Goal: Task Accomplishment & Management: Manage account settings

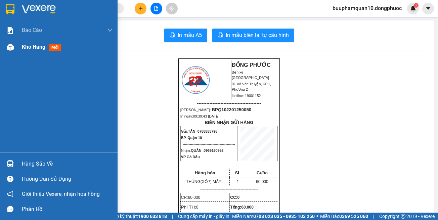
click at [11, 46] on img at bounding box center [10, 47] width 7 height 7
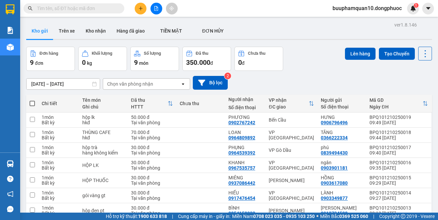
click at [138, 87] on div "Chọn văn phòng nhận" at bounding box center [130, 84] width 46 height 7
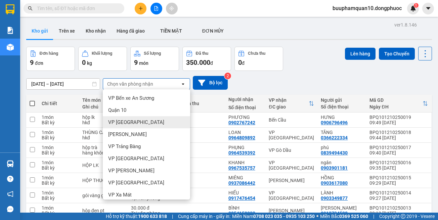
drag, startPoint x: 137, startPoint y: 123, endPoint x: 143, endPoint y: 110, distance: 14.4
click at [138, 121] on div "VP [GEOGRAPHIC_DATA]" at bounding box center [146, 122] width 87 height 12
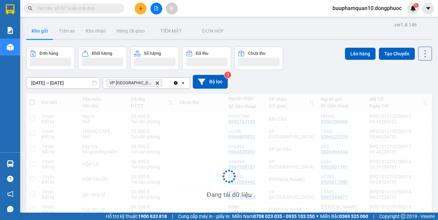
drag, startPoint x: 153, startPoint y: 85, endPoint x: 157, endPoint y: 87, distance: 4.3
click at [154, 85] on div "VP Tây Ninh Delete" at bounding box center [138, 83] width 70 height 11
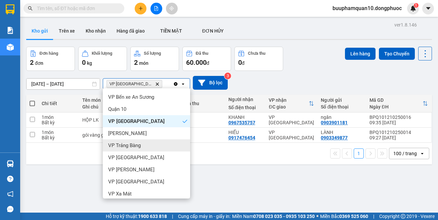
click at [151, 148] on div "VP Trảng Bàng" at bounding box center [146, 145] width 87 height 12
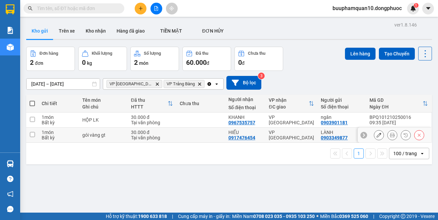
drag, startPoint x: 291, startPoint y: 135, endPoint x: 290, endPoint y: 129, distance: 6.4
click at [291, 134] on div "VP [GEOGRAPHIC_DATA]" at bounding box center [291, 135] width 45 height 11
checkbox input "true"
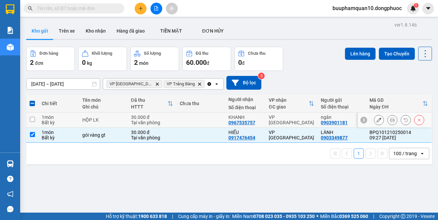
click at [289, 123] on td "VP [GEOGRAPHIC_DATA]" at bounding box center [291, 120] width 52 height 15
checkbox input "true"
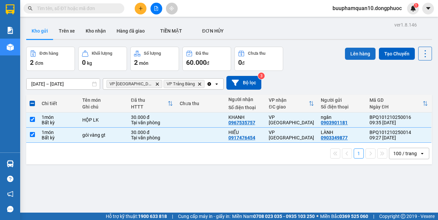
click at [354, 57] on button "Lên hàng" at bounding box center [360, 54] width 31 height 12
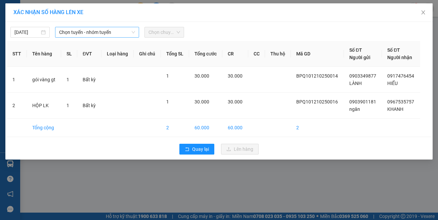
click at [97, 32] on span "Chọn tuyến - nhóm tuyến" at bounding box center [97, 32] width 76 height 10
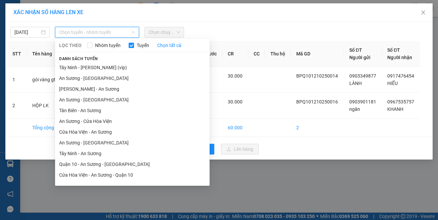
scroll to position [30, 0]
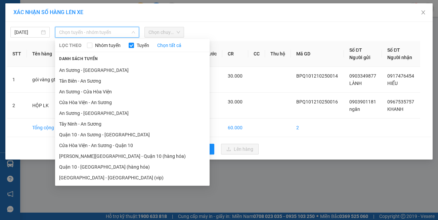
drag, startPoint x: 118, startPoint y: 181, endPoint x: 119, endPoint y: 178, distance: 3.8
click at [119, 181] on li "[GEOGRAPHIC_DATA] - [GEOGRAPHIC_DATA] (vip)" at bounding box center [132, 177] width 155 height 11
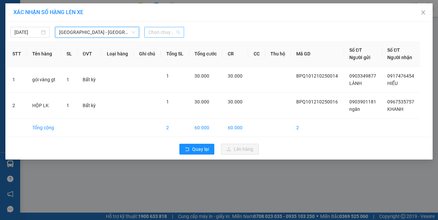
click at [164, 32] on span "Chọn chuyến" at bounding box center [163, 32] width 31 height 10
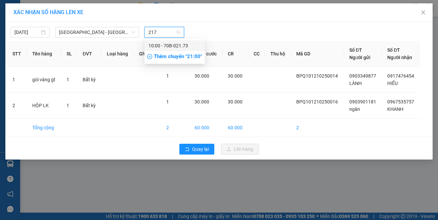
type input "2173"
drag, startPoint x: 165, startPoint y: 44, endPoint x: 169, endPoint y: 48, distance: 5.8
click at [165, 45] on div "10:00 - 70B-021.73" at bounding box center [174, 45] width 52 height 7
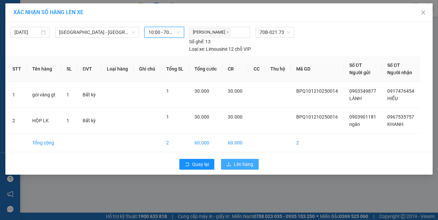
drag, startPoint x: 237, startPoint y: 147, endPoint x: 238, endPoint y: 151, distance: 4.0
click at [237, 156] on div "Quay lại Lên hàng" at bounding box center [219, 164] width 424 height 17
click at [238, 161] on span "Lên hàng" at bounding box center [243, 164] width 19 height 7
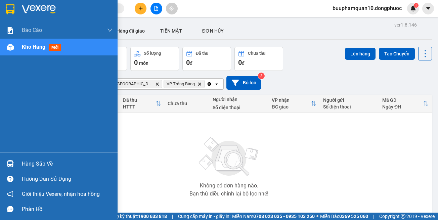
click at [9, 163] on img at bounding box center [10, 163] width 7 height 7
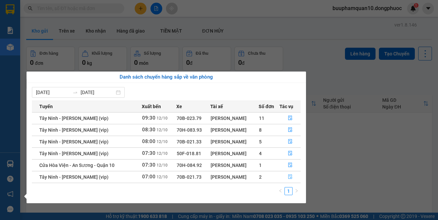
click at [283, 179] on button "button" at bounding box center [290, 177] width 20 height 11
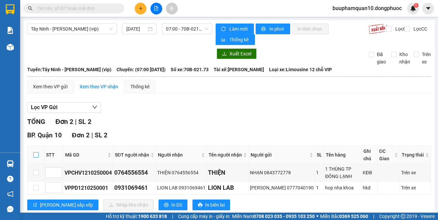
click at [38, 152] on input "checkbox" at bounding box center [35, 154] width 5 height 5
checkbox input "true"
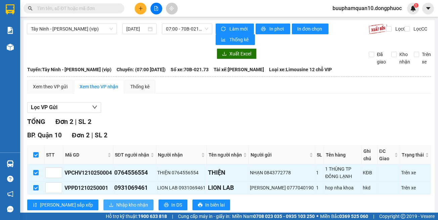
click at [116, 203] on span "Nhập kho nhận" at bounding box center [132, 204] width 32 height 7
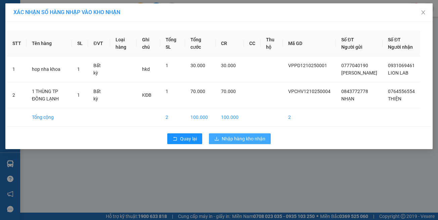
click at [255, 142] on span "Nhập hàng kho nhận" at bounding box center [244, 138] width 44 height 7
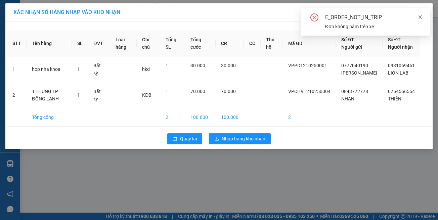
click at [421, 18] on icon "close" at bounding box center [420, 16] width 3 height 3
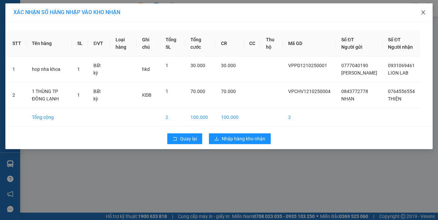
click at [422, 13] on icon "close" at bounding box center [423, 12] width 5 height 5
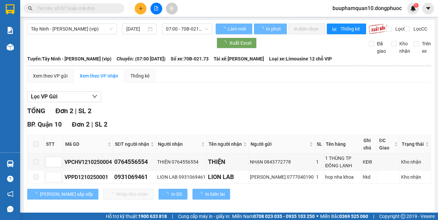
click at [121, 8] on span at bounding box center [120, 8] width 4 height 7
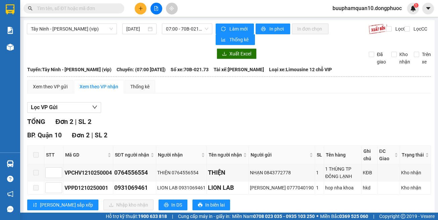
click at [113, 8] on input "text" at bounding box center [76, 8] width 79 height 7
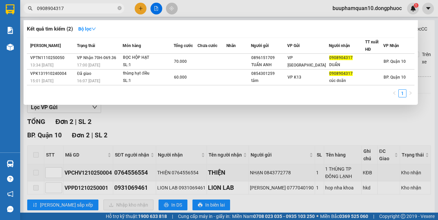
type input "0908904317"
drag, startPoint x: 140, startPoint y: 121, endPoint x: 139, endPoint y: 54, distance: 66.5
click at [140, 120] on div at bounding box center [219, 110] width 438 height 220
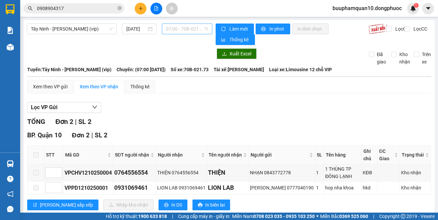
click at [171, 29] on span "07:00 - 70B-021.73" at bounding box center [187, 29] width 42 height 10
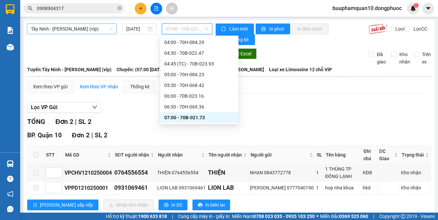
click at [101, 29] on span "Tây Ninh - [PERSON_NAME] (vip)" at bounding box center [72, 29] width 82 height 10
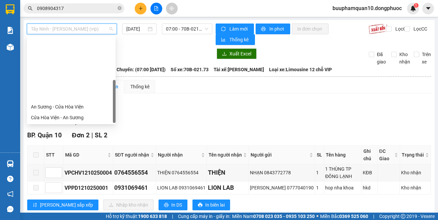
scroll to position [75, 0]
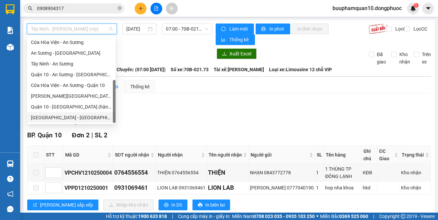
click at [98, 120] on div "[GEOGRAPHIC_DATA] - [GEOGRAPHIC_DATA] (vip)" at bounding box center [71, 117] width 81 height 7
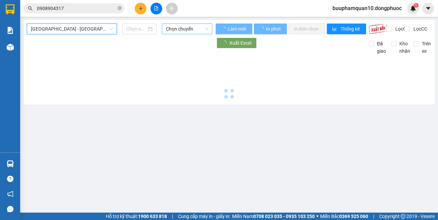
type input "[DATE]"
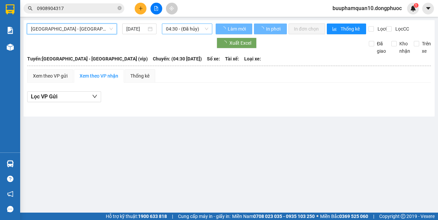
drag, startPoint x: 178, startPoint y: 26, endPoint x: 178, endPoint y: 30, distance: 4.1
click at [179, 26] on span "04:30 - (Đã hủy)" at bounding box center [187, 29] width 42 height 10
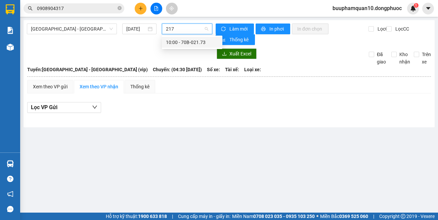
type input "2173"
click at [190, 41] on div "10:00 - 70B-021.73" at bounding box center [192, 42] width 52 height 7
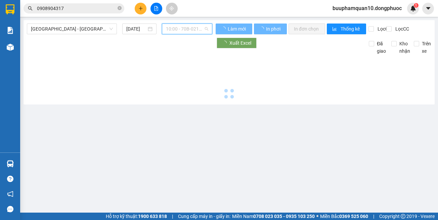
click at [192, 29] on span "10:00 - 70B-021.73" at bounding box center [187, 29] width 42 height 10
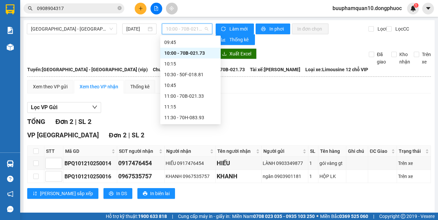
scroll to position [239, 0]
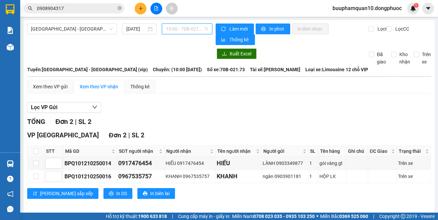
click at [177, 28] on span "10:00 - 70B-021.73" at bounding box center [187, 29] width 42 height 10
click at [83, 30] on span "[GEOGRAPHIC_DATA] - [GEOGRAPHIC_DATA] (vip)" at bounding box center [72, 29] width 82 height 10
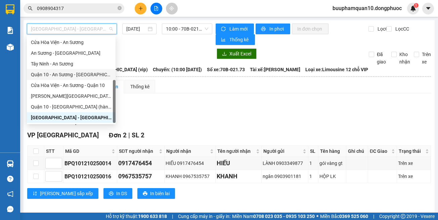
drag, startPoint x: 94, startPoint y: 76, endPoint x: 147, endPoint y: 37, distance: 65.5
click at [94, 76] on div "Quận 10 - An Sương - [GEOGRAPHIC_DATA]" at bounding box center [71, 74] width 81 height 7
type input "[DATE]"
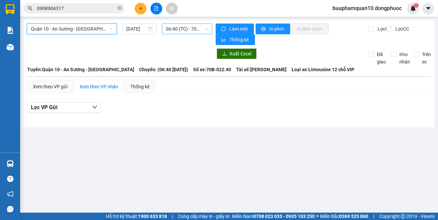
click at [168, 28] on span "06:40 (TC) - 70B-022.40" at bounding box center [187, 29] width 42 height 10
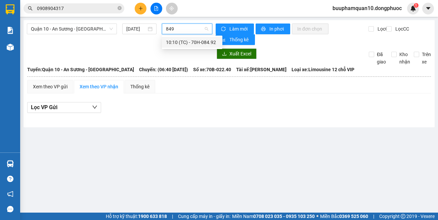
type input "8492"
click at [188, 40] on div "10:10 (TC) - 70H-084.92" at bounding box center [192, 42] width 52 height 7
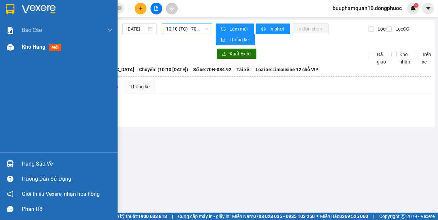
click at [9, 48] on img at bounding box center [10, 47] width 7 height 7
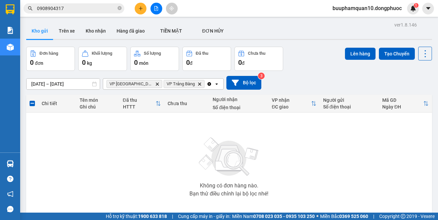
click at [155, 83] on icon "Delete" at bounding box center [157, 84] width 4 height 4
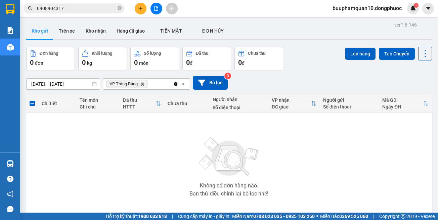
click at [141, 84] on icon "Delete" at bounding box center [142, 84] width 4 height 4
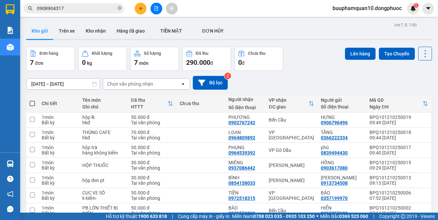
click at [140, 8] on icon "plus" at bounding box center [140, 8] width 5 height 5
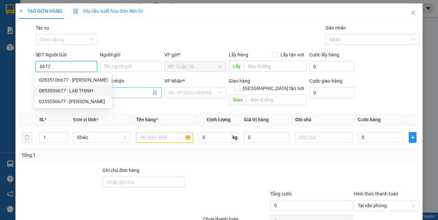
drag, startPoint x: 83, startPoint y: 91, endPoint x: 101, endPoint y: 98, distance: 19.7
click at [84, 92] on div "0853006677 - LAB THỊNH" at bounding box center [73, 90] width 69 height 7
type input "0853006677"
type input "LAB THỊNH"
type input "0788216948"
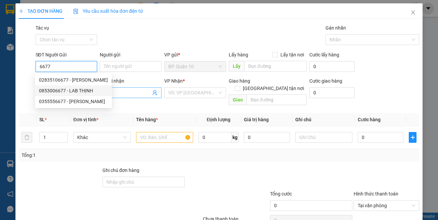
type input "ĐĂNG KHOA 8"
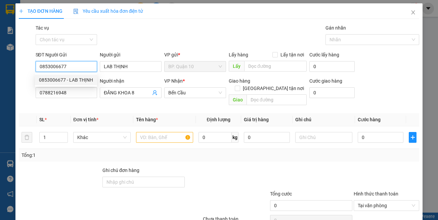
type input "0853006677"
type input "50.000"
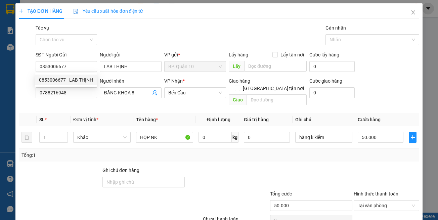
drag, startPoint x: 118, startPoint y: 108, endPoint x: 105, endPoint y: 102, distance: 14.1
click at [118, 113] on th "Đơn vị tính *" at bounding box center [102, 119] width 62 height 13
click at [229, 155] on div "Transit Pickup Surcharge Ids Transit Deliver Surcharge Ids Transit Deliver Surc…" at bounding box center [219, 133] width 401 height 219
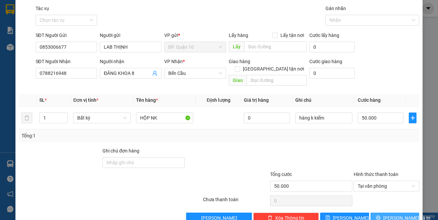
scroll to position [29, 0]
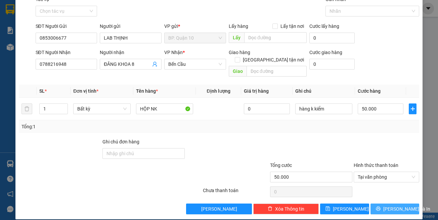
click at [390, 204] on button "Lưu và In" at bounding box center [395, 209] width 49 height 11
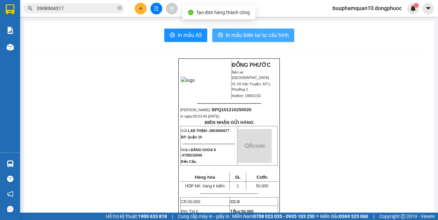
click at [274, 40] on button "In mẫu biên lai tự cấu hình" at bounding box center [253, 35] width 82 height 13
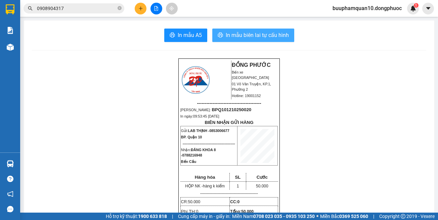
click at [237, 35] on span "In mẫu biên lai tự cấu hình" at bounding box center [257, 35] width 63 height 8
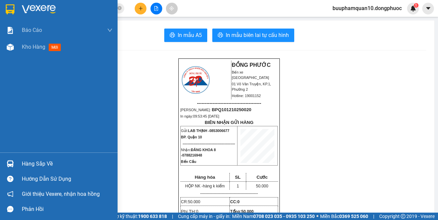
click at [8, 165] on img at bounding box center [10, 163] width 7 height 7
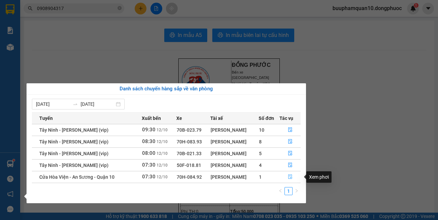
click at [290, 179] on icon "file-done" at bounding box center [290, 176] width 5 height 5
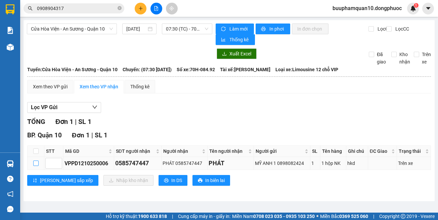
click at [36, 162] on input "checkbox" at bounding box center [35, 163] width 5 height 5
checkbox input "true"
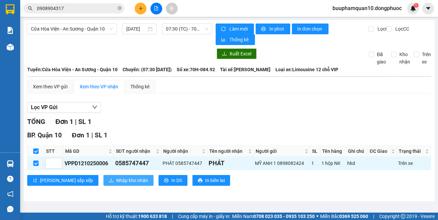
click at [103, 177] on button "Nhập kho nhận" at bounding box center [128, 180] width 50 height 11
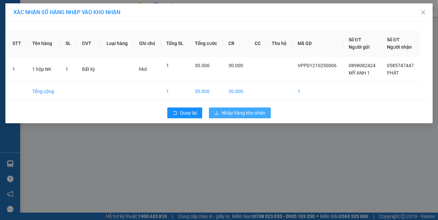
click at [235, 118] on button "Nhập hàng kho nhận" at bounding box center [240, 112] width 62 height 11
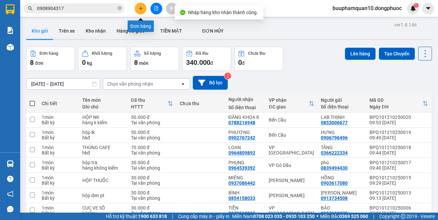
click at [138, 9] on button at bounding box center [141, 9] width 12 height 12
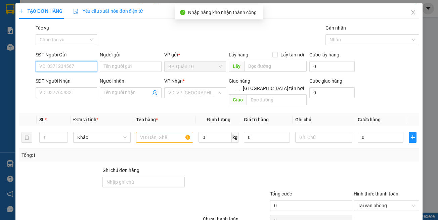
click at [68, 63] on input "SĐT Người Gửi" at bounding box center [67, 66] width 62 height 11
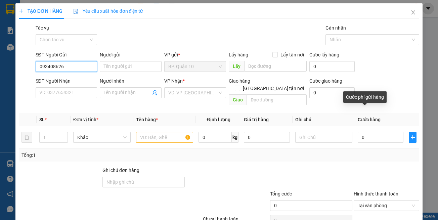
type input "0934086261"
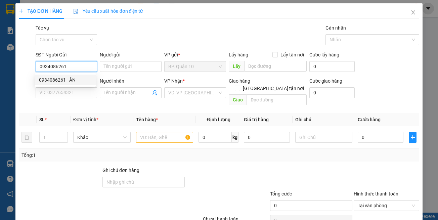
drag, startPoint x: 85, startPoint y: 81, endPoint x: 85, endPoint y: 85, distance: 4.0
click at [85, 81] on div "0934086261 - ÂN" at bounding box center [65, 79] width 53 height 7
type input "ÂN"
type input "0978676767"
type input "TÒNG"
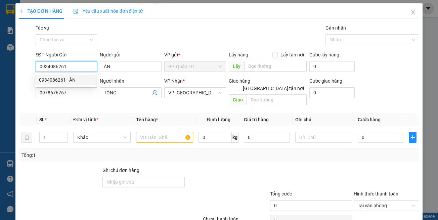
type input "0934086261"
click at [84, 101] on div "Transit Pickup Surcharge Ids Transit Deliver Surcharge Ids Transit Deliver Surc…" at bounding box center [219, 133] width 401 height 219
type input "30.000"
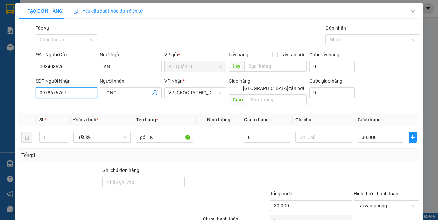
click at [85, 95] on input "0978676767" at bounding box center [67, 92] width 62 height 11
type input "0981997397"
click at [79, 108] on div "0981997397 - CƯỜNG" at bounding box center [72, 105] width 66 height 7
type input "CƯỜNG"
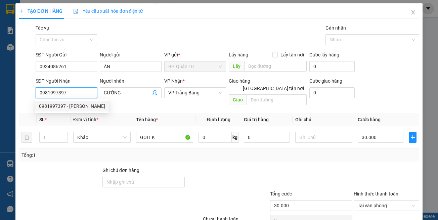
type input "0981997397"
click at [170, 118] on th "Tên hàng *" at bounding box center [164, 119] width 62 height 13
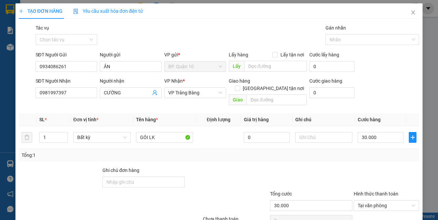
click at [217, 154] on div "Tổng: 1" at bounding box center [219, 155] width 401 height 13
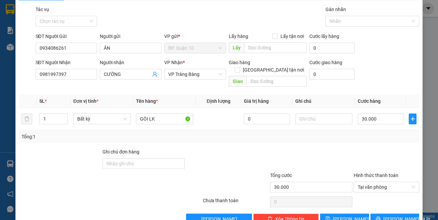
scroll to position [29, 0]
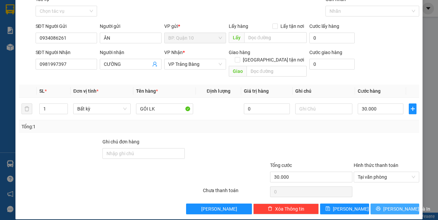
drag, startPoint x: 392, startPoint y: 202, endPoint x: 391, endPoint y: 198, distance: 4.2
click at [391, 205] on span "Lưu và In" at bounding box center [406, 208] width 47 height 7
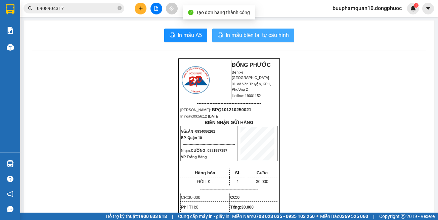
click at [239, 29] on button "In mẫu biên lai tự cấu hình" at bounding box center [253, 35] width 82 height 13
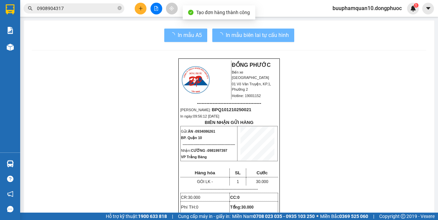
drag, startPoint x: 340, startPoint y: 162, endPoint x: 341, endPoint y: 157, distance: 4.7
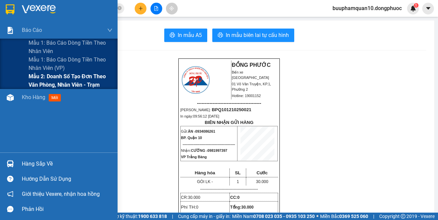
click at [61, 78] on span "Mẫu 2: Doanh số tạo đơn theo Văn phòng, nhân viên - Trạm" at bounding box center [71, 80] width 84 height 17
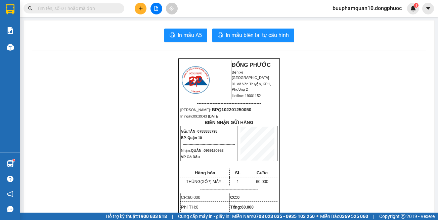
click at [90, 6] on input "text" at bounding box center [76, 8] width 79 height 7
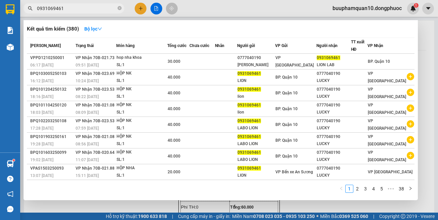
type input "0931069461"
click at [231, 53] on th "Nhãn" at bounding box center [226, 46] width 22 height 16
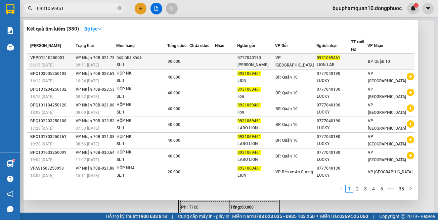
click at [125, 55] on div "hop nha khoa" at bounding box center [142, 57] width 50 height 7
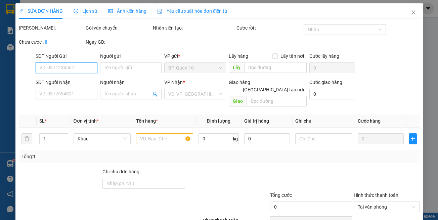
type input "0777040190"
type input "LUC KY"
type input "0931069461"
type input "LION LAB"
type input "30.000"
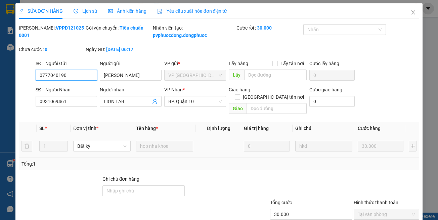
scroll to position [45, 0]
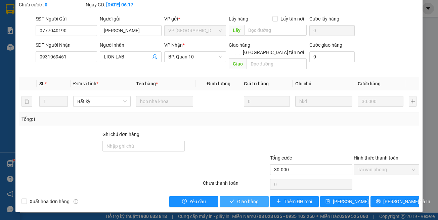
click at [230, 200] on icon "check" at bounding box center [232, 201] width 5 height 5
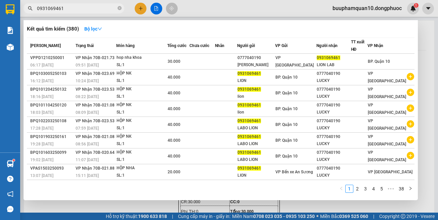
click at [84, 6] on input "0931069461" at bounding box center [76, 8] width 79 height 7
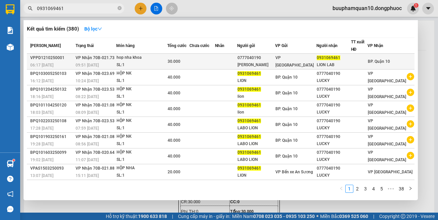
click at [200, 63] on td at bounding box center [202, 62] width 26 height 16
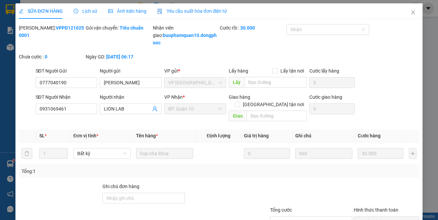
type input "0777040190"
type input "LUC KY"
type input "0931069461"
type input "LION LAB"
type input "30.000"
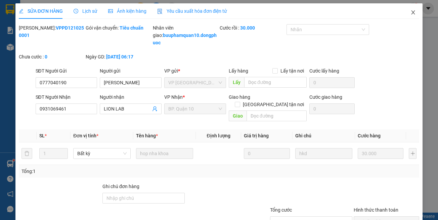
click at [411, 12] on icon "close" at bounding box center [413, 12] width 5 height 5
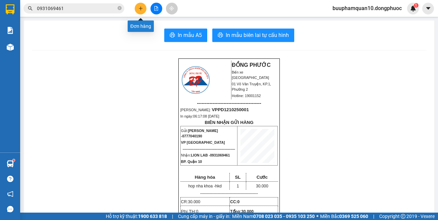
click at [140, 8] on icon "plus" at bounding box center [141, 8] width 4 height 0
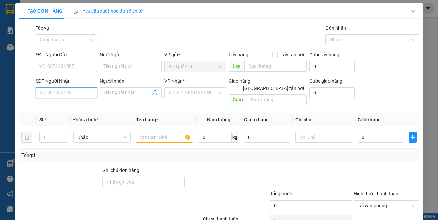
click at [59, 92] on input "SĐT Người Nhận" at bounding box center [67, 92] width 62 height 11
type input "0966347797"
drag, startPoint x: 87, startPoint y: 109, endPoint x: 77, endPoint y: 74, distance: 35.9
click at [87, 109] on div "0966347797 - THÀNH" at bounding box center [65, 105] width 53 height 7
type input "THÀNH"
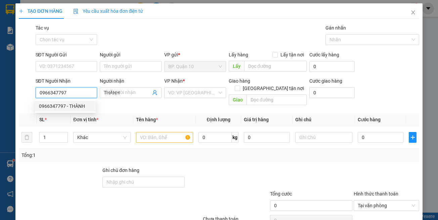
type input "50.000"
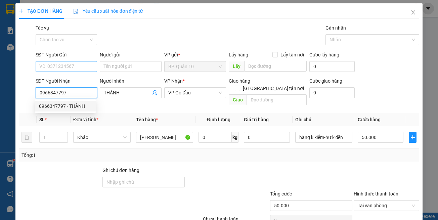
type input "0966347797"
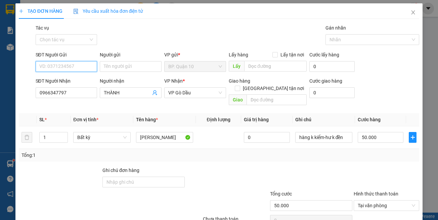
click at [77, 71] on input "SĐT Người Gửi" at bounding box center [67, 66] width 62 height 11
drag, startPoint x: 74, startPoint y: 81, endPoint x: 174, endPoint y: 153, distance: 123.3
click at [74, 81] on div "0913977027 - VƯƠNG" at bounding box center [65, 79] width 53 height 7
type input "0913977027"
type input "VƯƠNG"
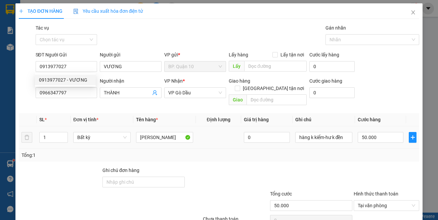
drag, startPoint x: 207, startPoint y: 163, endPoint x: 191, endPoint y: 137, distance: 29.9
click at [207, 167] on div at bounding box center [227, 179] width 84 height 24
click at [371, 152] on div "Tổng: 1" at bounding box center [218, 155] width 395 height 7
drag, startPoint x: 329, startPoint y: 144, endPoint x: 325, endPoint y: 134, distance: 10.5
click at [329, 149] on div "Tổng: 1" at bounding box center [219, 155] width 401 height 13
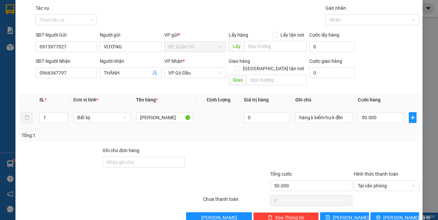
scroll to position [29, 0]
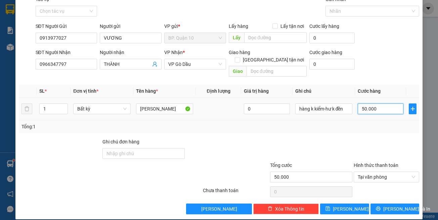
click at [377, 103] on input "50.000" at bounding box center [381, 108] width 46 height 11
type input "3"
type input "30"
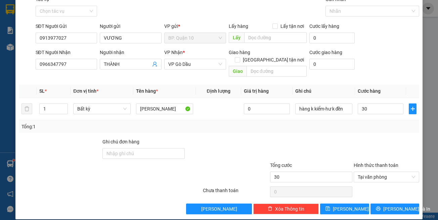
type input "30.000"
drag, startPoint x: 367, startPoint y: 123, endPoint x: 375, endPoint y: 137, distance: 16.0
click at [369, 127] on div "Transit Pickup Surcharge Ids Transit Deliver Surcharge Ids Transit Deliver Surc…" at bounding box center [219, 105] width 401 height 219
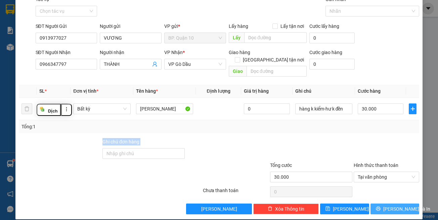
drag, startPoint x: 393, startPoint y: 202, endPoint x: 326, endPoint y: 162, distance: 77.9
click at [392, 205] on span "[PERSON_NAME] và In" at bounding box center [406, 208] width 47 height 7
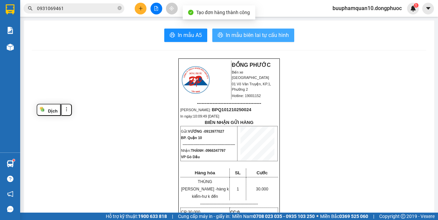
click at [275, 40] on button "In mẫu biên lai tự cấu hình" at bounding box center [253, 35] width 82 height 13
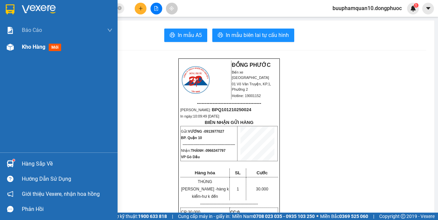
click at [28, 48] on span "Kho hàng" at bounding box center [34, 47] width 24 height 6
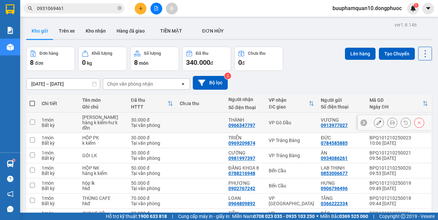
click at [293, 123] on div "VP Gò Dầu" at bounding box center [291, 122] width 45 height 5
checkbox input "true"
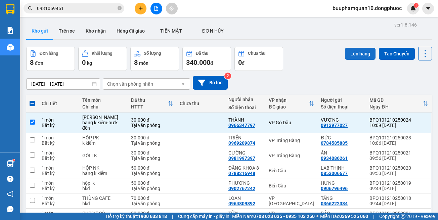
click at [354, 55] on button "Lên hàng" at bounding box center [360, 54] width 31 height 12
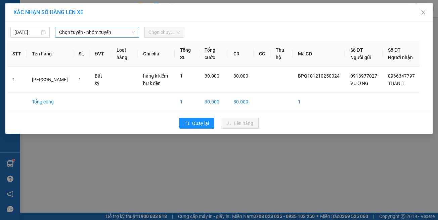
click at [70, 29] on span "Chọn tuyến - nhóm tuyến" at bounding box center [97, 32] width 76 height 10
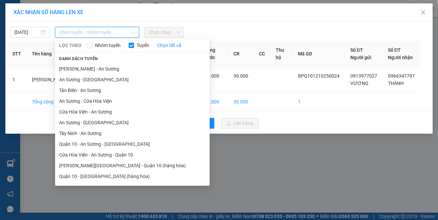
scroll to position [30, 0]
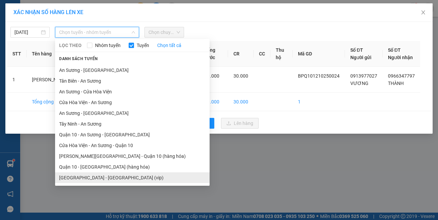
click at [102, 178] on li "[GEOGRAPHIC_DATA] - [GEOGRAPHIC_DATA] (vip)" at bounding box center [132, 177] width 155 height 11
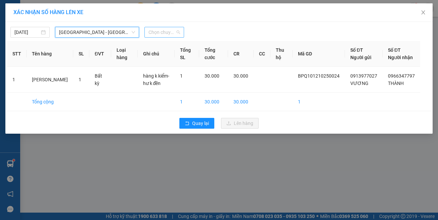
click at [155, 31] on span "Chọn chuyến" at bounding box center [163, 32] width 31 height 10
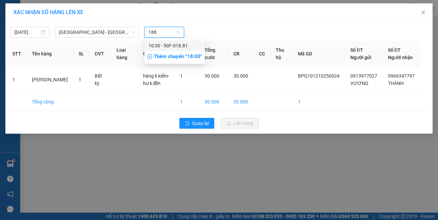
type input "1881"
click at [164, 44] on div "10:30 - 50F-018.81" at bounding box center [174, 45] width 52 height 7
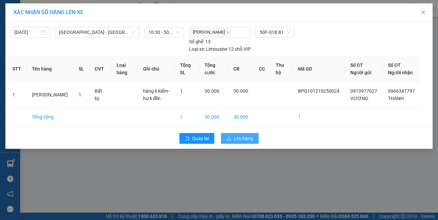
click at [232, 137] on button "Lên hàng" at bounding box center [240, 138] width 38 height 11
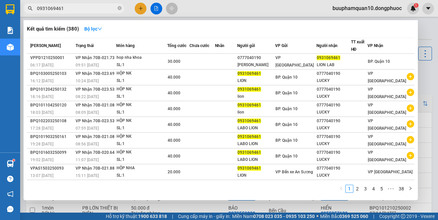
paste input "69209874"
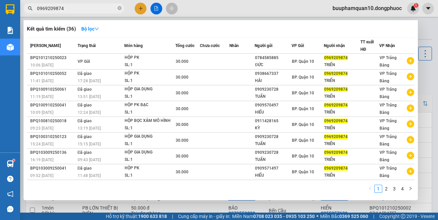
type input "0969209874"
click at [145, 9] on div at bounding box center [219, 110] width 438 height 220
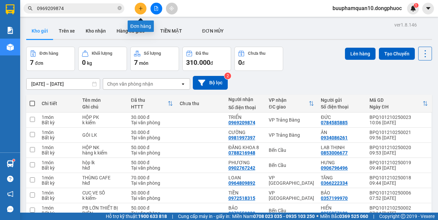
click at [141, 10] on icon "plus" at bounding box center [140, 8] width 5 height 5
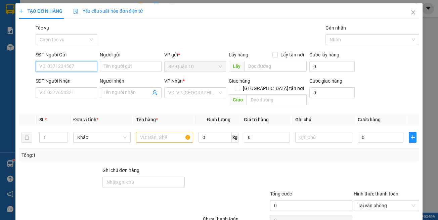
drag, startPoint x: 70, startPoint y: 60, endPoint x: 55, endPoint y: 68, distance: 16.5
paste input "0938667337"
type input "0938667337"
drag, startPoint x: 84, startPoint y: 81, endPoint x: 90, endPoint y: 82, distance: 6.3
click at [84, 81] on div "0938667337 - HẢI" at bounding box center [65, 79] width 53 height 7
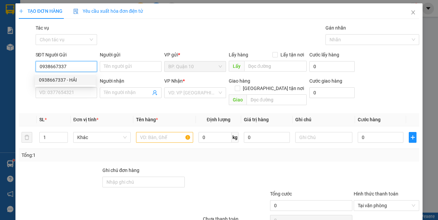
type input "HẢI"
type input "0969209874"
type input "TRIỂN"
type input "30.000"
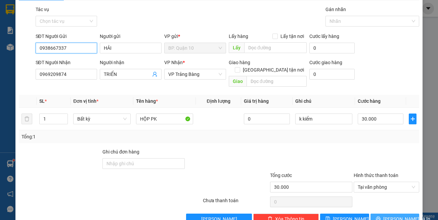
scroll to position [29, 0]
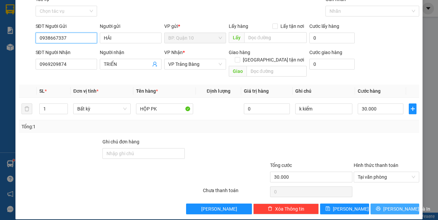
type input "0938667337"
drag, startPoint x: 395, startPoint y: 203, endPoint x: 308, endPoint y: 177, distance: 90.8
click at [393, 205] on span "[PERSON_NAME] và In" at bounding box center [406, 208] width 47 height 7
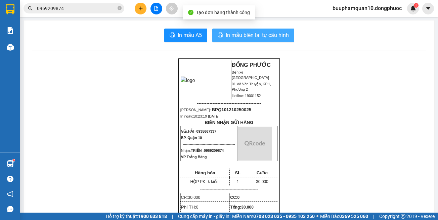
drag, startPoint x: 256, startPoint y: 33, endPoint x: 161, endPoint y: 72, distance: 103.2
click at [256, 33] on span "In mẫu biên lai tự cấu hình" at bounding box center [257, 35] width 63 height 8
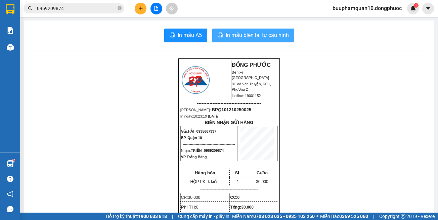
click at [286, 34] on span "In mẫu biên lai tự cấu hình" at bounding box center [257, 35] width 63 height 8
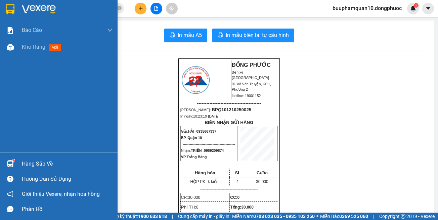
drag, startPoint x: 23, startPoint y: 52, endPoint x: 23, endPoint y: 57, distance: 5.0
click at [23, 52] on div "Kho hàng mới" at bounding box center [67, 47] width 91 height 17
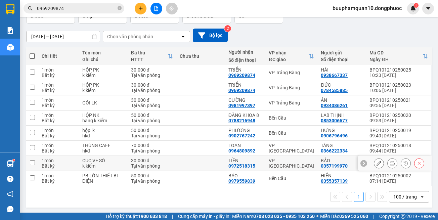
scroll to position [48, 0]
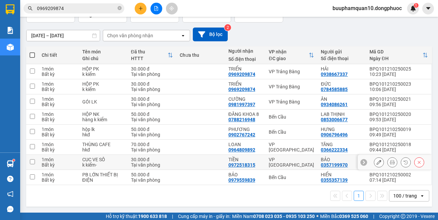
click at [290, 160] on div "VP [GEOGRAPHIC_DATA]" at bounding box center [291, 162] width 45 height 11
checkbox input "true"
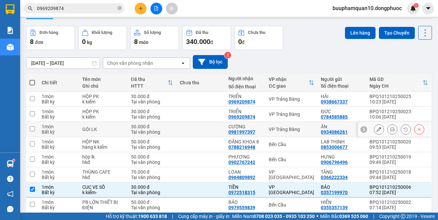
scroll to position [0, 0]
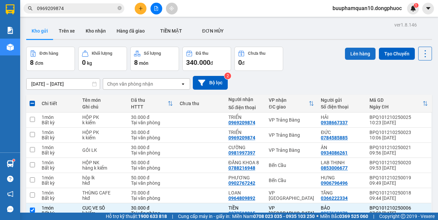
click at [345, 49] on button "Lên hàng" at bounding box center [360, 54] width 31 height 12
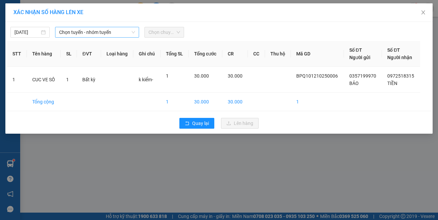
click at [84, 32] on span "Chọn tuyến - nhóm tuyến" at bounding box center [97, 32] width 76 height 10
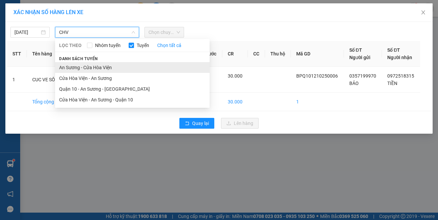
type input "CHV"
drag, startPoint x: 96, startPoint y: 67, endPoint x: 145, endPoint y: 53, distance: 50.6
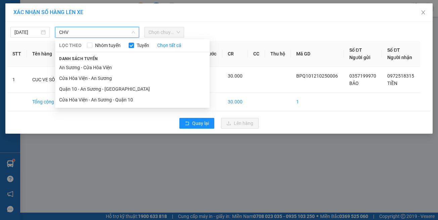
click at [96, 67] on li "An Sương - Cửa Hòa Viện" at bounding box center [132, 67] width 155 height 11
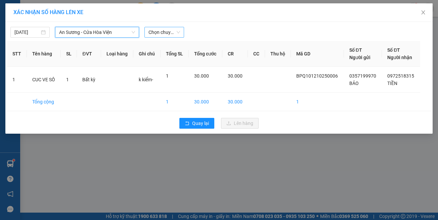
click at [171, 31] on span "Chọn chuyến" at bounding box center [163, 32] width 31 height 10
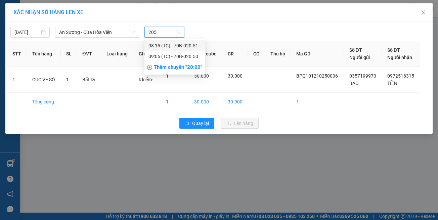
type input "2050"
click at [177, 45] on div "09:05 (TC) - 70B-020.50" at bounding box center [174, 45] width 52 height 7
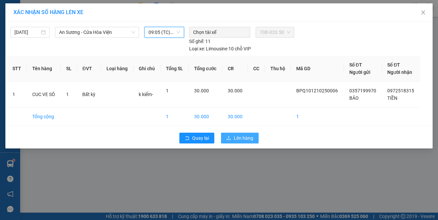
drag, startPoint x: 232, startPoint y: 129, endPoint x: 111, endPoint y: 134, distance: 121.3
click at [232, 133] on button "Lên hàng" at bounding box center [240, 138] width 38 height 11
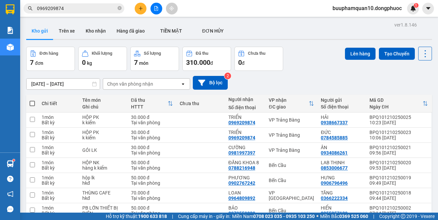
click at [99, 10] on input "0969209874" at bounding box center [76, 8] width 79 height 7
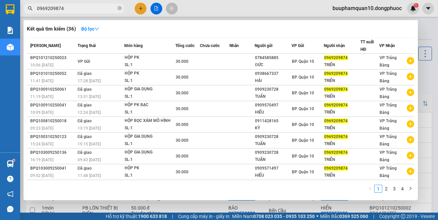
click at [99, 10] on input "0969209874" at bounding box center [76, 8] width 79 height 7
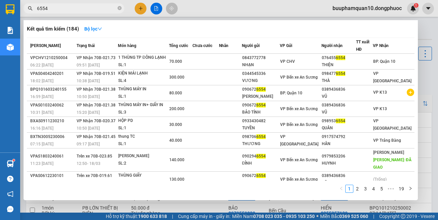
type input "6554"
click at [117, 55] on td "VP Nhận 70B-021.73 09:51 - 12/10" at bounding box center [96, 62] width 43 height 16
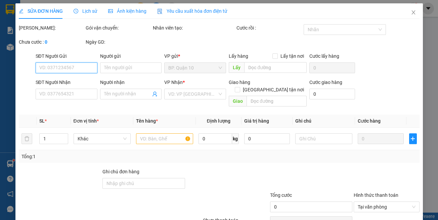
type input "0843772778"
type input "NHẠN"
type input "0764556554"
type input "THIỆN"
type input "70.000"
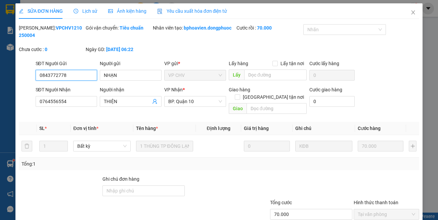
scroll to position [30, 0]
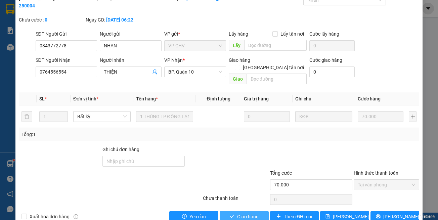
click at [242, 211] on button "Giao hàng" at bounding box center [244, 216] width 49 height 11
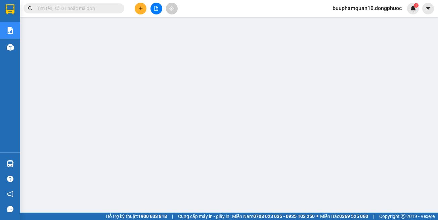
click at [138, 9] on icon "plus" at bounding box center [140, 8] width 5 height 5
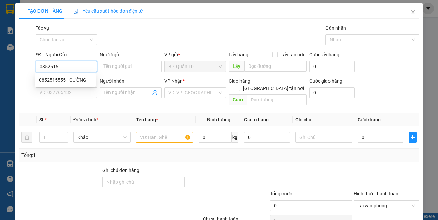
click at [79, 80] on div "0852515555 - CƯỜNG" at bounding box center [65, 79] width 53 height 7
type input "0852515555"
type input "CƯỜNG"
type input "0913040006"
type input "TÂM"
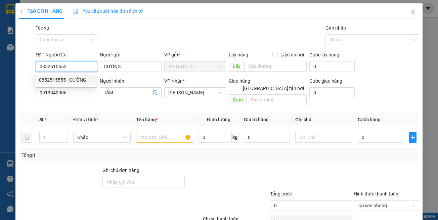
type input "0852515555"
type input "40.000"
click at [111, 101] on div "Transit Pickup Surcharge Ids Transit Deliver Surcharge Ids Transit Deliver Surc…" at bounding box center [219, 133] width 401 height 219
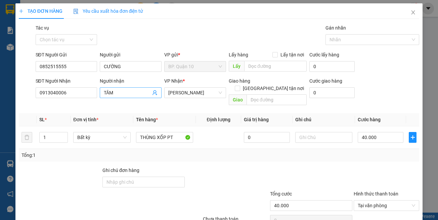
click at [152, 95] on icon "user-add" at bounding box center [154, 92] width 5 height 5
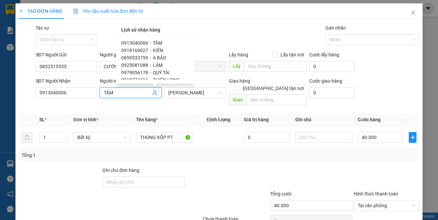
click at [157, 43] on span "TÂM" at bounding box center [157, 42] width 9 height 5
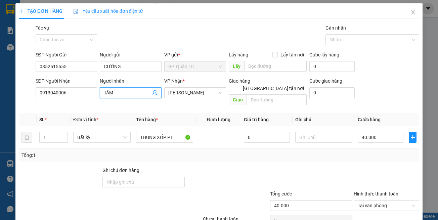
click at [190, 170] on div at bounding box center [227, 179] width 84 height 24
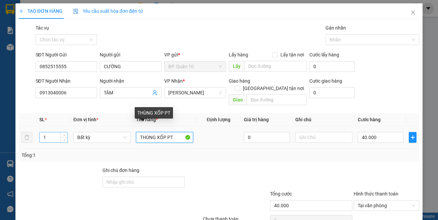
drag, startPoint x: 171, startPoint y: 131, endPoint x: 47, endPoint y: 129, distance: 124.3
click at [56, 130] on tr "1 Bất kỳ THÙNG XỐP PT 0 40.000" at bounding box center [219, 137] width 401 height 23
type input "THÙNG PT"
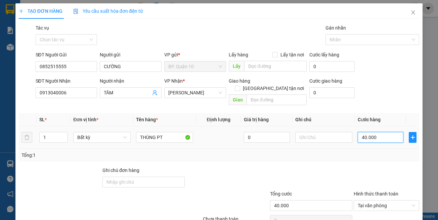
click at [380, 132] on input "40.000" at bounding box center [381, 137] width 46 height 11
type input "5"
type input "50"
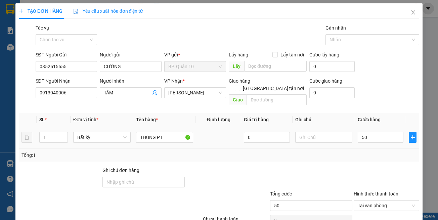
type input "50.000"
click at [393, 167] on div at bounding box center [386, 179] width 67 height 24
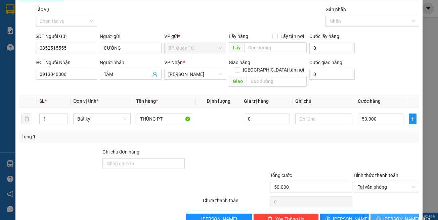
scroll to position [29, 0]
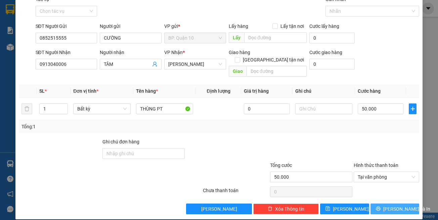
click at [395, 206] on button "[PERSON_NAME] và In" at bounding box center [395, 209] width 49 height 11
click at [395, 205] on span "[PERSON_NAME] và In" at bounding box center [406, 208] width 47 height 7
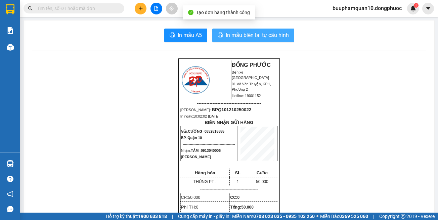
click at [284, 41] on button "In mẫu biên lai tự cấu hình" at bounding box center [253, 35] width 82 height 13
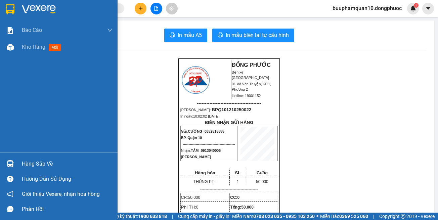
click at [21, 164] on div "Hàng sắp về" at bounding box center [59, 163] width 118 height 15
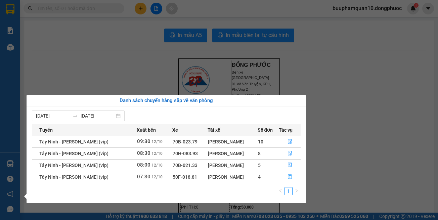
click at [293, 176] on button "button" at bounding box center [289, 177] width 21 height 11
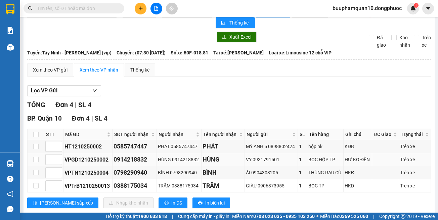
scroll to position [31, 0]
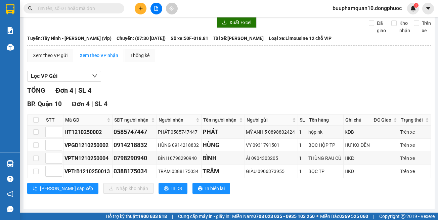
drag, startPoint x: 186, startPoint y: 89, endPoint x: 141, endPoint y: 75, distance: 47.1
click at [184, 88] on div "TỔNG Đơn 4 | SL 4" at bounding box center [229, 90] width 404 height 10
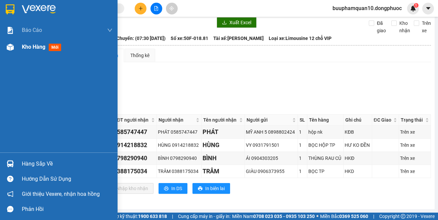
click at [2, 43] on div "Kho hàng mới" at bounding box center [59, 47] width 118 height 17
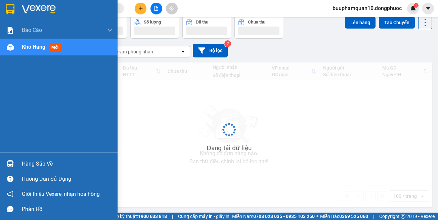
click at [4, 44] on div at bounding box center [10, 47] width 12 height 12
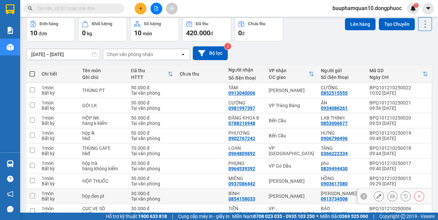
scroll to position [79, 0]
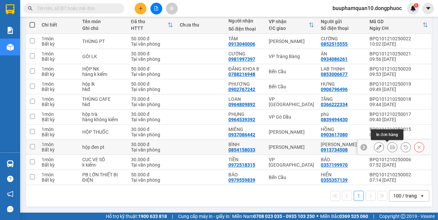
click at [390, 147] on icon at bounding box center [392, 147] width 5 height 5
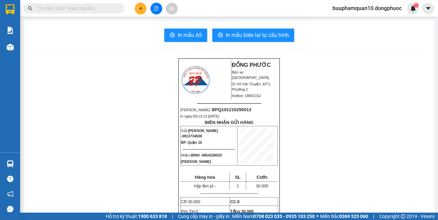
click at [217, 108] on span "BPQ101210250013" at bounding box center [232, 109] width 40 height 5
copy span "BPQ101210250013"
click at [100, 10] on input "text" at bounding box center [76, 8] width 79 height 7
paste input "BPQ101210250013"
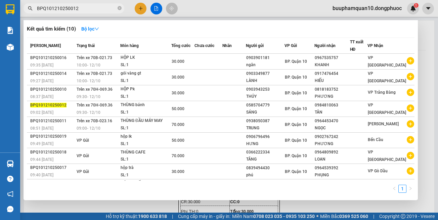
type input "BPQ101210250012"
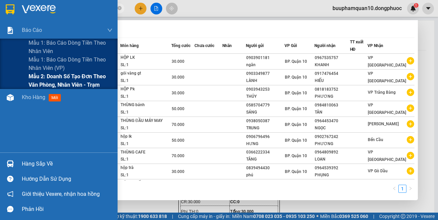
click at [63, 81] on span "Mẫu 2: Doanh số tạo đơn theo Văn phòng, nhân viên - Trạm" at bounding box center [71, 80] width 84 height 17
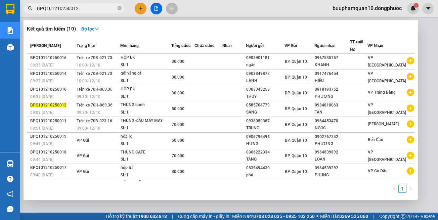
click at [432, 97] on div at bounding box center [219, 110] width 438 height 220
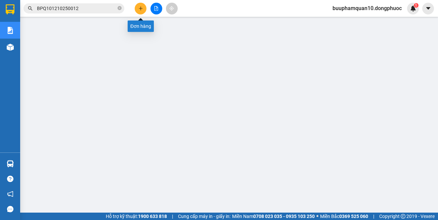
click at [139, 8] on icon "plus" at bounding box center [140, 8] width 5 height 5
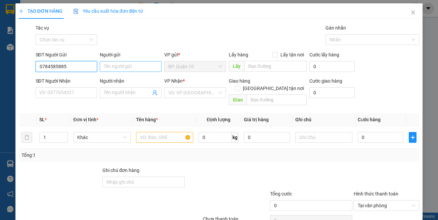
type input "0784585885"
click at [119, 68] on input "Người gửi" at bounding box center [131, 66] width 62 height 11
type input "D"
type input "ĐỨC"
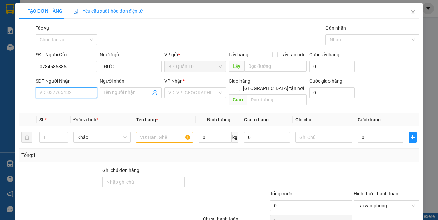
click at [86, 92] on input "SĐT Người Nhận" at bounding box center [67, 92] width 62 height 11
type input "0969209874"
drag, startPoint x: 77, startPoint y: 105, endPoint x: 170, endPoint y: 105, distance: 92.7
click at [77, 105] on div "0969209874 - TRIỂN" at bounding box center [65, 105] width 53 height 7
type input "TRIỂN"
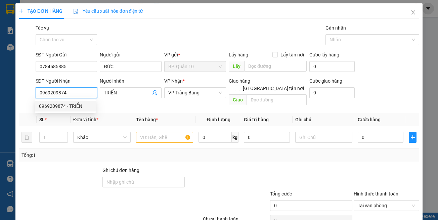
type input "30.000"
type input "0969209874"
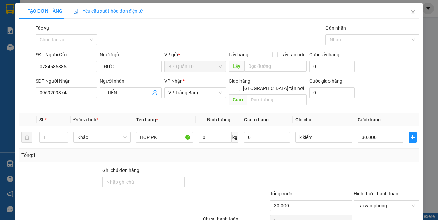
click at [173, 113] on th "Tên hàng *" at bounding box center [164, 119] width 62 height 13
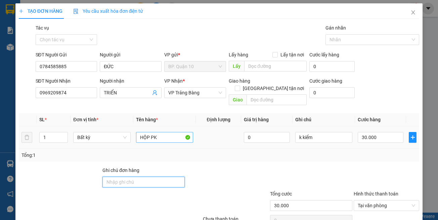
drag, startPoint x: 173, startPoint y: 172, endPoint x: 168, endPoint y: 134, distance: 38.0
click at [173, 177] on input "Ghi chú đơn hàng" at bounding box center [143, 182] width 82 height 11
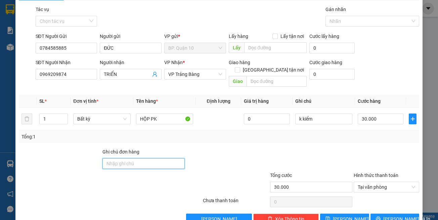
scroll to position [29, 0]
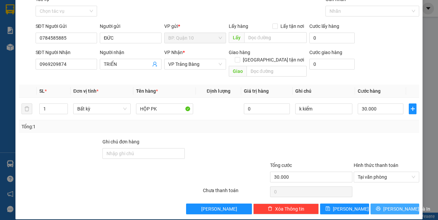
click at [381, 206] on icon "printer" at bounding box center [378, 208] width 5 height 5
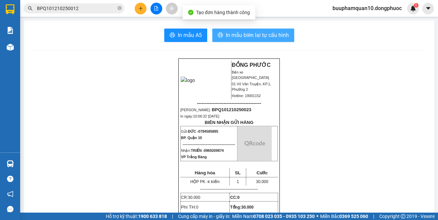
click at [250, 41] on button "In mẫu biên lai tự cấu hình" at bounding box center [253, 35] width 82 height 13
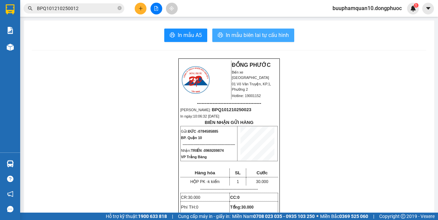
click at [238, 33] on span "In mẫu biên lai tự cấu hình" at bounding box center [257, 35] width 63 height 8
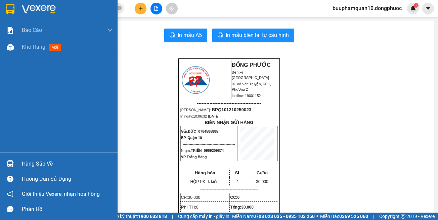
click at [15, 160] on div at bounding box center [10, 164] width 12 height 12
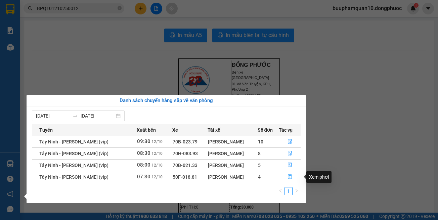
click at [290, 179] on icon "file-done" at bounding box center [290, 177] width 4 height 5
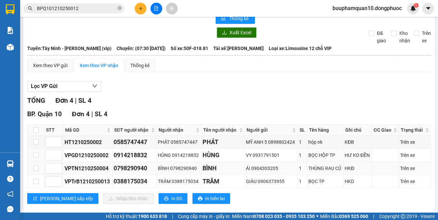
scroll to position [31, 0]
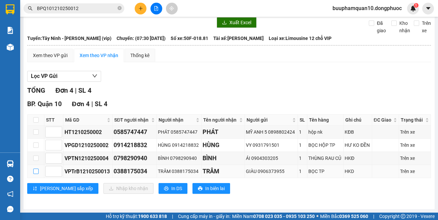
click at [38, 169] on input "checkbox" at bounding box center [35, 171] width 5 height 5
checkbox input "true"
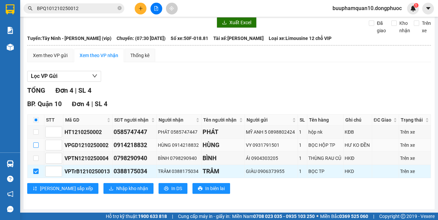
click at [36, 145] on input "checkbox" at bounding box center [35, 144] width 5 height 5
checkbox input "true"
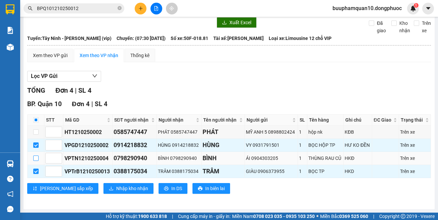
click at [35, 156] on input "checkbox" at bounding box center [35, 158] width 5 height 5
checkbox input "true"
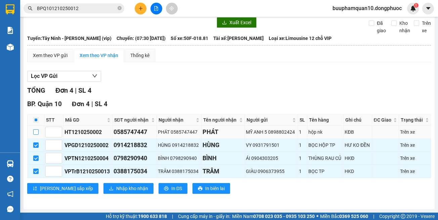
click at [37, 132] on input "checkbox" at bounding box center [35, 131] width 5 height 5
checkbox input "true"
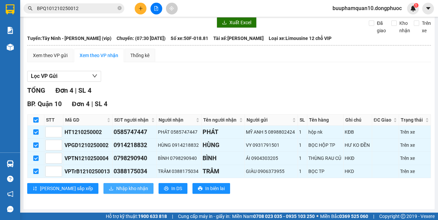
click at [116, 190] on span "Nhập kho nhận" at bounding box center [132, 188] width 32 height 7
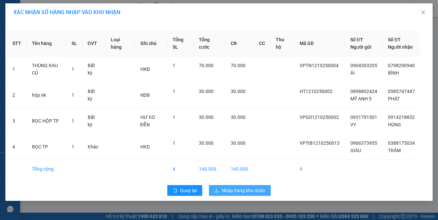
click at [222, 194] on span "Nhập hàng kho nhận" at bounding box center [244, 190] width 44 height 7
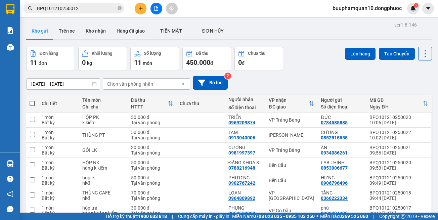
click at [154, 84] on div "Chọn văn phòng nhận" at bounding box center [141, 84] width 77 height 11
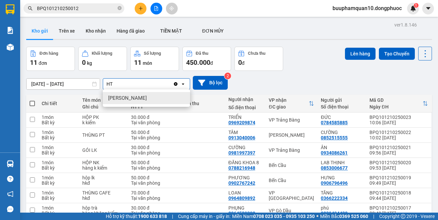
type input "HT"
drag, startPoint x: 140, startPoint y: 100, endPoint x: 142, endPoint y: 92, distance: 8.6
click at [140, 100] on div "[PERSON_NAME]" at bounding box center [146, 98] width 87 height 12
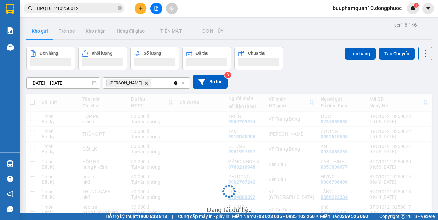
click at [154, 82] on div "Hòa Thành Delete" at bounding box center [138, 83] width 70 height 11
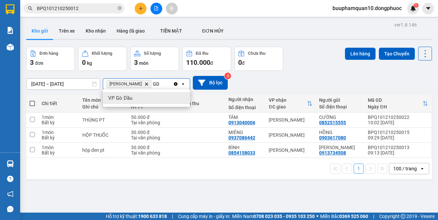
type input "GD"
click at [149, 96] on div "VP Gò Dầu" at bounding box center [146, 98] width 87 height 12
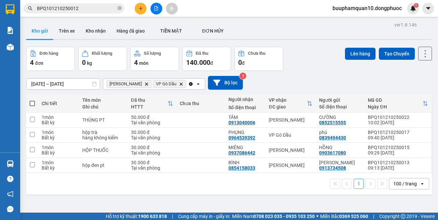
click at [33, 101] on span at bounding box center [32, 103] width 5 height 5
click at [32, 100] on input "checkbox" at bounding box center [32, 100] width 0 height 0
checkbox input "true"
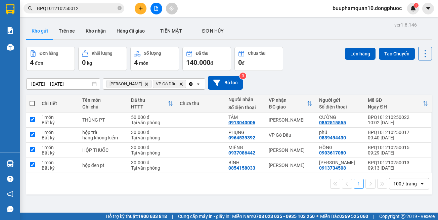
checkbox input "true"
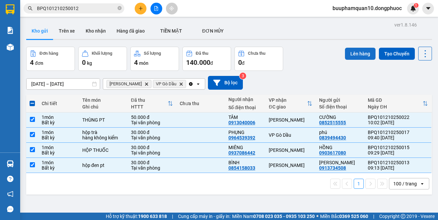
click at [356, 52] on button "Lên hàng" at bounding box center [360, 54] width 31 height 12
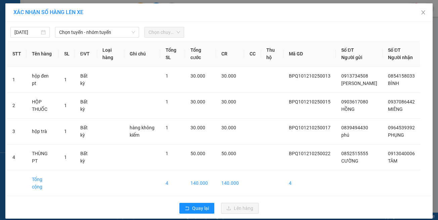
click at [80, 27] on div "[DATE] Chọn tuyến - nhóm tuyến Chọn chuyến" at bounding box center [219, 31] width 424 height 14
click at [83, 32] on span "Chọn tuyến - nhóm tuyến" at bounding box center [97, 32] width 76 height 10
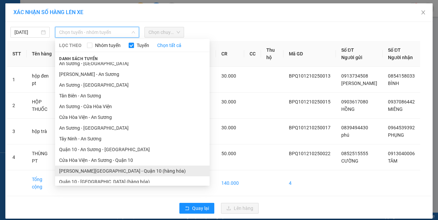
scroll to position [30, 0]
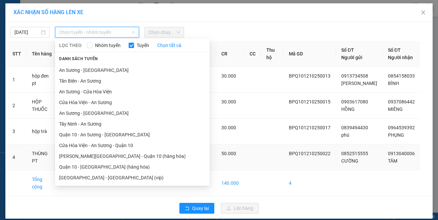
click at [122, 176] on li "[GEOGRAPHIC_DATA] - [GEOGRAPHIC_DATA] (vip)" at bounding box center [132, 177] width 155 height 11
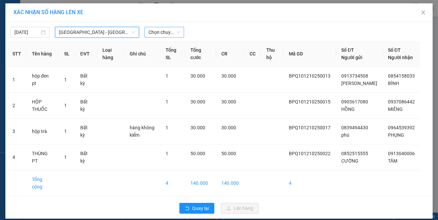
click at [148, 37] on span "Chọn chuyến" at bounding box center [163, 32] width 31 height 10
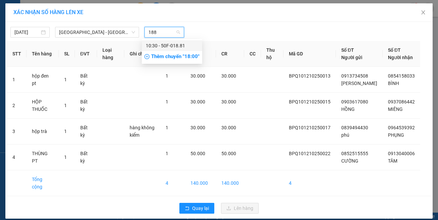
type input "1881"
click at [154, 45] on div "10:30 - 50F-018.81" at bounding box center [172, 45] width 52 height 7
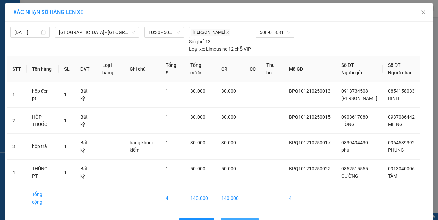
click at [234, 220] on span "Lên hàng" at bounding box center [243, 223] width 19 height 7
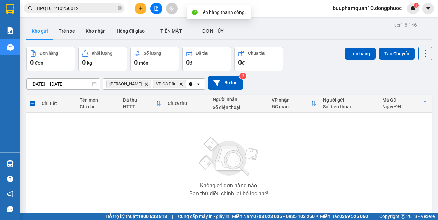
click at [144, 86] on icon "Delete" at bounding box center [146, 84] width 4 height 4
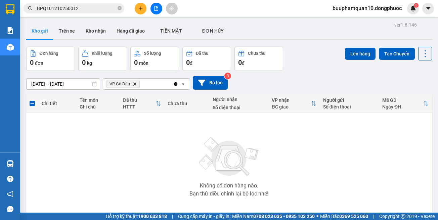
click at [133, 83] on icon "Delete" at bounding box center [135, 84] width 4 height 4
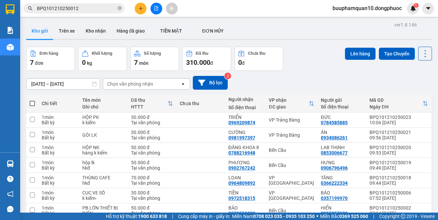
click at [163, 12] on div at bounding box center [156, 9] width 50 height 12
click at [157, 11] on button at bounding box center [156, 9] width 12 height 12
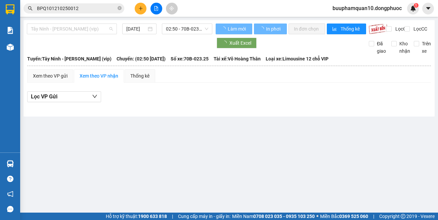
click at [70, 29] on span "Tây Ninh - [PERSON_NAME] (vip)" at bounding box center [72, 29] width 82 height 10
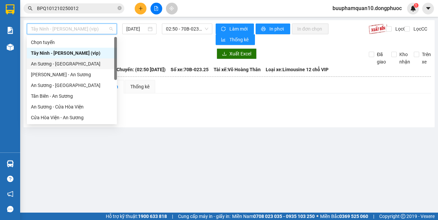
scroll to position [75, 0]
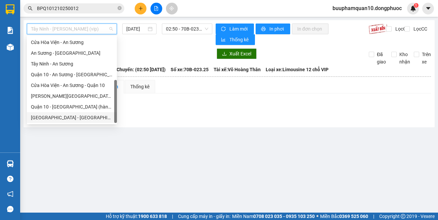
click at [88, 117] on div "[GEOGRAPHIC_DATA] - [GEOGRAPHIC_DATA] (vip)" at bounding box center [72, 117] width 82 height 7
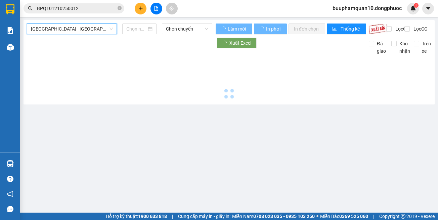
type input "[DATE]"
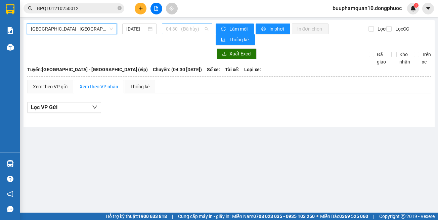
click at [186, 31] on span "04:30 - (Đã hủy)" at bounding box center [187, 29] width 42 height 10
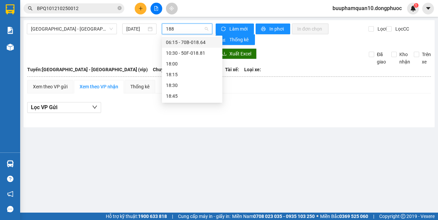
type input "1881"
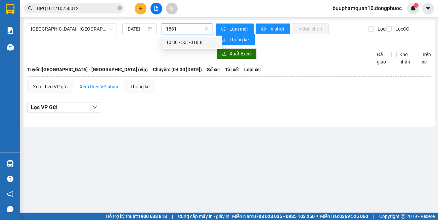
drag, startPoint x: 187, startPoint y: 40, endPoint x: 188, endPoint y: 34, distance: 5.9
click at [187, 40] on div "10:30 - 50F-018.81" at bounding box center [192, 42] width 52 height 7
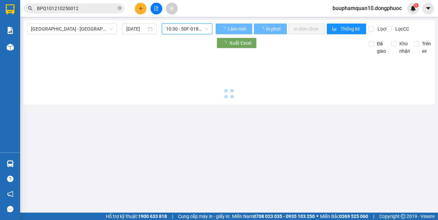
click at [188, 33] on span "10:30 - 50F-018.81" at bounding box center [187, 29] width 42 height 10
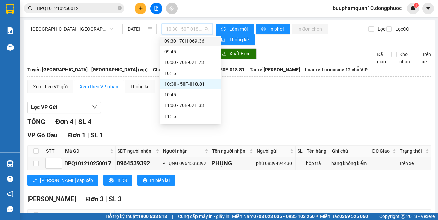
scroll to position [261, 0]
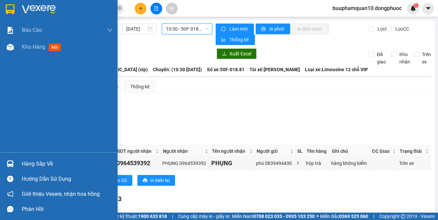
click at [3, 165] on div "Hàng sắp về" at bounding box center [59, 163] width 118 height 15
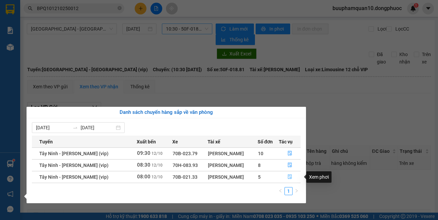
click at [289, 177] on icon "file-done" at bounding box center [290, 176] width 5 height 5
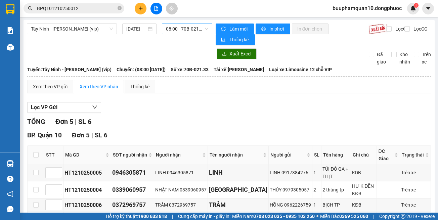
scroll to position [60, 0]
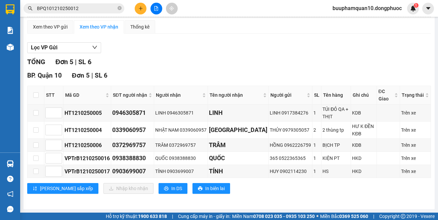
click at [302, 209] on div "Tây Ninh - Hồ Chí Minh (vip) 12/10/2025 08:00 - 70B-021.33 Làm mới In phơi In đ…" at bounding box center [229, 84] width 411 height 249
click at [143, 8] on icon "plus" at bounding box center [140, 8] width 5 height 5
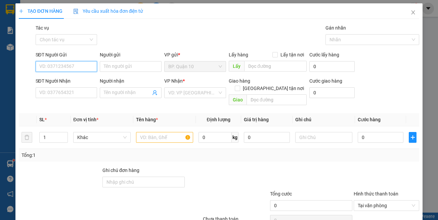
click at [79, 66] on input "SĐT Người Gửi" at bounding box center [67, 66] width 62 height 11
type input "0909037968"
click at [86, 79] on div "0909037968 - ANH 3 TÀI" at bounding box center [65, 79] width 53 height 7
type input "ANH 3 TÀI"
type input "0919187929"
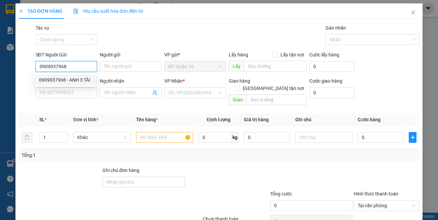
type input "NHÂN"
type input "40.000"
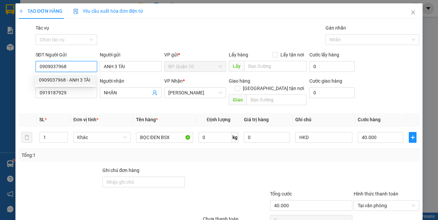
type input "0909037968"
drag, startPoint x: 120, startPoint y: 103, endPoint x: 140, endPoint y: 99, distance: 20.3
click at [121, 103] on div "Transit Pickup Surcharge Ids Transit Deliver Surcharge Ids Transit Deliver Surc…" at bounding box center [219, 133] width 401 height 219
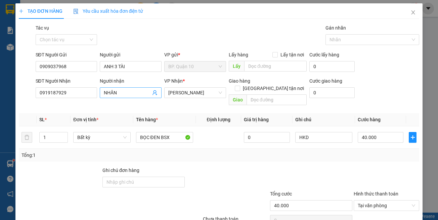
click at [154, 94] on icon "user-add" at bounding box center [155, 92] width 4 height 5
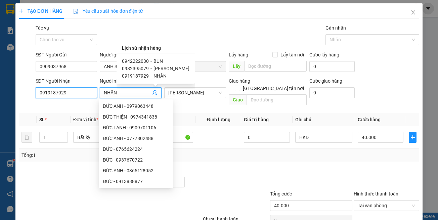
click at [83, 93] on input "0919187929" at bounding box center [67, 92] width 62 height 11
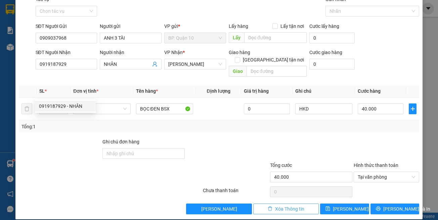
click at [294, 205] on span "Xóa Thông tin" at bounding box center [289, 208] width 29 height 7
type input "0"
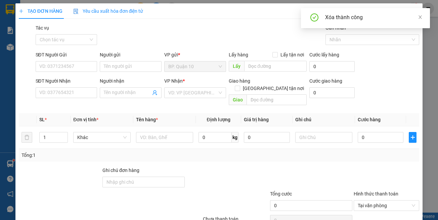
click at [77, 73] on div "SĐT Người Gửi VD: 0371234567" at bounding box center [67, 63] width 62 height 24
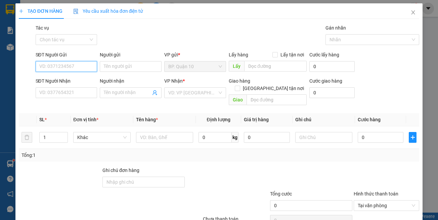
click at [84, 67] on input "SĐT Người Gửi" at bounding box center [67, 66] width 62 height 11
type input "0942222030"
drag, startPoint x: 81, startPoint y: 78, endPoint x: 96, endPoint y: 105, distance: 31.0
click at [81, 79] on div "0942222030 - BUN" at bounding box center [65, 79] width 53 height 7
type input "BUN"
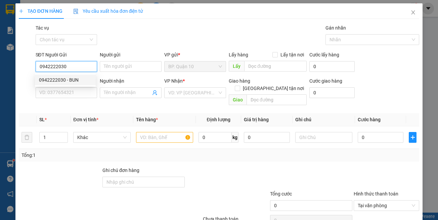
type input "0909037968"
type input "ANH 3 TÀI"
type input "0942222030"
type input "50.000"
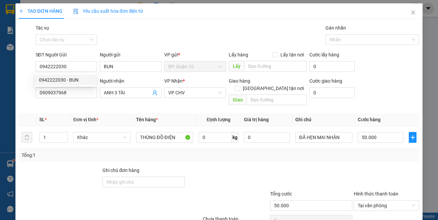
click at [100, 113] on th "Đơn vị tính *" at bounding box center [102, 119] width 62 height 13
click at [172, 113] on th "Tên hàng *" at bounding box center [164, 119] width 62 height 13
click at [195, 167] on div at bounding box center [227, 179] width 84 height 24
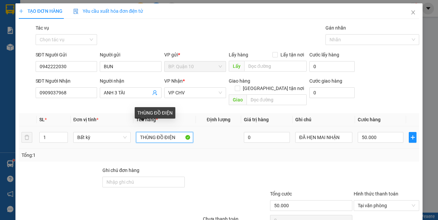
drag, startPoint x: 155, startPoint y: 131, endPoint x: 14, endPoint y: 116, distance: 141.9
click at [0, 128] on div "TẠO ĐƠN HÀNG Yêu cầu xuất hóa đơn điện tử Transit Pickup Surcharge Ids Transit …" at bounding box center [219, 110] width 438 height 220
type input "HỘP ĐỒ ĐIỆN"
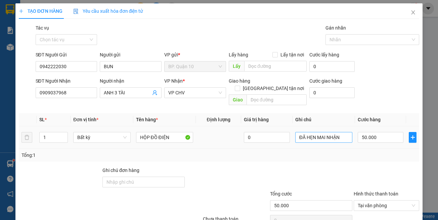
drag, startPoint x: 348, startPoint y: 133, endPoint x: 318, endPoint y: 127, distance: 30.4
click at [294, 132] on td "ĐÃ HẸN MAI NHẬN" at bounding box center [324, 137] width 62 height 23
click at [400, 131] on td "50.000" at bounding box center [380, 137] width 51 height 23
click at [334, 132] on input "ĐÃ HẸN MAI NHẬN" at bounding box center [323, 137] width 57 height 11
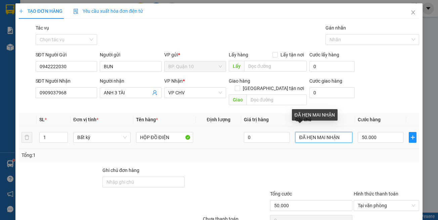
click at [334, 132] on input "ĐÃ HẸN MAI NHẬN" at bounding box center [323, 137] width 57 height 11
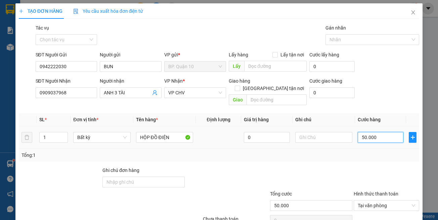
click at [382, 132] on input "50.000" at bounding box center [381, 137] width 46 height 11
type input "30"
type input "30.000"
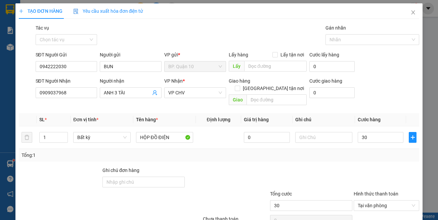
type input "30.000"
click at [373, 152] on div "Tổng: 1" at bounding box center [218, 155] width 395 height 7
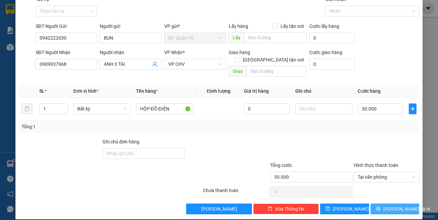
click at [384, 205] on span "Lưu và In" at bounding box center [406, 208] width 47 height 7
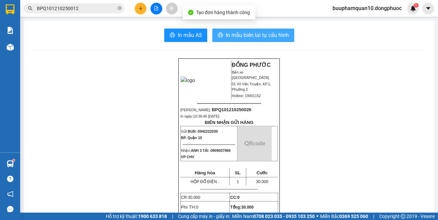
click at [238, 34] on span "In mẫu biên lai tự cấu hình" at bounding box center [257, 35] width 63 height 8
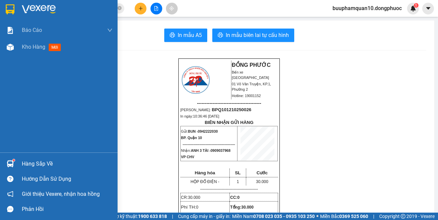
drag, startPoint x: 21, startPoint y: 160, endPoint x: 108, endPoint y: 160, distance: 86.7
click at [22, 160] on div "Hàng sắp về" at bounding box center [59, 163] width 118 height 15
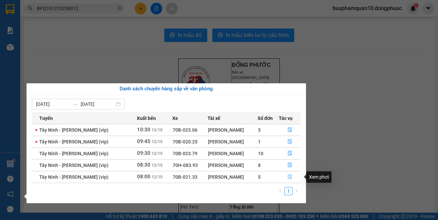
click at [284, 176] on button "button" at bounding box center [289, 177] width 21 height 11
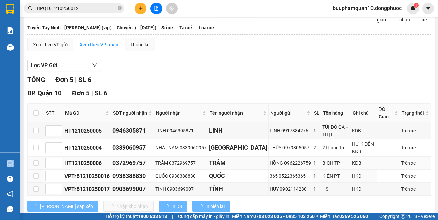
scroll to position [60, 0]
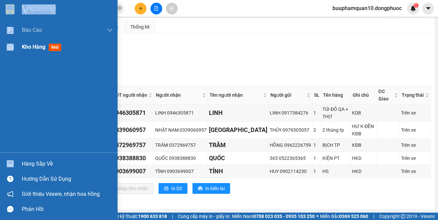
click at [10, 53] on div "Kho hàng mới" at bounding box center [59, 47] width 118 height 17
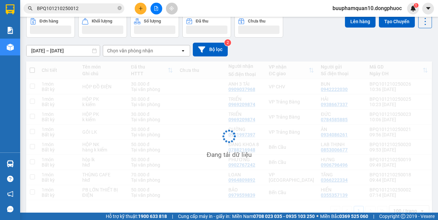
scroll to position [33, 0]
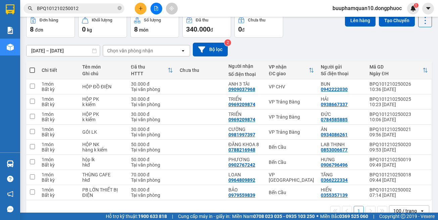
click at [149, 52] on div "Chọn văn phòng nhận" at bounding box center [130, 50] width 46 height 7
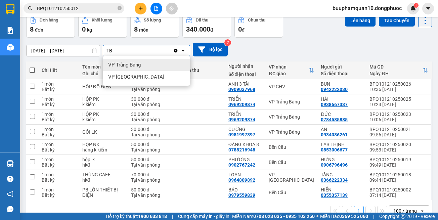
type input "TB"
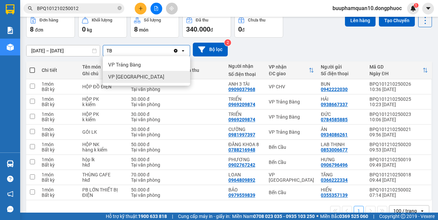
click at [142, 71] on div "VP Tân Biên" at bounding box center [146, 77] width 87 height 12
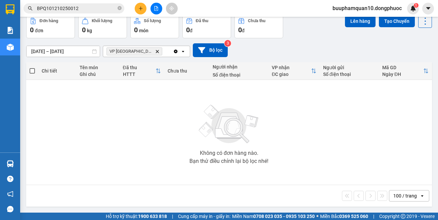
click at [155, 51] on icon "Delete" at bounding box center [157, 51] width 4 height 4
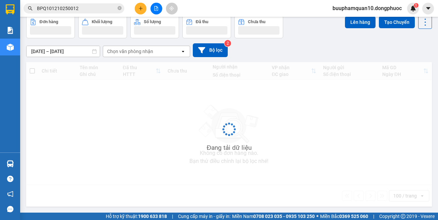
click at [136, 51] on div "Chọn văn phòng nhận" at bounding box center [130, 51] width 46 height 7
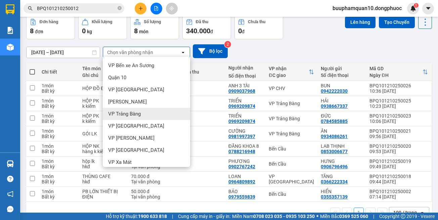
click at [142, 116] on div "VP Trảng Bàng" at bounding box center [146, 114] width 87 height 12
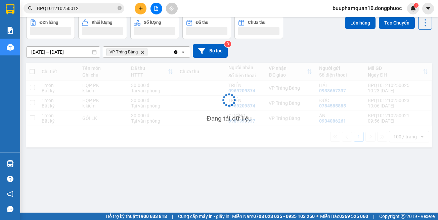
scroll to position [31, 0]
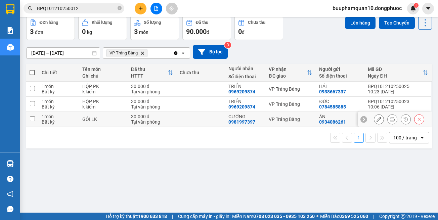
click at [283, 116] on td "VP Trảng Bàng" at bounding box center [290, 119] width 50 height 15
checkbox input "true"
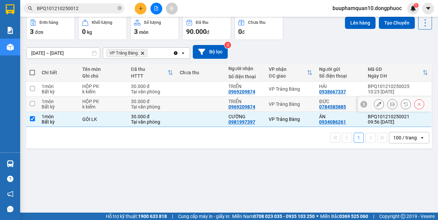
drag, startPoint x: 282, startPoint y: 103, endPoint x: 277, endPoint y: 89, distance: 14.7
click at [281, 103] on div "VP Trảng Bàng" at bounding box center [291, 103] width 44 height 5
checkbox input "true"
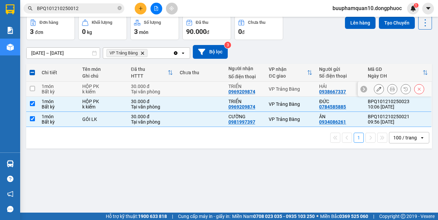
click at [277, 88] on div "VP Trảng Bàng" at bounding box center [291, 88] width 44 height 5
checkbox input "true"
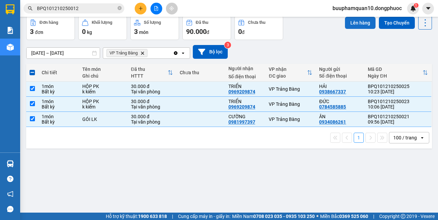
scroll to position [0, 0]
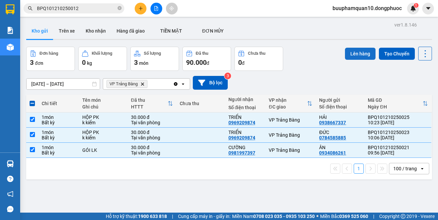
click at [357, 52] on button "Lên hàng" at bounding box center [360, 54] width 31 height 12
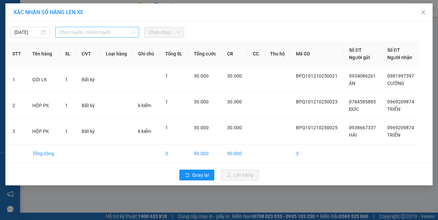
drag, startPoint x: 98, startPoint y: 33, endPoint x: 123, endPoint y: 85, distance: 58.3
click at [98, 33] on span "Chọn tuyến - nhóm tuyến" at bounding box center [97, 32] width 76 height 10
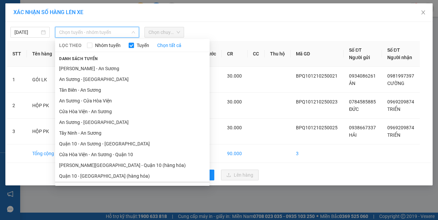
scroll to position [30, 0]
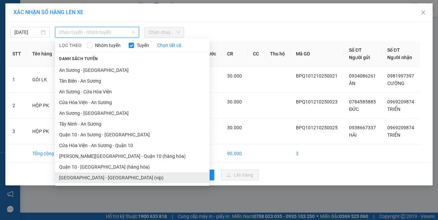
drag, startPoint x: 139, startPoint y: 180, endPoint x: 146, endPoint y: 164, distance: 17.6
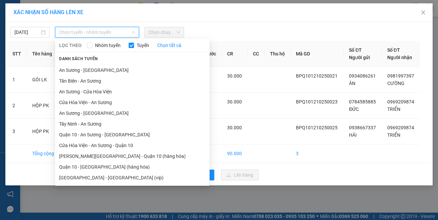
click at [139, 179] on li "Hồ Chí Minh - Tây Ninh (vip)" at bounding box center [132, 177] width 155 height 11
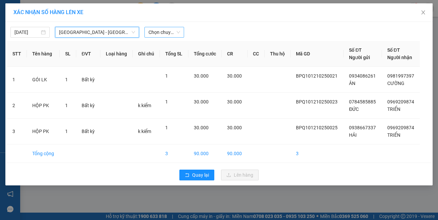
click at [181, 32] on div "Chọn chuyến" at bounding box center [163, 32] width 39 height 11
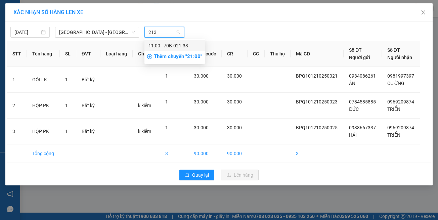
type input "2133"
click at [182, 44] on div "11:00 - 70B-021.33" at bounding box center [174, 45] width 52 height 7
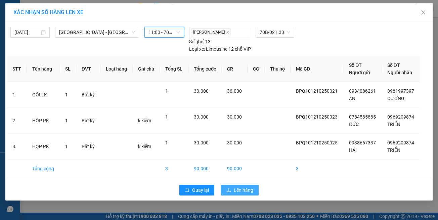
click at [239, 186] on span "Lên hàng" at bounding box center [243, 189] width 19 height 7
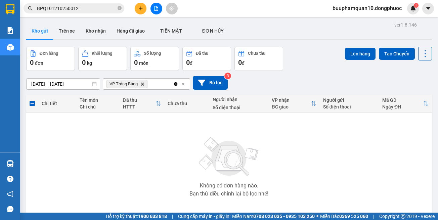
click at [141, 83] on icon "Delete" at bounding box center [142, 84] width 4 height 4
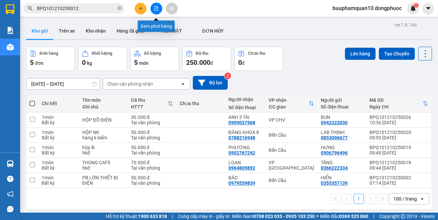
click at [159, 6] on button at bounding box center [156, 9] width 12 height 12
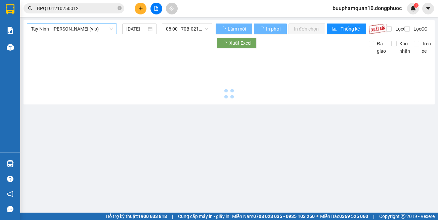
click at [76, 32] on span "Tây Ninh - [PERSON_NAME] (vip)" at bounding box center [72, 29] width 82 height 10
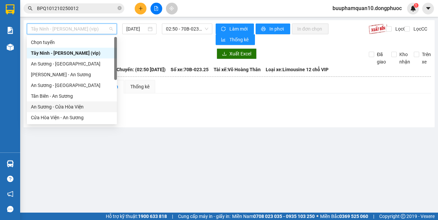
scroll to position [75, 0]
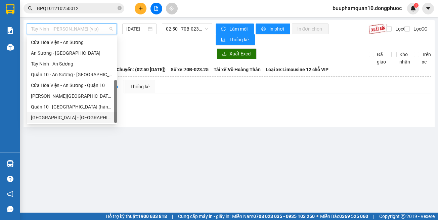
click at [99, 117] on div "Hồ Chí Minh - Tây Ninh (vip)" at bounding box center [72, 117] width 82 height 7
type input "[DATE]"
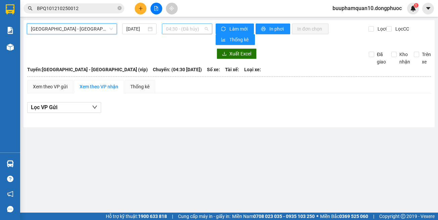
click at [181, 28] on span "04:30 - (Đã hủy)" at bounding box center [187, 29] width 42 height 10
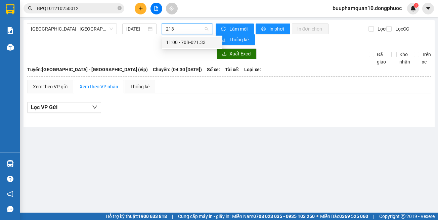
type input "2133"
click at [178, 42] on div "11:00 - 70B-021.33" at bounding box center [192, 42] width 52 height 7
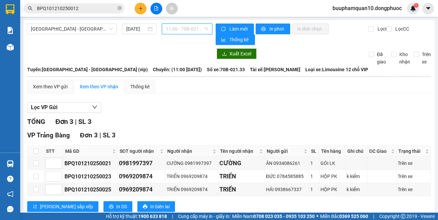
click at [179, 27] on span "11:00 - 70B-021.33" at bounding box center [187, 29] width 42 height 10
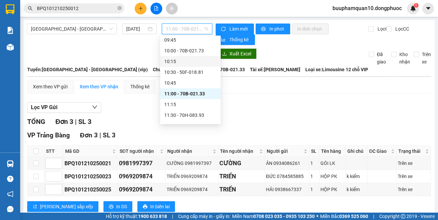
scroll to position [282, 0]
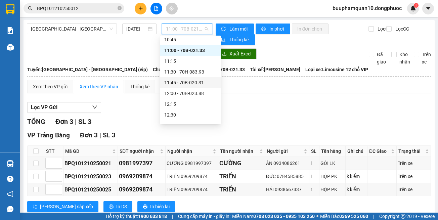
click at [251, 108] on div "Lọc VP Gửi" at bounding box center [229, 107] width 404 height 11
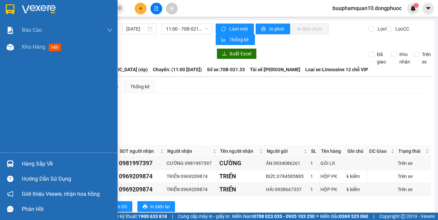
click at [16, 162] on div at bounding box center [10, 164] width 12 height 12
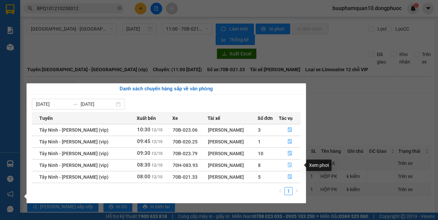
click at [288, 164] on icon "file-done" at bounding box center [290, 165] width 5 height 5
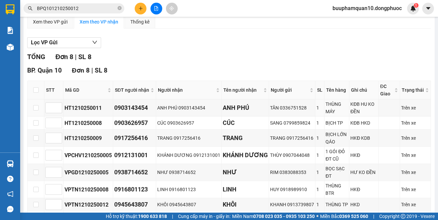
scroll to position [18, 0]
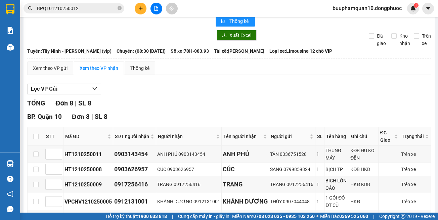
click at [140, 6] on button at bounding box center [141, 9] width 12 height 12
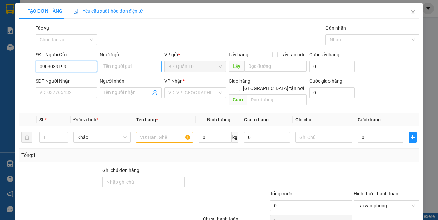
type input "0903039199"
click at [129, 70] on input "Người gửi" at bounding box center [131, 66] width 62 height 11
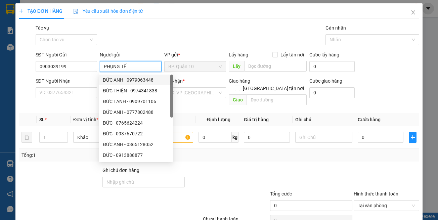
type input "PHỤNG TẾ"
click at [68, 87] on div "SĐT Người Nhận" at bounding box center [67, 82] width 62 height 10
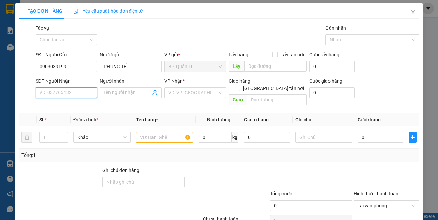
click at [70, 89] on input "SĐT Người Nhận" at bounding box center [67, 92] width 62 height 11
click at [82, 89] on input "SĐT Người Nhận" at bounding box center [67, 92] width 62 height 11
type input "0799271959"
click at [66, 113] on th "SL *" at bounding box center [54, 119] width 34 height 13
click at [119, 95] on input "Người nhận" at bounding box center [127, 92] width 47 height 7
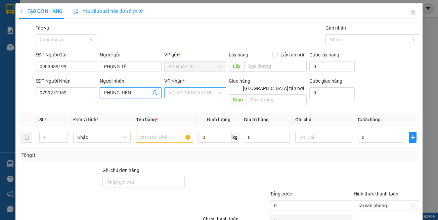
type input "PHỤNG TIÊN"
click at [204, 91] on input "search" at bounding box center [192, 93] width 49 height 10
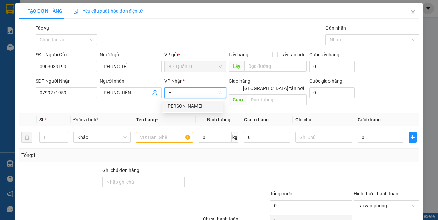
type input "HT"
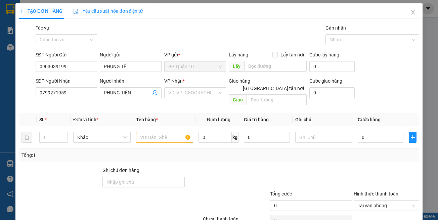
click at [200, 113] on th "Định lượng" at bounding box center [218, 119] width 45 height 13
click at [202, 88] on input "search" at bounding box center [192, 93] width 49 height 10
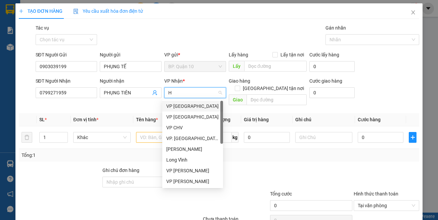
type input "HT"
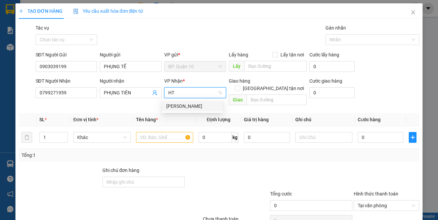
click at [193, 106] on div "Hòa Thành" at bounding box center [192, 105] width 53 height 7
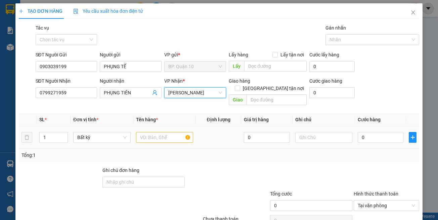
drag, startPoint x: 179, startPoint y: 148, endPoint x: 173, endPoint y: 138, distance: 11.2
click at [178, 152] on div "Tổng: 1" at bounding box center [218, 155] width 395 height 7
click at [171, 132] on input "text" at bounding box center [164, 137] width 57 height 11
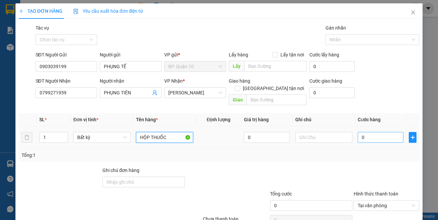
type input "HỘP THUỐC"
click at [374, 132] on input "0" at bounding box center [381, 137] width 46 height 11
type input "3"
type input "30"
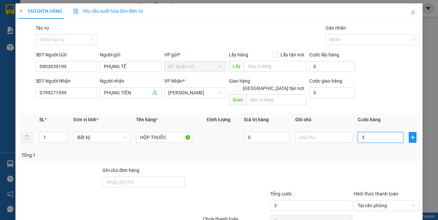
type input "30"
type input "30.000"
click at [371, 167] on div at bounding box center [386, 179] width 67 height 24
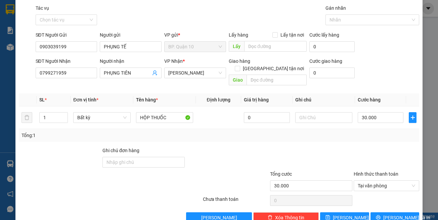
scroll to position [29, 0]
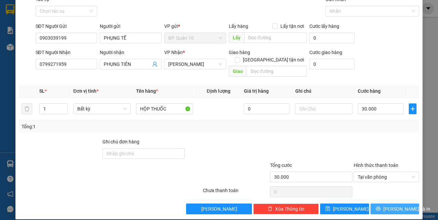
click at [398, 205] on span "Lưu và In" at bounding box center [406, 208] width 47 height 7
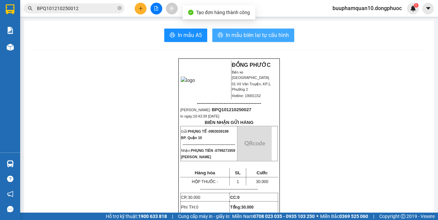
click at [250, 35] on span "In mẫu biên lai tự cấu hình" at bounding box center [257, 35] width 63 height 8
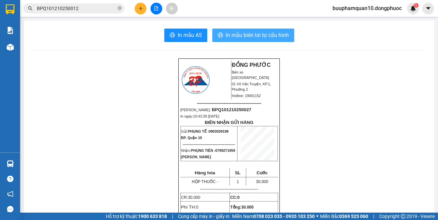
click at [262, 33] on span "In mẫu biên lai tự cấu hình" at bounding box center [257, 35] width 63 height 8
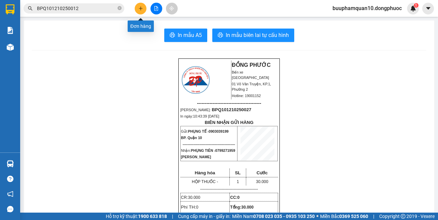
click at [145, 9] on button at bounding box center [141, 9] width 12 height 12
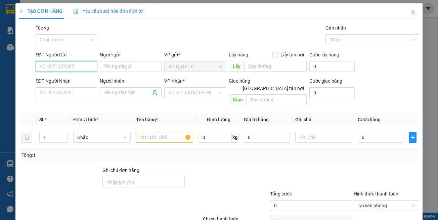
click at [69, 68] on input "SĐT Người Gửi" at bounding box center [67, 66] width 62 height 11
click at [78, 63] on input "SĐT Người Gửi" at bounding box center [67, 66] width 62 height 11
type input "0929999787"
click at [64, 77] on div "0929999787 - TRÚC" at bounding box center [65, 79] width 53 height 7
type input "TRÚC"
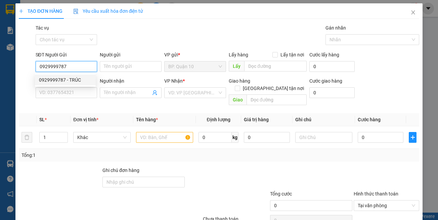
type input "0972777862"
type input "BĂNG"
type input "40.000"
type input "0929999787"
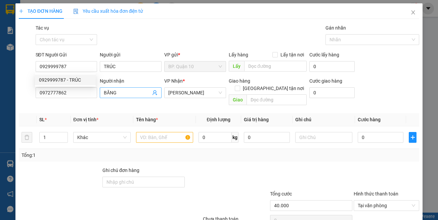
click at [112, 96] on input "BĂNG" at bounding box center [127, 92] width 47 height 7
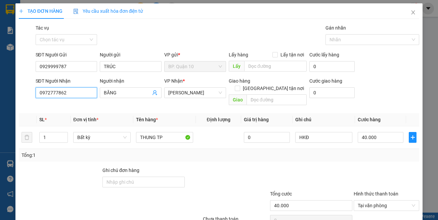
click at [80, 93] on input "0972777862" at bounding box center [67, 92] width 62 height 11
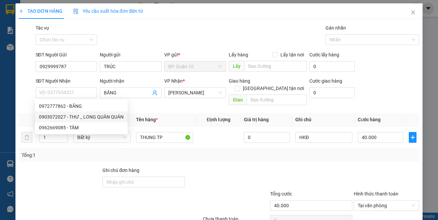
drag, startPoint x: 306, startPoint y: 164, endPoint x: 337, endPoint y: 139, distance: 40.0
click at [306, 167] on div at bounding box center [311, 179] width 84 height 24
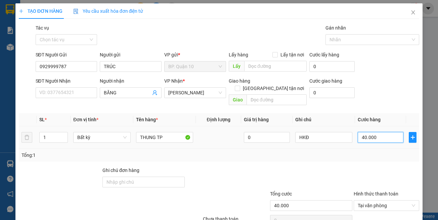
click at [359, 132] on input "40.000" at bounding box center [381, 137] width 46 height 11
type input "3"
type input "30"
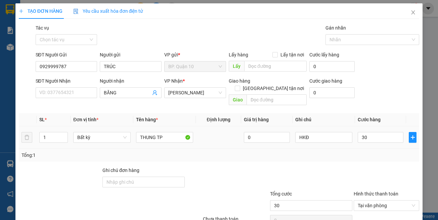
type input "30.000"
click at [289, 167] on div at bounding box center [311, 179] width 84 height 24
click at [312, 133] on input "HKĐ" at bounding box center [323, 137] width 57 height 11
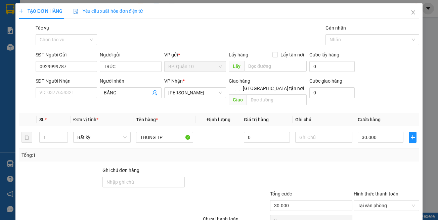
drag, startPoint x: 291, startPoint y: 165, endPoint x: 257, endPoint y: 152, distance: 36.0
click at [290, 167] on div at bounding box center [311, 179] width 84 height 24
drag, startPoint x: 105, startPoint y: 96, endPoint x: 81, endPoint y: 96, distance: 23.9
click at [82, 96] on div "SĐT Người Nhận VD: 0377654321 Người nhận BĂNG BĂNG VP Nhận * Hòa Thành Giao hàn…" at bounding box center [227, 92] width 387 height 31
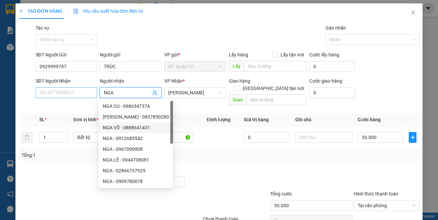
type input "NGA"
click at [63, 88] on input "SĐT Người Nhận" at bounding box center [67, 92] width 62 height 11
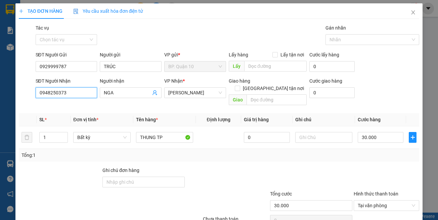
type input "0948250373"
drag, startPoint x: 257, startPoint y: 180, endPoint x: 332, endPoint y: 176, distance: 74.7
click at [258, 179] on div at bounding box center [227, 179] width 84 height 24
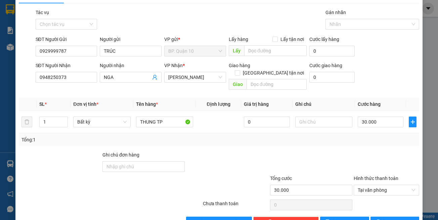
scroll to position [29, 0]
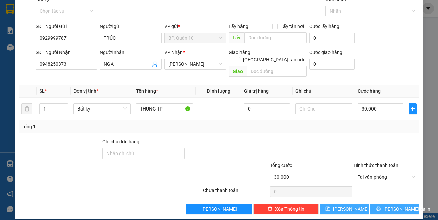
click at [388, 205] on span "Lưu và In" at bounding box center [406, 208] width 47 height 7
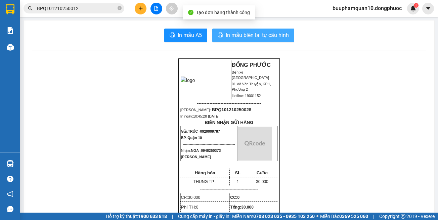
click at [266, 29] on button "In mẫu biên lai tự cấu hình" at bounding box center [253, 35] width 82 height 13
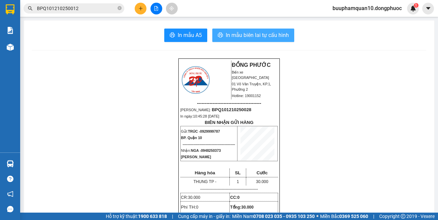
click at [240, 34] on span "In mẫu biên lai tự cấu hình" at bounding box center [257, 35] width 63 height 8
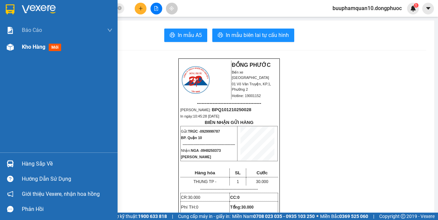
click at [16, 47] on div "Kho hàng mới" at bounding box center [59, 47] width 118 height 17
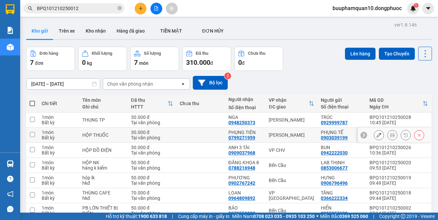
drag, startPoint x: 289, startPoint y: 132, endPoint x: 290, endPoint y: 118, distance: 14.5
click at [289, 131] on td "Hòa Thành" at bounding box center [291, 135] width 52 height 15
checkbox input "true"
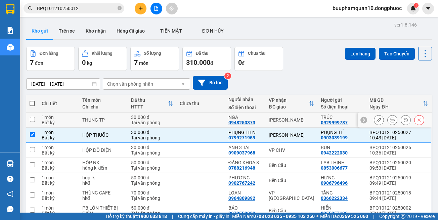
click at [290, 118] on div "Hòa Thành" at bounding box center [291, 119] width 45 height 5
checkbox input "true"
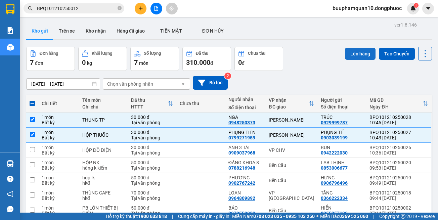
click at [353, 53] on button "Lên hàng" at bounding box center [360, 54] width 31 height 12
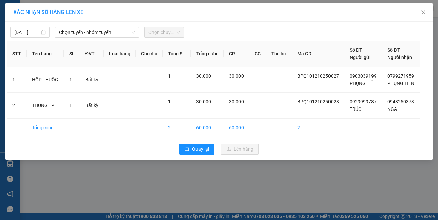
click at [59, 39] on div "12/10/2025 Chọn tuyến - nhóm tuyến Chọn chuyến STT Tên hàng SL ĐVT Loại hàng Gh…" at bounding box center [218, 91] width 427 height 138
click at [60, 36] on span "Chọn tuyến - nhóm tuyến" at bounding box center [97, 32] width 76 height 10
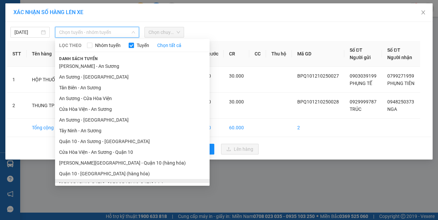
scroll to position [30, 0]
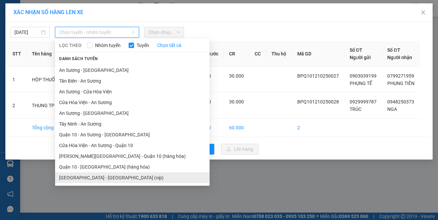
click at [106, 177] on li "Hồ Chí Minh - Tây Ninh (vip)" at bounding box center [132, 177] width 155 height 11
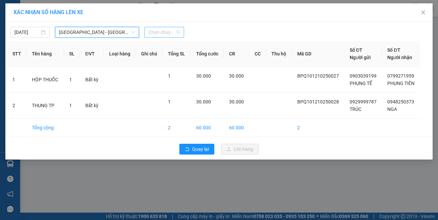
click at [177, 30] on span "Chọn chuyến" at bounding box center [163, 32] width 31 height 10
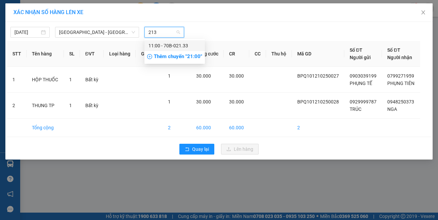
type input "2133"
click at [179, 45] on div "11:00 - 70B-021.33" at bounding box center [174, 45] width 52 height 7
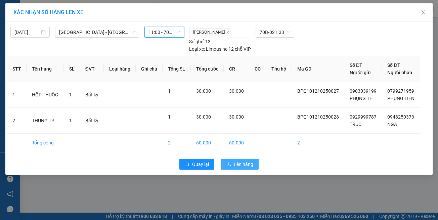
click at [245, 161] on span "Lên hàng" at bounding box center [243, 164] width 19 height 7
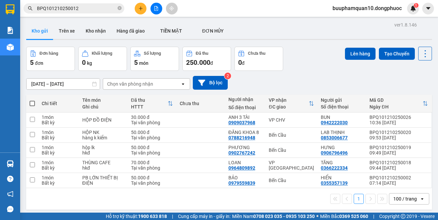
click at [158, 8] on icon "file-add" at bounding box center [157, 8] width 4 height 5
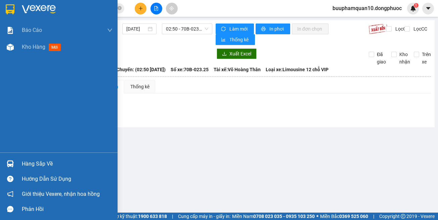
click at [11, 157] on div "Hàng sắp về" at bounding box center [59, 163] width 118 height 15
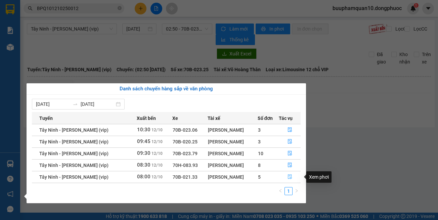
click at [286, 176] on button "button" at bounding box center [289, 177] width 21 height 11
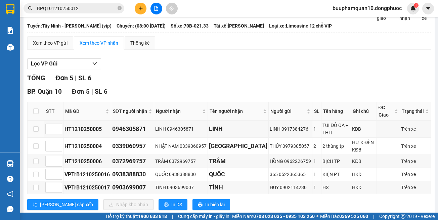
scroll to position [60, 0]
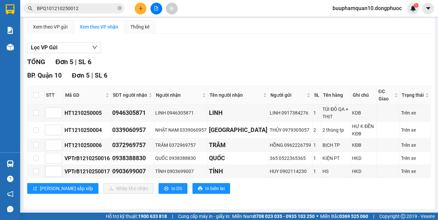
click at [236, 61] on div "TỔNG Đơn 5 | SL 6" at bounding box center [229, 62] width 404 height 10
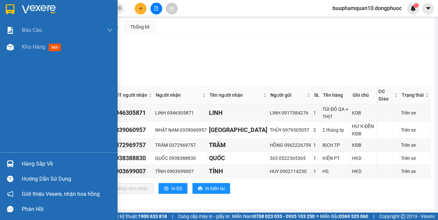
click at [7, 158] on div "Hàng sắp về" at bounding box center [59, 163] width 118 height 15
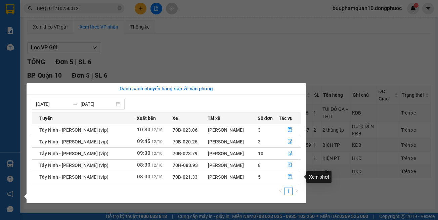
click at [288, 175] on icon "file-done" at bounding box center [290, 176] width 5 height 5
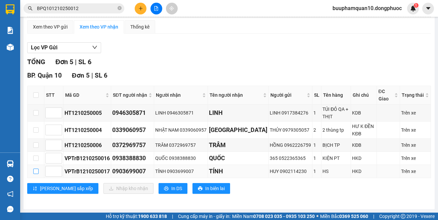
click at [35, 171] on input "checkbox" at bounding box center [35, 171] width 5 height 5
checkbox input "true"
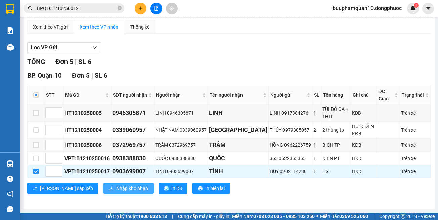
click at [116, 190] on span "Nhập kho nhận" at bounding box center [132, 188] width 32 height 7
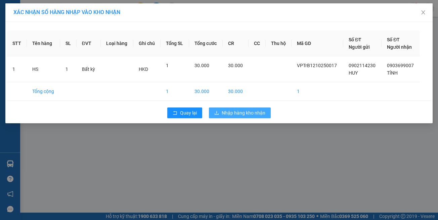
click at [238, 114] on span "Nhập hàng kho nhận" at bounding box center [244, 112] width 44 height 7
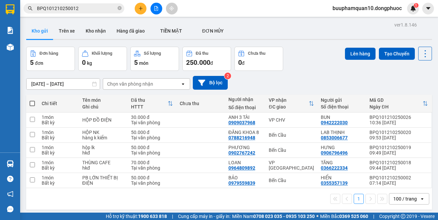
click at [156, 8] on icon "file-add" at bounding box center [156, 8] width 5 height 5
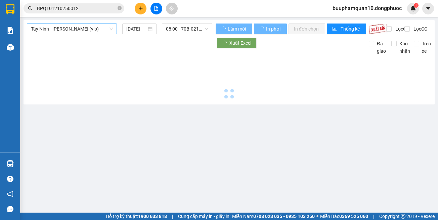
click at [94, 27] on span "Tây Ninh - [PERSON_NAME] (vip)" at bounding box center [72, 29] width 82 height 10
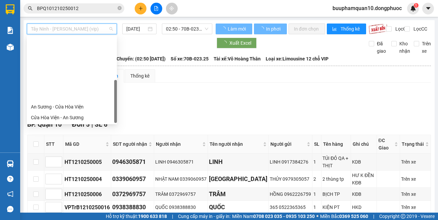
scroll to position [75, 0]
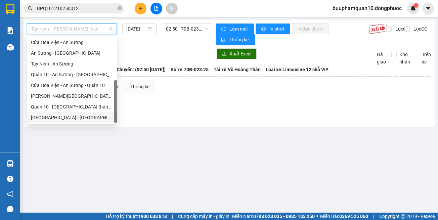
click at [85, 120] on div "Hồ Chí Minh - Tây Ninh (vip)" at bounding box center [72, 117] width 82 height 7
type input "[DATE]"
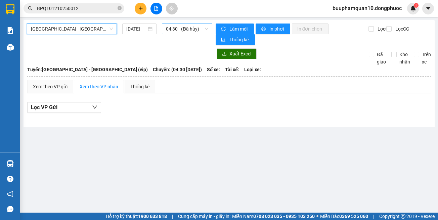
click at [197, 31] on span "04:30 - (Đã hủy)" at bounding box center [187, 29] width 42 height 10
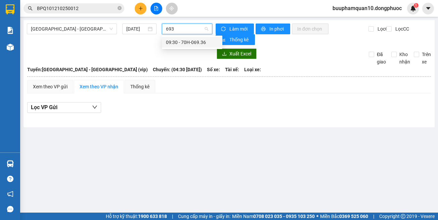
type input "6936"
click at [191, 47] on div "09:30 - 70H-069.36" at bounding box center [192, 42] width 60 height 11
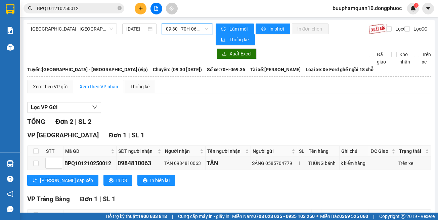
click at [71, 10] on input "BPQ101210250012" at bounding box center [76, 8] width 79 height 7
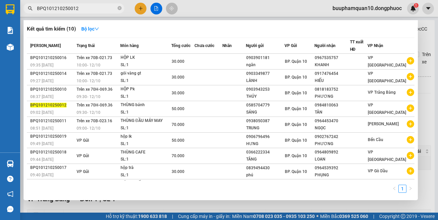
click at [71, 10] on input "BPQ101210250012" at bounding box center [76, 8] width 79 height 7
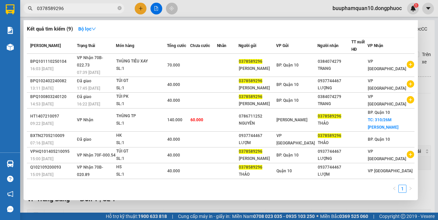
type input "0378589296"
click at [140, 4] on div at bounding box center [219, 110] width 438 height 220
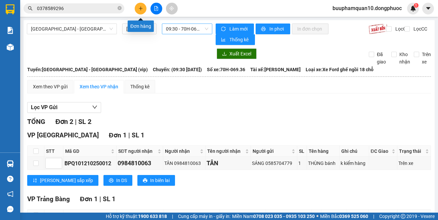
click at [140, 4] on button at bounding box center [141, 9] width 12 height 12
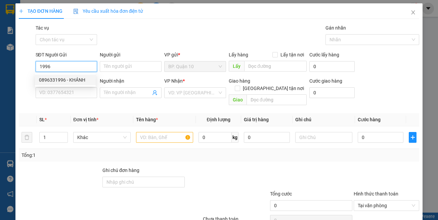
click at [70, 79] on div "0896331996 - KHÁNH" at bounding box center [65, 79] width 53 height 7
type input "0896331996"
type input "KHÁNH"
type input "0798157999"
type input "GIÀU"
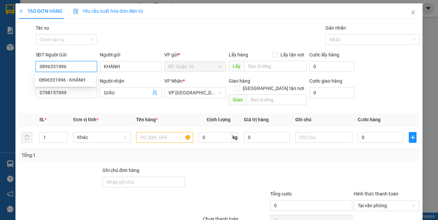
type input "30.000"
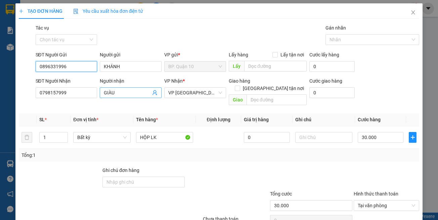
type input "0896331996"
click at [154, 93] on icon "user-add" at bounding box center [155, 92] width 4 height 5
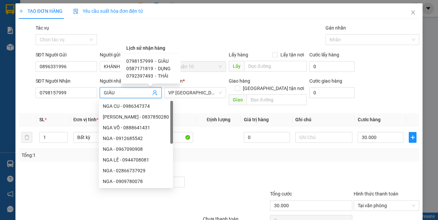
drag, startPoint x: 157, startPoint y: 76, endPoint x: 168, endPoint y: 92, distance: 19.4
click at [158, 77] on span "THÁI" at bounding box center [163, 75] width 10 height 5
type input "0792397493"
type input "THÁI"
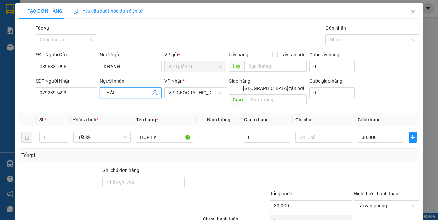
click at [233, 190] on div at bounding box center [235, 202] width 67 height 24
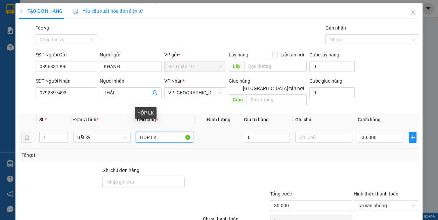
drag, startPoint x: 147, startPoint y: 131, endPoint x: 55, endPoint y: 124, distance: 93.0
click at [60, 126] on tr "1 Bất kỳ HỘP LK 0 30.000" at bounding box center [219, 137] width 401 height 23
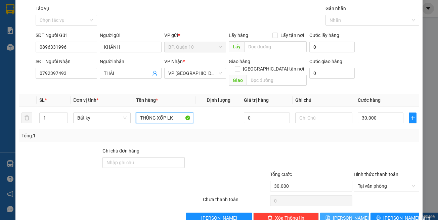
scroll to position [29, 0]
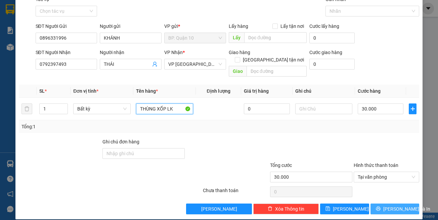
type input "THÙNG XỐP LK"
click at [379, 204] on button "Lưu và In" at bounding box center [395, 209] width 49 height 11
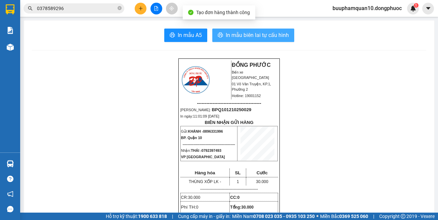
click at [255, 33] on span "In mẫu biên lai tự cấu hình" at bounding box center [257, 35] width 63 height 8
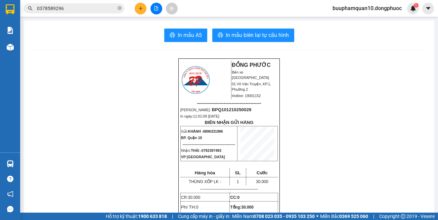
click at [97, 9] on input "0378589296" at bounding box center [76, 8] width 79 height 7
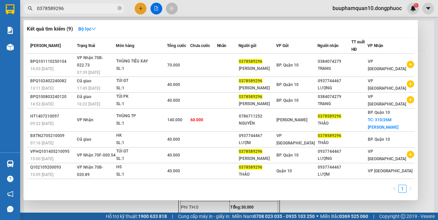
click at [97, 9] on input "0378589296" at bounding box center [76, 8] width 79 height 7
drag, startPoint x: 52, startPoint y: 206, endPoint x: 47, endPoint y: 200, distance: 7.9
click at [51, 204] on div at bounding box center [219, 110] width 438 height 220
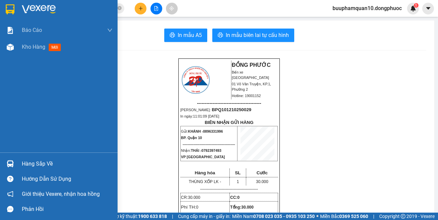
drag, startPoint x: 14, startPoint y: 160, endPoint x: 21, endPoint y: 156, distance: 7.7
click at [14, 160] on div at bounding box center [10, 164] width 12 height 12
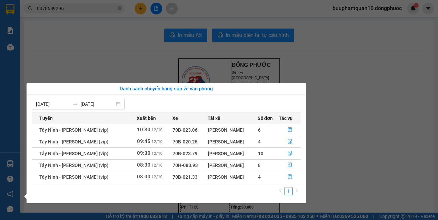
click at [290, 175] on icon "file-done" at bounding box center [290, 176] width 5 height 5
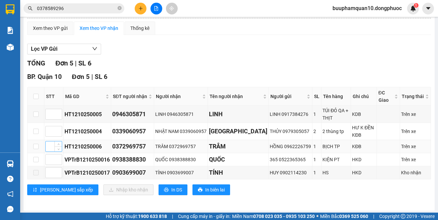
scroll to position [60, 0]
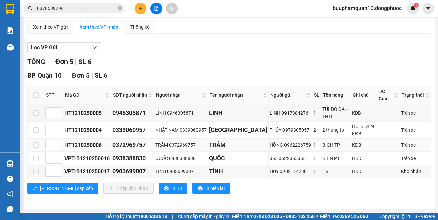
click at [32, 143] on td at bounding box center [36, 145] width 17 height 13
click at [38, 144] on input "checkbox" at bounding box center [35, 144] width 5 height 5
checkbox input "true"
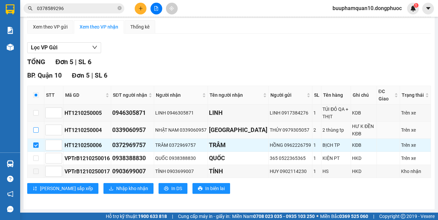
click at [35, 131] on input "checkbox" at bounding box center [35, 129] width 5 height 5
checkbox input "true"
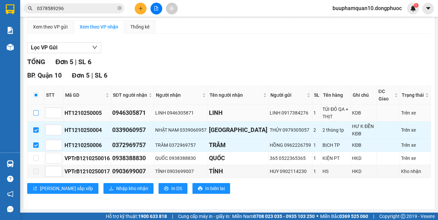
click at [35, 112] on input "checkbox" at bounding box center [35, 112] width 5 height 5
checkbox input "true"
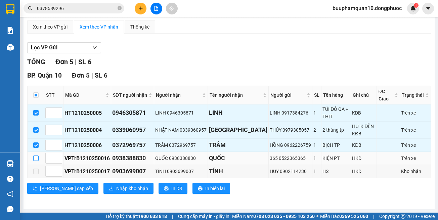
click at [37, 159] on input "checkbox" at bounding box center [35, 158] width 5 height 5
checkbox input "true"
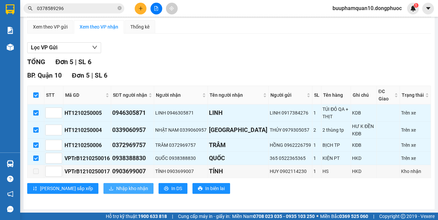
click at [103, 192] on button "Nhập kho nhận" at bounding box center [128, 188] width 50 height 11
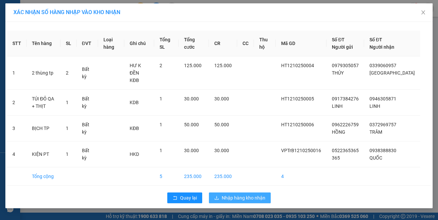
click at [255, 198] on span "Nhập hàng kho nhận" at bounding box center [244, 197] width 44 height 7
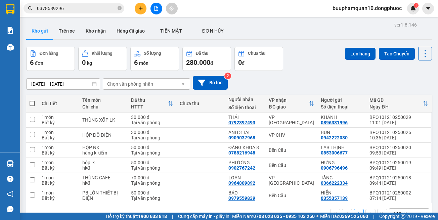
drag, startPoint x: 22, startPoint y: 163, endPoint x: 28, endPoint y: 164, distance: 5.8
click at [21, 163] on main "ver 1.8.146 Kho gửi Trên xe Kho nhận Hàng đã giao TIỀN MẶT ĐƠN HỦY Đơn hàng 6…" at bounding box center [219, 106] width 438 height 213
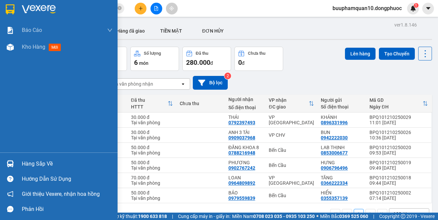
click at [16, 163] on div "Hàng sắp về" at bounding box center [59, 163] width 118 height 15
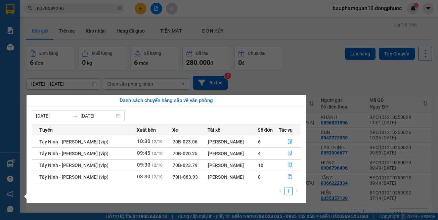
click at [285, 175] on button "button" at bounding box center [289, 177] width 21 height 11
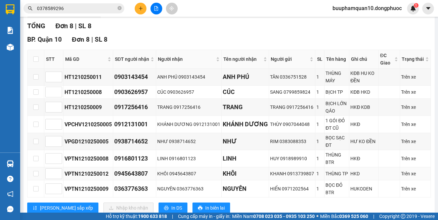
scroll to position [119, 0]
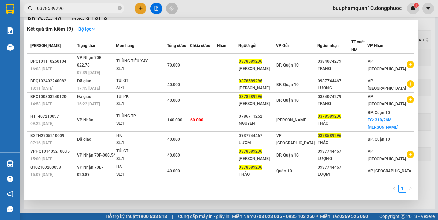
click at [96, 5] on input "0378589296" at bounding box center [76, 8] width 79 height 7
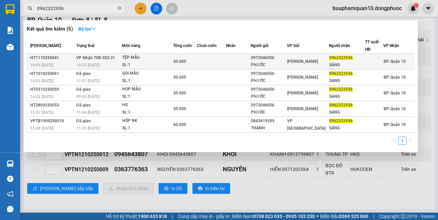
type input "0962322936"
click at [180, 65] on div "30.000" at bounding box center [184, 61] width 23 height 7
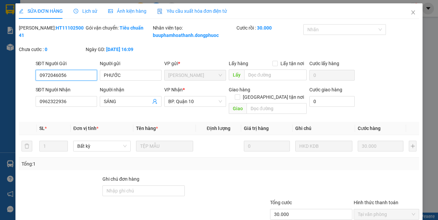
type input "0972046056"
type input "PHƯỚC"
type input "0962322936"
type input "SÁNG"
type input "30.000"
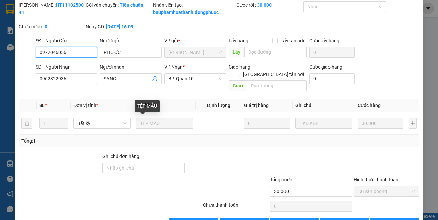
scroll to position [45, 0]
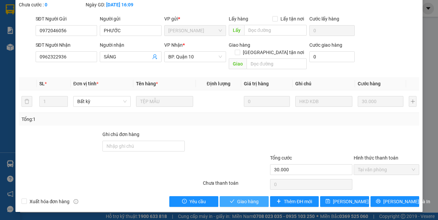
drag, startPoint x: 232, startPoint y: 199, endPoint x: 227, endPoint y: 187, distance: 12.5
click at [231, 199] on button "Giao hàng" at bounding box center [244, 201] width 49 height 11
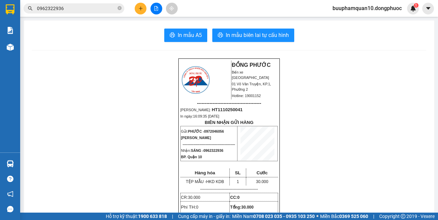
click at [92, 10] on input "0962322936" at bounding box center [76, 8] width 79 height 7
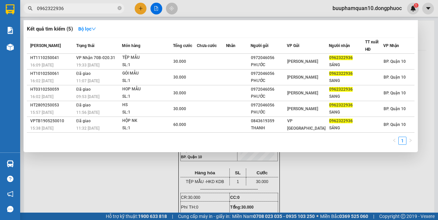
click at [92, 10] on input "0962322936" at bounding box center [76, 8] width 79 height 7
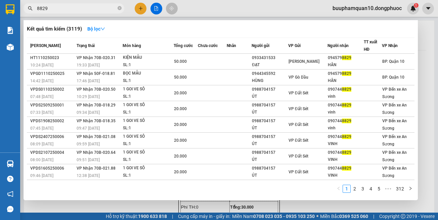
type input "8829"
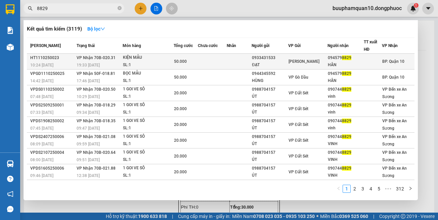
click at [220, 66] on td at bounding box center [212, 62] width 29 height 16
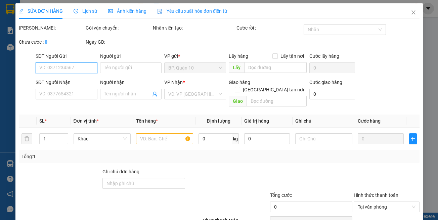
type input "0933431533"
type input "ĐẠT"
type input "0945798829"
type input "HÂN"
type input "50.000"
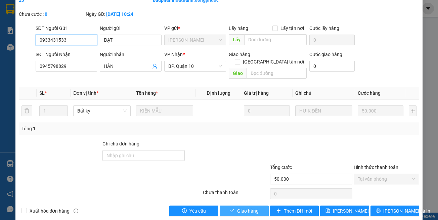
scroll to position [45, 0]
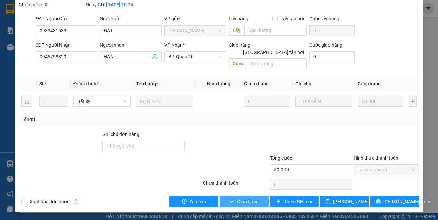
click at [257, 204] on button "Giao hàng" at bounding box center [244, 201] width 49 height 11
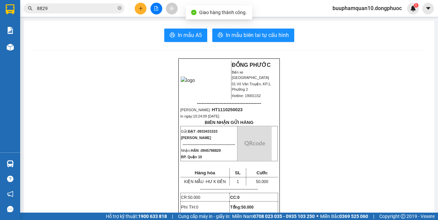
drag, startPoint x: 108, startPoint y: 7, endPoint x: 115, endPoint y: 9, distance: 7.1
click at [108, 7] on input "8829" at bounding box center [76, 8] width 79 height 7
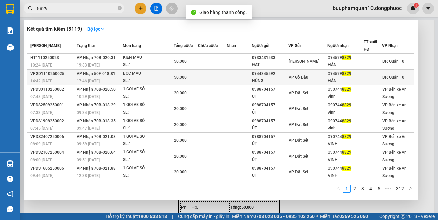
click at [192, 75] on div "50.000" at bounding box center [186, 77] width 24 height 7
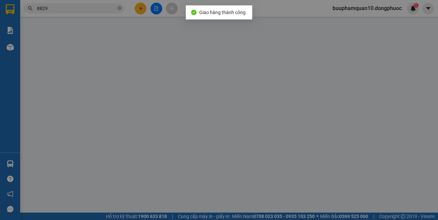
type input "0944345592"
type input "HÙNG"
type input "0945798829"
type input "HÂN"
type input "50.000"
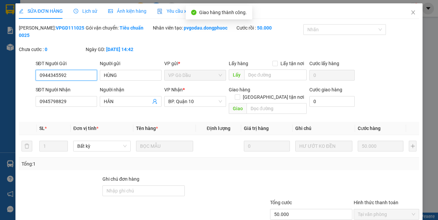
scroll to position [37, 0]
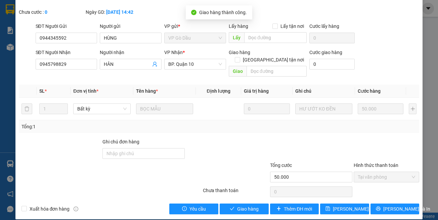
click at [254, 210] on div "SỬA ĐƠN HÀNG Lịch sử Ảnh kiện hàng Yêu cầu xuất hóa đơn điện tử Total Paid Fee …" at bounding box center [218, 92] width 407 height 253
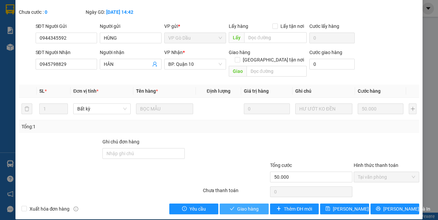
click at [237, 205] on span "Giao hàng" at bounding box center [247, 208] width 21 height 7
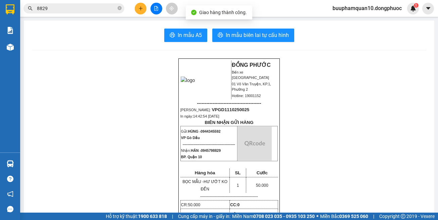
click at [99, 8] on input "8829" at bounding box center [76, 8] width 79 height 7
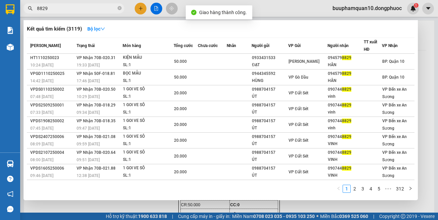
click at [140, 11] on div at bounding box center [219, 110] width 438 height 220
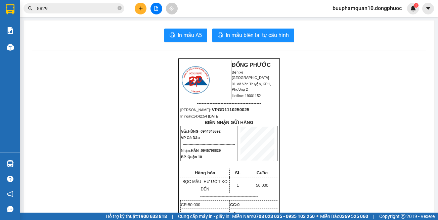
drag, startPoint x: 99, startPoint y: 32, endPoint x: 103, endPoint y: 2, distance: 30.5
click at [100, 19] on main "In mẫu A5 In mẫu biên lai tự cấu hình ĐỒNG PHƯỚC Bến xe Tây Ninh 01 Võ Văn Truy…" at bounding box center [219, 106] width 438 height 213
drag, startPoint x: 133, startPoint y: 41, endPoint x: 136, endPoint y: 11, distance: 29.7
click at [133, 33] on div "In mẫu A5 In mẫu biên lai tự cấu hình" at bounding box center [229, 35] width 394 height 13
click at [137, 6] on button at bounding box center [141, 9] width 12 height 12
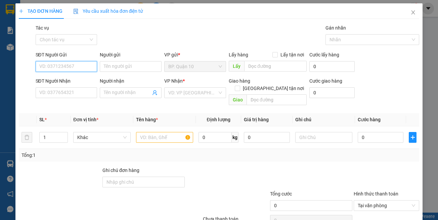
click at [89, 63] on input "SĐT Người Gửi" at bounding box center [67, 66] width 62 height 11
type input "0968162303"
click at [127, 68] on input "Người gửi" at bounding box center [131, 66] width 62 height 11
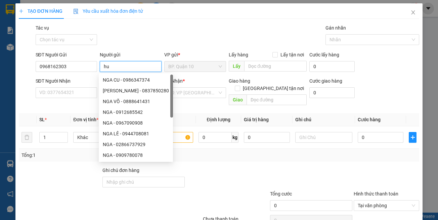
type input "h"
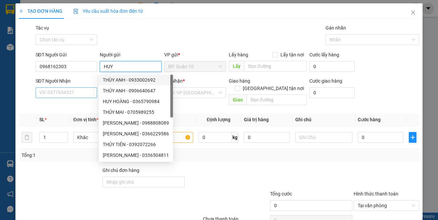
type input "HUY"
click at [88, 90] on input "SĐT Người Nhận" at bounding box center [67, 92] width 62 height 11
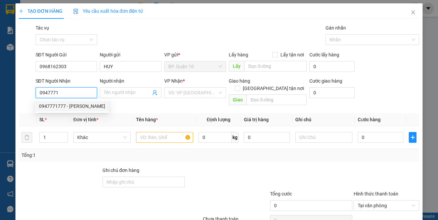
click at [77, 103] on div "0947771777 - DƯƠNG LÝ" at bounding box center [72, 105] width 66 height 7
type input "0947771777"
type input "DƯƠNG LÝ"
type input "70.000"
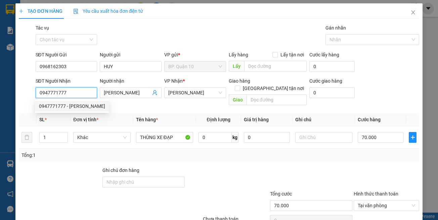
type input "0947771777"
click at [157, 113] on th "Tên hàng *" at bounding box center [164, 119] width 62 height 13
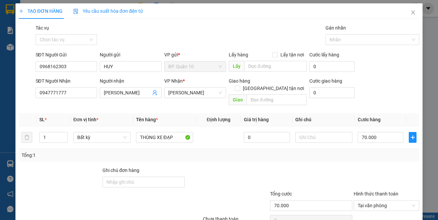
drag, startPoint x: 164, startPoint y: 145, endPoint x: 168, endPoint y: 133, distance: 12.4
click at [164, 152] on div "Tổng: 1" at bounding box center [95, 155] width 148 height 7
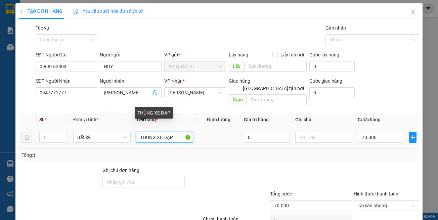
drag, startPoint x: 172, startPoint y: 133, endPoint x: 37, endPoint y: 116, distance: 136.2
click at [108, 131] on tr "1 Bất kỳ THÙNG XE ĐẠP 0 70.000" at bounding box center [219, 137] width 401 height 23
type input "HỘP Đ TỬ"
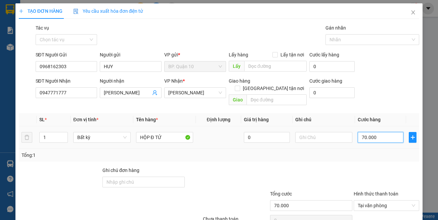
click at [358, 132] on input "70.000" at bounding box center [381, 137] width 46 height 11
type input "3"
type input "30"
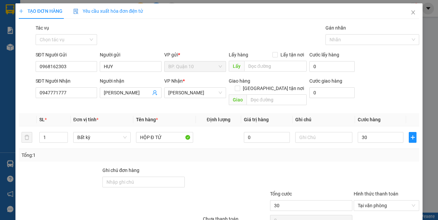
type input "30.000"
click at [363, 152] on div "Tổng: 1" at bounding box center [218, 155] width 395 height 7
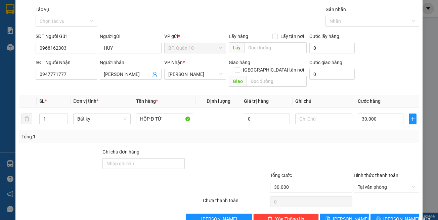
scroll to position [29, 0]
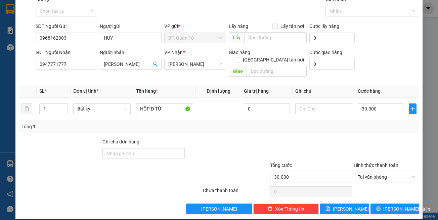
click at [382, 209] on div "TẠO ĐƠN HÀNG Yêu cầu xuất hóa đơn điện tử Transit Pickup Surcharge Ids Transit …" at bounding box center [218, 97] width 407 height 245
drag, startPoint x: 213, startPoint y: 134, endPoint x: 210, endPoint y: 130, distance: 5.1
click at [213, 138] on div at bounding box center [227, 150] width 84 height 24
click at [388, 205] on span "Lưu và In" at bounding box center [406, 208] width 47 height 7
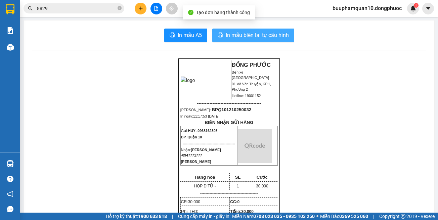
click at [249, 36] on span "In mẫu biên lai tự cấu hình" at bounding box center [257, 35] width 63 height 8
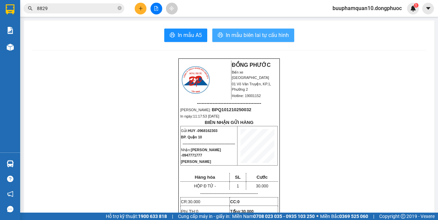
click at [278, 35] on span "In mẫu biên lai tự cấu hình" at bounding box center [257, 35] width 63 height 8
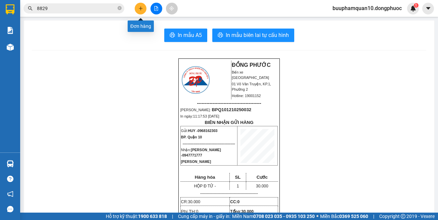
click at [142, 6] on icon "plus" at bounding box center [140, 8] width 5 height 5
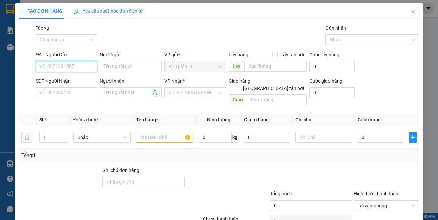
click at [63, 67] on input "SĐT Người Gửi" at bounding box center [67, 66] width 62 height 11
click at [66, 79] on div "0933360052 - CẢM" at bounding box center [65, 79] width 53 height 7
type input "0933360052"
type input "CẢM"
type input "0937988604"
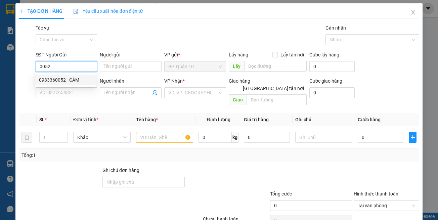
type input "TÙNG"
type input "30.000"
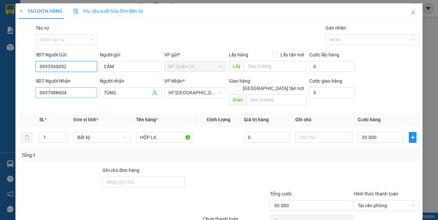
type input "0933360052"
click at [76, 95] on input "0937988604" at bounding box center [67, 92] width 62 height 11
type input "0982328408"
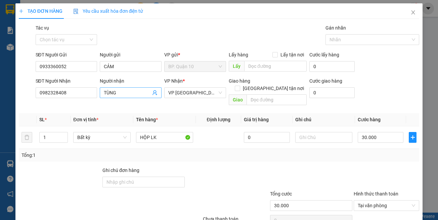
click at [120, 93] on input "TÙNG" at bounding box center [127, 92] width 47 height 7
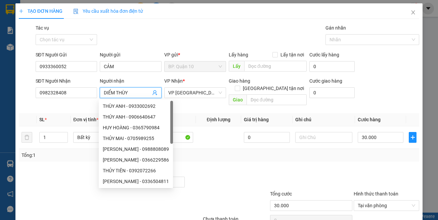
click at [114, 94] on input "DIỂM THÙY" at bounding box center [127, 92] width 47 height 7
click at [107, 93] on input "DIIỄM THÙY" at bounding box center [127, 92] width 47 height 7
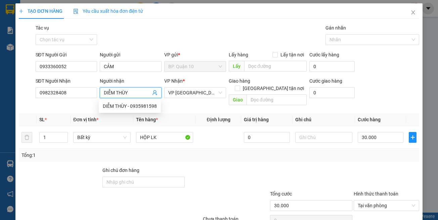
type input "DIỄM THÙY"
click at [181, 113] on th "Tên hàng *" at bounding box center [164, 119] width 62 height 13
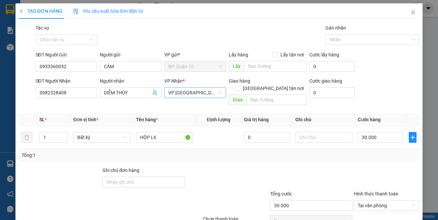
click at [194, 93] on span "VP [GEOGRAPHIC_DATA]" at bounding box center [195, 93] width 54 height 10
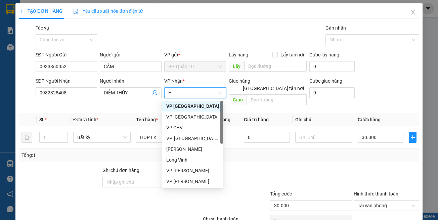
type input "HT"
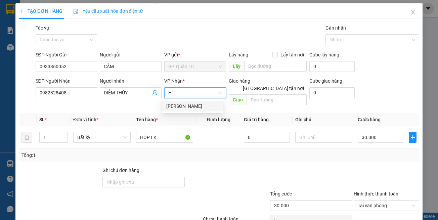
click at [188, 106] on div "Hòa Thành" at bounding box center [192, 105] width 53 height 7
click at [195, 156] on div "Transit Pickup Surcharge Ids Transit Deliver Surcharge Ids Transit Deliver Surc…" at bounding box center [219, 133] width 401 height 219
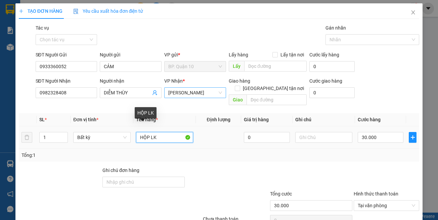
drag, startPoint x: 148, startPoint y: 132, endPoint x: 26, endPoint y: 129, distance: 122.3
click at [48, 130] on tr "1 Bất kỳ HỘP LK 0 30.000" at bounding box center [219, 137] width 401 height 23
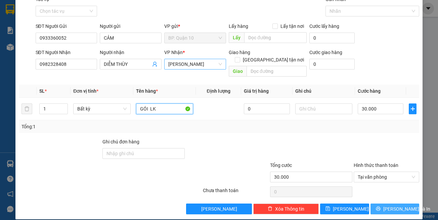
type input "GÓI LK"
click at [371, 204] on button "Lưu và In" at bounding box center [395, 209] width 49 height 11
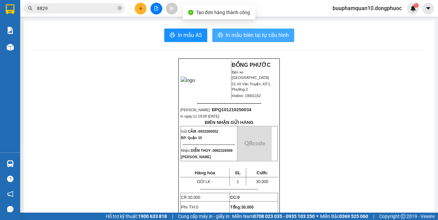
click at [246, 32] on span "In mẫu biên lai tự cấu hình" at bounding box center [257, 35] width 63 height 8
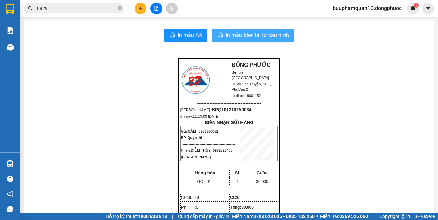
click at [252, 36] on span "In mẫu biên lai tự cấu hình" at bounding box center [257, 35] width 63 height 8
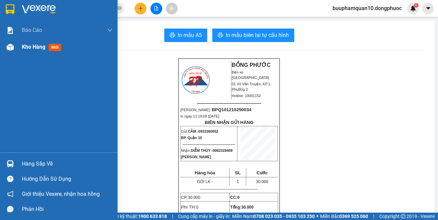
click at [14, 51] on div at bounding box center [10, 47] width 12 height 12
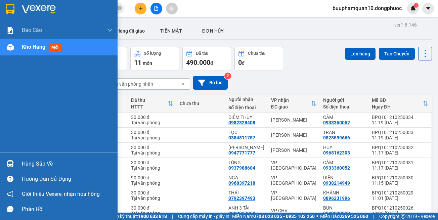
click at [15, 164] on div at bounding box center [10, 164] width 12 height 12
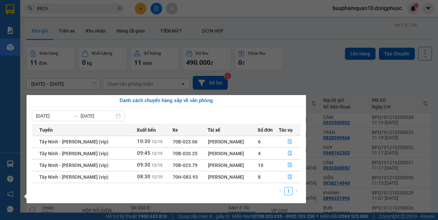
click at [161, 10] on section "Kết quả tìm kiếm ( 3119 ) Bộ lọc Mã ĐH Trạng thái Món hàng Tổng cước Chưa cước …" at bounding box center [219, 110] width 438 height 220
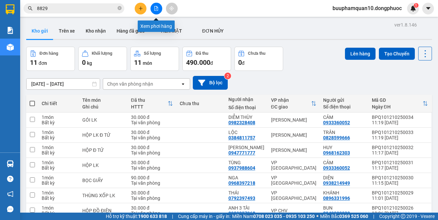
click at [161, 10] on button at bounding box center [156, 9] width 12 height 12
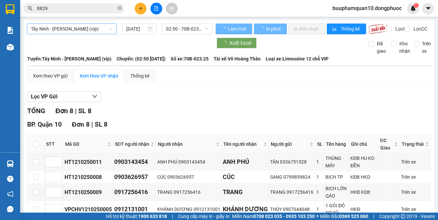
click at [85, 31] on span "Tây Ninh - [PERSON_NAME] (vip)" at bounding box center [72, 29] width 82 height 10
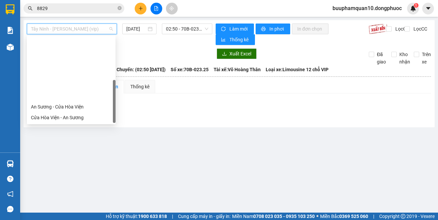
scroll to position [75, 0]
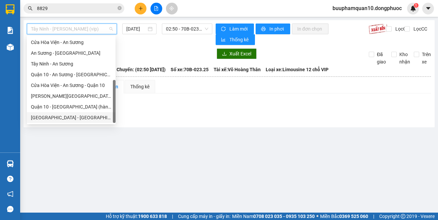
click at [81, 116] on div "Hồ Chí Minh - Tây Ninh (vip)" at bounding box center [71, 117] width 81 height 7
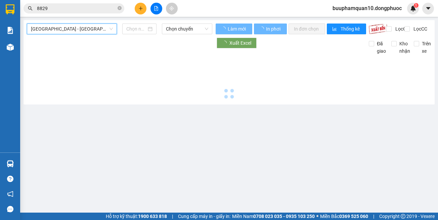
type input "[DATE]"
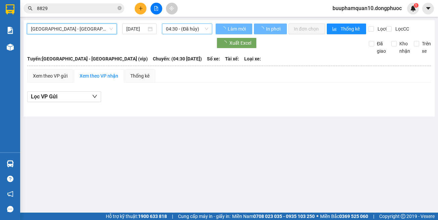
click at [176, 33] on span "04:30 - (Đã hủy)" at bounding box center [187, 29] width 42 height 10
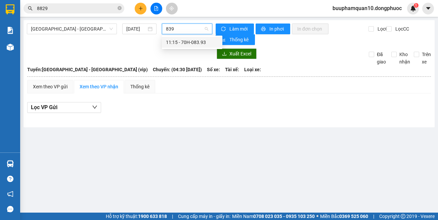
type input "8393"
click at [178, 43] on div "11:15 - 70H-083.93" at bounding box center [192, 42] width 52 height 7
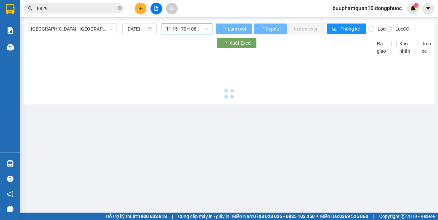
click at [182, 32] on span "11:15 - 70H-083.93" at bounding box center [187, 29] width 42 height 10
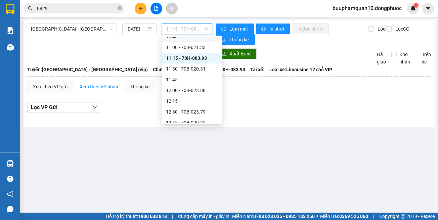
scroll to position [293, 0]
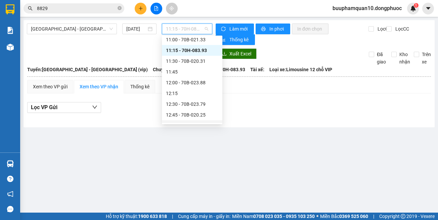
drag, startPoint x: 223, startPoint y: 144, endPoint x: 189, endPoint y: 39, distance: 109.8
click at [221, 137] on main "Hồ Chí Minh - Tây Ninh (vip) 12/10/2025 11:15 - 70H-083.93 Làm mới In phơi In đ…" at bounding box center [219, 106] width 438 height 213
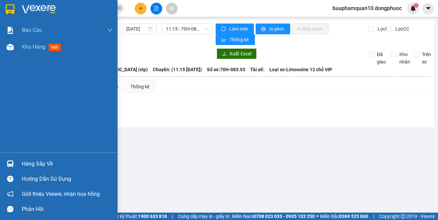
click at [5, 158] on div at bounding box center [10, 164] width 12 height 12
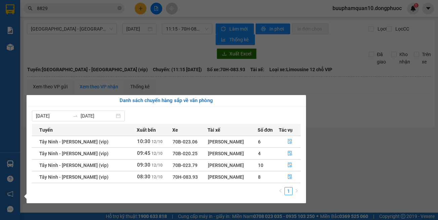
drag, startPoint x: 343, startPoint y: 146, endPoint x: 325, endPoint y: 116, distance: 35.1
click at [343, 144] on section "Kết quả tìm kiếm ( 3119 ) Bộ lọc Mã ĐH Trạng thái Món hàng Tổng cước Chưa cước …" at bounding box center [219, 110] width 438 height 220
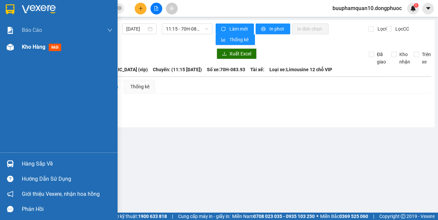
click at [12, 52] on div at bounding box center [10, 47] width 12 height 12
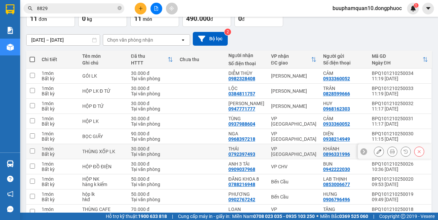
scroll to position [94, 0]
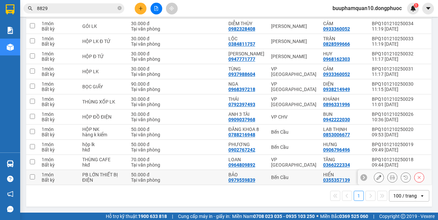
click at [308, 180] on td "Bến Cầu" at bounding box center [294, 177] width 52 height 15
checkbox input "true"
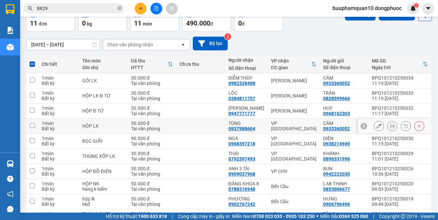
scroll to position [0, 0]
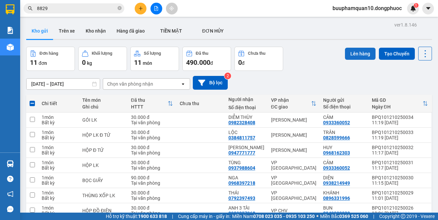
click at [345, 55] on button "Lên hàng" at bounding box center [360, 54] width 31 height 12
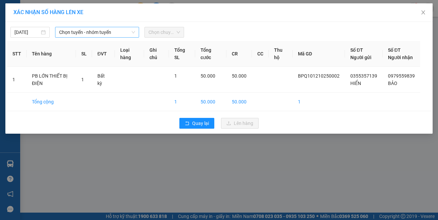
click at [115, 32] on span "Chọn tuyến - nhóm tuyến" at bounding box center [97, 32] width 76 height 10
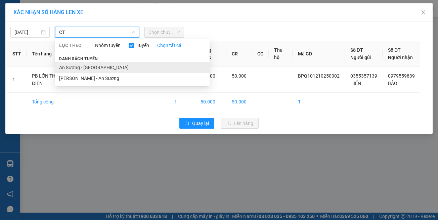
type input "CT"
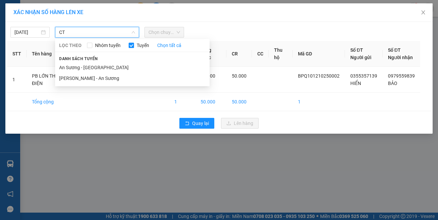
drag, startPoint x: 113, startPoint y: 69, endPoint x: 156, endPoint y: 36, distance: 53.7
click at [113, 69] on li "An Sương - Châu Thành" at bounding box center [132, 67] width 155 height 11
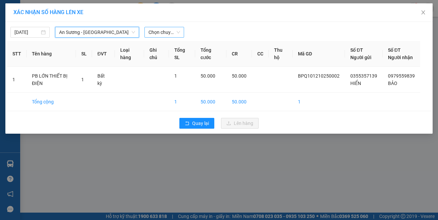
click at [162, 32] on span "Chọn chuyến" at bounding box center [163, 32] width 31 height 10
click at [180, 32] on span "Chọn chuyến" at bounding box center [163, 32] width 31 height 10
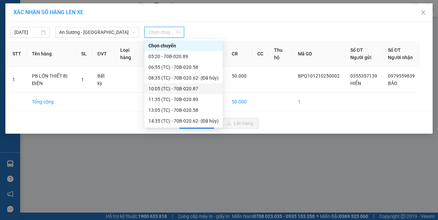
click at [186, 91] on div "10:05 (TC) - 70B-020.87" at bounding box center [183, 88] width 70 height 7
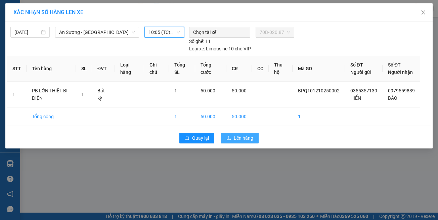
drag, startPoint x: 238, startPoint y: 131, endPoint x: 215, endPoint y: 134, distance: 23.3
click at [238, 134] on span "Lên hàng" at bounding box center [243, 137] width 19 height 7
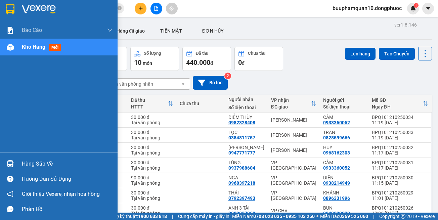
click at [14, 161] on div at bounding box center [10, 164] width 12 height 12
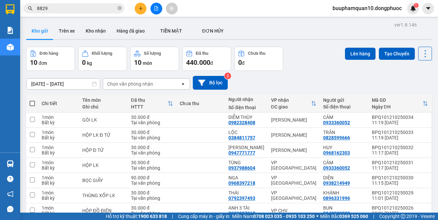
click at [317, 69] on section "Kết quả tìm kiếm ( 3119 ) Bộ lọc Mã ĐH Trạng thái Món hàng Tổng cước Chưa cước …" at bounding box center [219, 110] width 438 height 220
click at [141, 6] on icon "plus" at bounding box center [140, 8] width 5 height 5
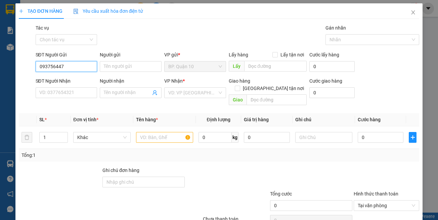
type input "0937564471"
drag, startPoint x: 84, startPoint y: 78, endPoint x: 107, endPoint y: 81, distance: 23.0
click at [85, 78] on div "0937564471 - KHÁNH" at bounding box center [65, 79] width 53 height 7
type input "KHÁNH"
type input "0983426670"
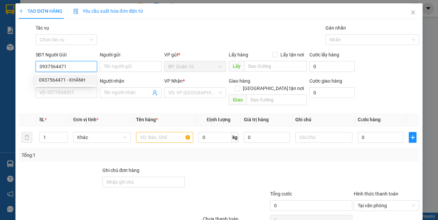
type input "TÀN"
type input "40.000"
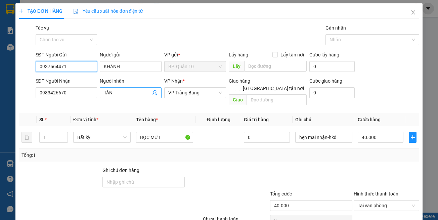
type input "0937564471"
click at [152, 93] on icon "user-add" at bounding box center [154, 92] width 5 height 5
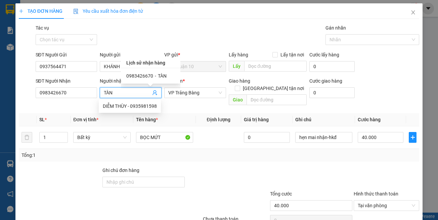
click at [158, 76] on span "TÀN" at bounding box center [162, 75] width 9 height 5
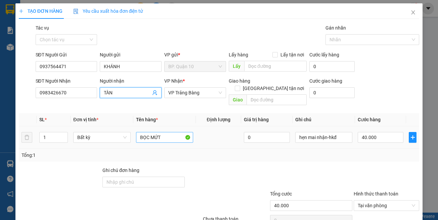
click at [173, 140] on div "SL * Đơn vị tính * Tên hàng * Định lượng Giá trị hàng Ghi chú Cước hàng 1 Bất k…" at bounding box center [219, 137] width 401 height 48
drag, startPoint x: 149, startPoint y: 130, endPoint x: 184, endPoint y: 133, distance: 35.0
click at [190, 134] on input "BỌC MỨT" at bounding box center [164, 137] width 57 height 11
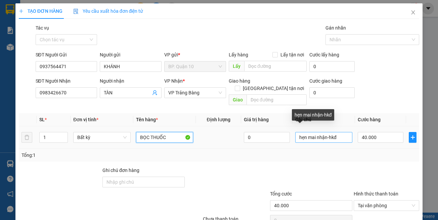
type input "BỌC THUỐC"
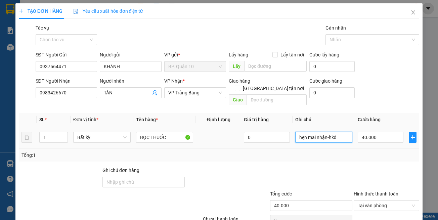
drag, startPoint x: 333, startPoint y: 129, endPoint x: 316, endPoint y: 122, distance: 18.8
click at [258, 130] on tr "1 Bất kỳ BỌC THUỐC 0 hẹn mai nhận-hkđ 40.000" at bounding box center [219, 137] width 401 height 23
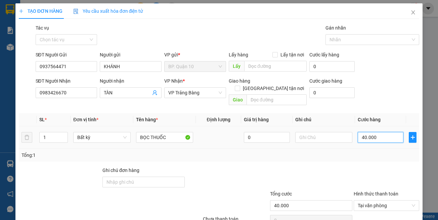
click at [361, 132] on input "40.000" at bounding box center [381, 137] width 46 height 11
type input "30"
type input "30.000"
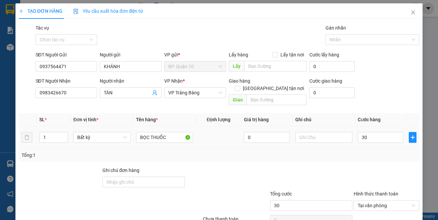
type input "30.000"
click at [369, 154] on div "Tổng: 1" at bounding box center [219, 155] width 401 height 13
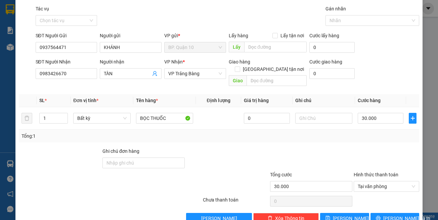
scroll to position [29, 0]
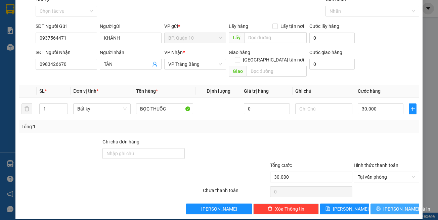
click at [384, 205] on span "Lưu và In" at bounding box center [406, 208] width 47 height 7
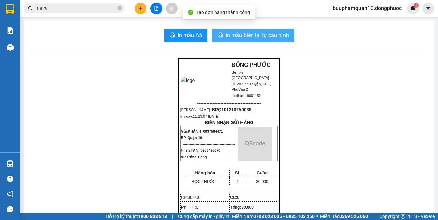
click at [253, 38] on span "In mẫu biên lai tự cấu hình" at bounding box center [257, 35] width 63 height 8
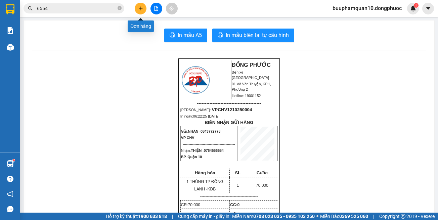
click at [144, 7] on button at bounding box center [141, 9] width 12 height 12
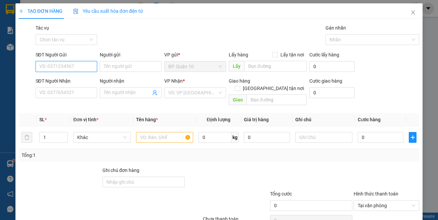
click at [88, 68] on input "SĐT Người Gửi" at bounding box center [67, 66] width 62 height 11
type input "0938214949"
drag, startPoint x: 79, startPoint y: 81, endPoint x: 100, endPoint y: 112, distance: 37.6
click at [79, 81] on div "0938214949 - DIỆN" at bounding box center [65, 79] width 53 height 7
type input "DIỆN"
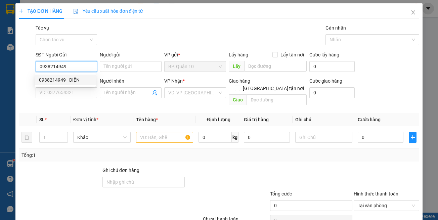
type input "0968397218"
type input "NGA"
type input "0938214949"
type input "120.000"
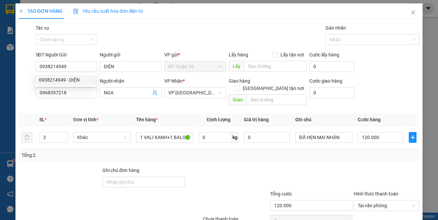
drag, startPoint x: 100, startPoint y: 112, endPoint x: 137, endPoint y: 99, distance: 38.8
click at [100, 113] on th "Đơn vị tính *" at bounding box center [102, 119] width 62 height 13
click at [63, 135] on div "2" at bounding box center [53, 137] width 29 height 11
click at [164, 152] on div "Tổng: 2" at bounding box center [95, 155] width 148 height 7
click at [59, 132] on input "2" at bounding box center [54, 137] width 28 height 10
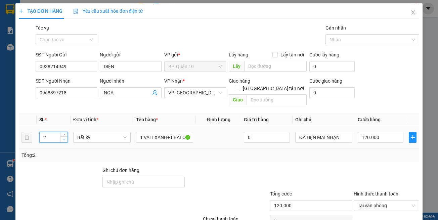
type input "1"
click at [66, 136] on span "Decrease Value" at bounding box center [63, 139] width 7 height 6
drag, startPoint x: 119, startPoint y: 141, endPoint x: 136, endPoint y: 129, distance: 21.2
click at [119, 141] on td "Bất kỳ" at bounding box center [102, 137] width 62 height 23
type input "0"
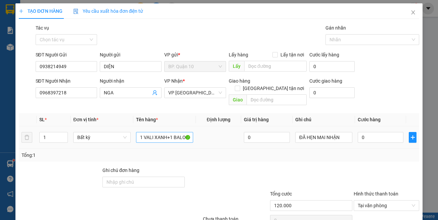
type input "0"
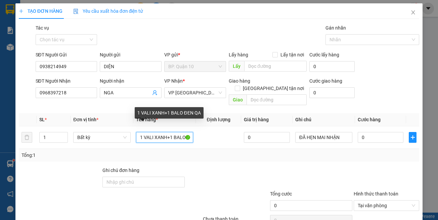
scroll to position [0, 15]
drag, startPoint x: 137, startPoint y: 129, endPoint x: 280, endPoint y: 157, distance: 145.7
click at [280, 157] on div "Transit Pickup Surcharge Ids Transit Deliver Surcharge Ids Transit Deliver Surc…" at bounding box center [219, 133] width 401 height 219
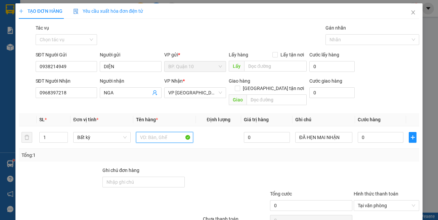
scroll to position [0, 0]
drag, startPoint x: 148, startPoint y: 130, endPoint x: 66, endPoint y: 133, distance: 82.7
click at [69, 134] on tr "1 Bất kỳ BPJC GIẤY 0 ĐÃ HẸN MAI NHẬN 0" at bounding box center [219, 137] width 401 height 23
type input "BỌC GIẤY"
drag, startPoint x: 338, startPoint y: 130, endPoint x: 189, endPoint y: 131, distance: 149.2
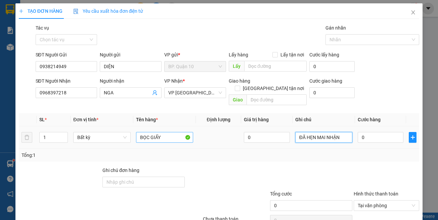
click at [206, 133] on tr "1 Bất kỳ BỌC GIẤY 0 ĐÃ HẸN MAI NHẬN 0" at bounding box center [219, 137] width 401 height 23
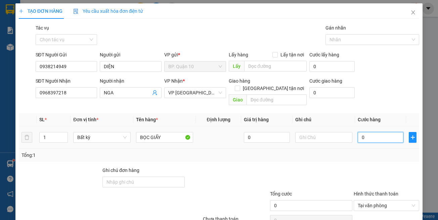
click at [382, 132] on input "0" at bounding box center [381, 137] width 46 height 11
type input "9"
type input "90"
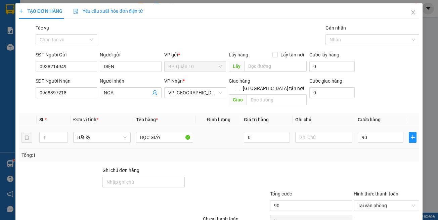
type input "90.000"
drag, startPoint x: 380, startPoint y: 147, endPoint x: 393, endPoint y: 173, distance: 29.1
click at [381, 152] on div "Tổng: 1" at bounding box center [218, 155] width 395 height 7
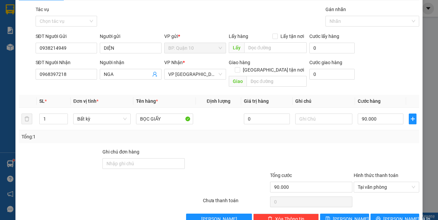
scroll to position [29, 0]
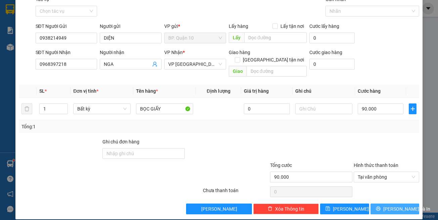
click at [392, 204] on button "[PERSON_NAME] và In" at bounding box center [395, 209] width 49 height 11
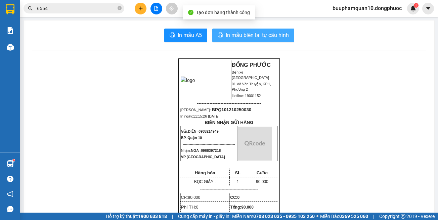
click at [279, 39] on span "In mẫu biên lai tự cấu hình" at bounding box center [257, 35] width 63 height 8
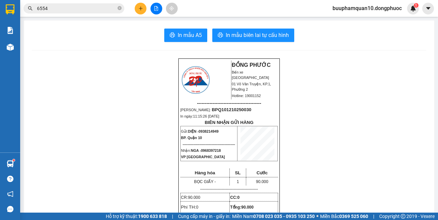
click at [141, 7] on icon "plus" at bounding box center [140, 8] width 0 height 4
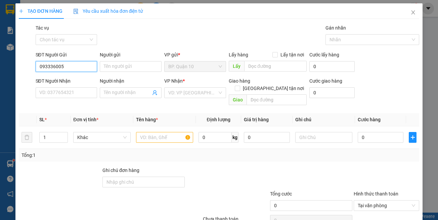
type input "0933360052"
click at [46, 76] on div "0933360052 - CẢM" at bounding box center [65, 79] width 53 height 7
type input "CẢM"
type input "0937988604"
type input "TÙNG"
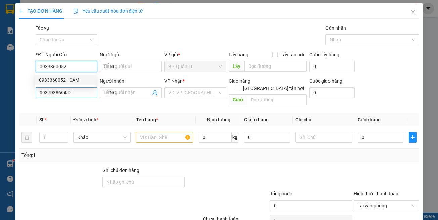
type input "0933360052"
type input "30.000"
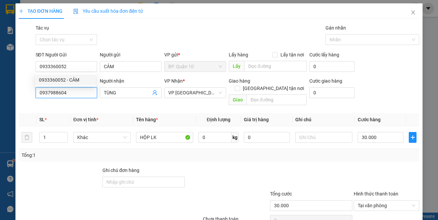
click at [91, 96] on input "0937988604" at bounding box center [67, 92] width 62 height 11
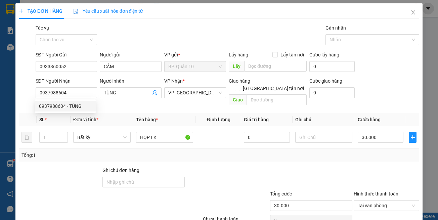
click at [231, 167] on div at bounding box center [227, 179] width 84 height 24
drag, startPoint x: 232, startPoint y: 154, endPoint x: 231, endPoint y: 149, distance: 4.8
click at [231, 149] on div "Tổng: 1" at bounding box center [219, 155] width 401 height 13
click at [397, 171] on div at bounding box center [386, 179] width 67 height 24
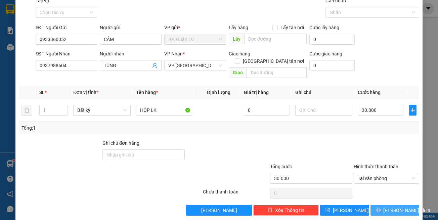
scroll to position [29, 0]
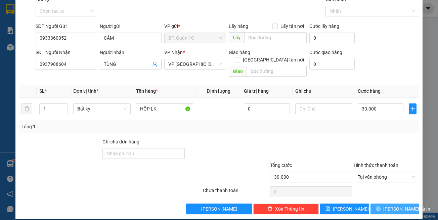
click at [391, 204] on button "[PERSON_NAME] và In" at bounding box center [395, 209] width 49 height 11
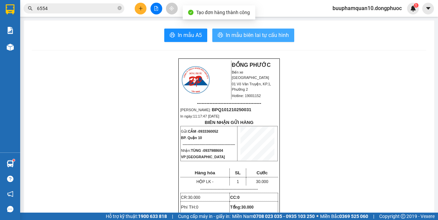
click at [250, 37] on span "In mẫu biên lai tự cấu hình" at bounding box center [257, 35] width 63 height 8
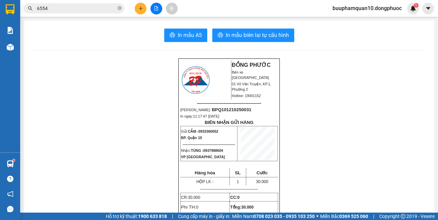
click at [162, 7] on div at bounding box center [156, 9] width 50 height 12
click at [157, 10] on icon "file-add" at bounding box center [156, 8] width 5 height 5
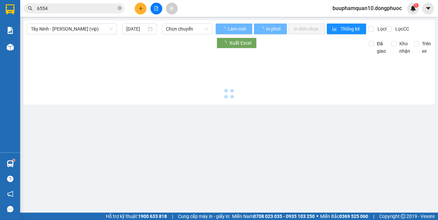
click at [115, 28] on div "Tây Ninh - [PERSON_NAME] (vip)" at bounding box center [72, 29] width 90 height 11
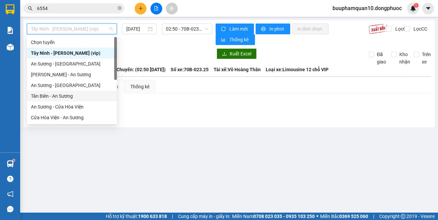
scroll to position [75, 0]
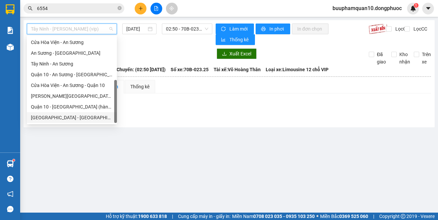
drag, startPoint x: 83, startPoint y: 117, endPoint x: 160, endPoint y: 44, distance: 106.0
click at [84, 115] on div "[GEOGRAPHIC_DATA] - [GEOGRAPHIC_DATA] (vip)" at bounding box center [72, 117] width 82 height 7
type input "[DATE]"
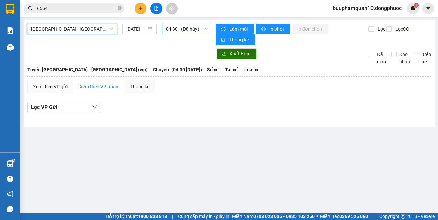
click at [174, 28] on span "04:30 - (Đã hủy)" at bounding box center [187, 29] width 42 height 10
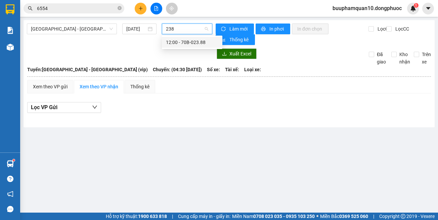
type input "2388"
click at [169, 41] on div "12:00 - 70B-023.88" at bounding box center [192, 42] width 52 height 7
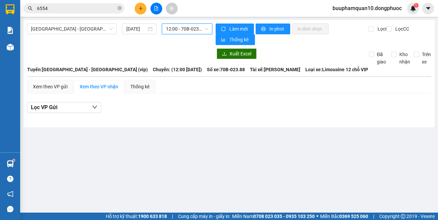
click at [182, 30] on span "12:00 - 70B-023.88" at bounding box center [187, 29] width 42 height 10
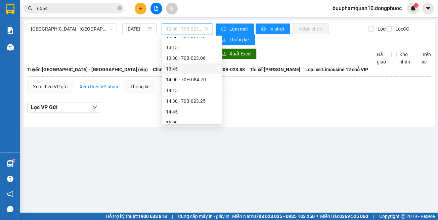
scroll to position [392, 0]
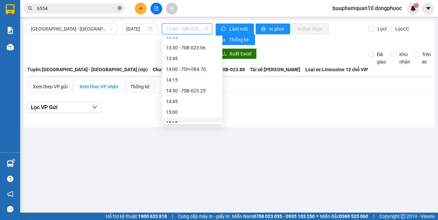
click at [119, 9] on icon "close-circle" at bounding box center [120, 8] width 4 height 4
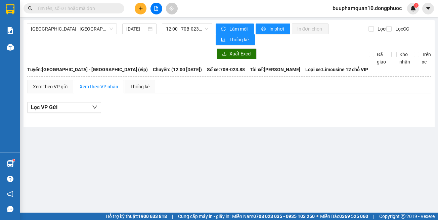
click at [109, 9] on input "text" at bounding box center [76, 8] width 79 height 7
click at [68, 6] on input "text" at bounding box center [76, 8] width 79 height 7
paste input "0973533069"
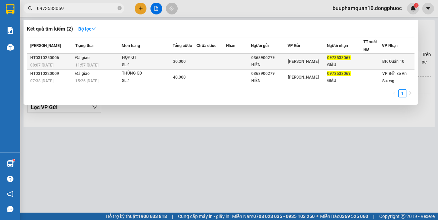
type input "0973533069"
click at [270, 57] on div "0368900279" at bounding box center [269, 57] width 36 height 7
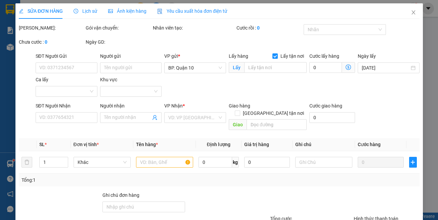
type input "0368900279"
type input "HIỀN"
checkbox input "false"
type input "0973533069"
type input "GIÀU"
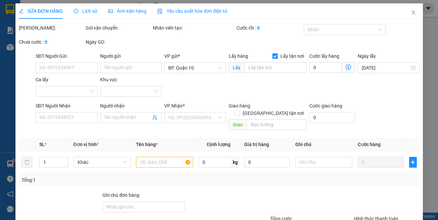
type input "30.000"
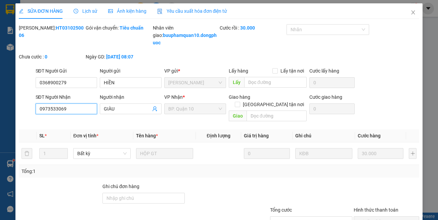
click at [85, 114] on input "0973533069" at bounding box center [67, 108] width 62 height 11
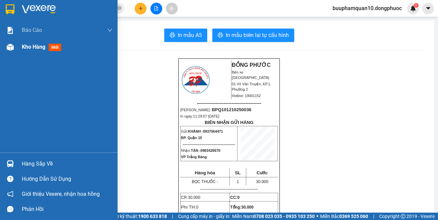
click at [16, 47] on div "Kho hàng mới" at bounding box center [59, 47] width 118 height 17
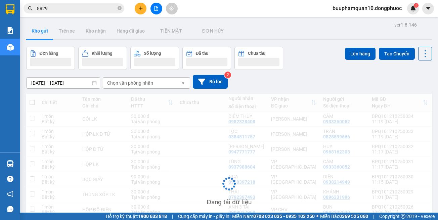
click at [159, 83] on div "Chọn văn phòng nhận" at bounding box center [141, 83] width 77 height 11
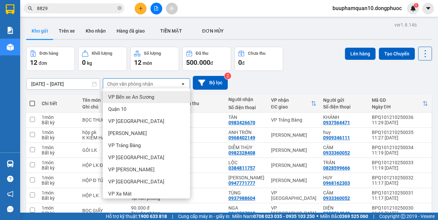
click at [158, 82] on div "Chọn văn phòng nhận" at bounding box center [141, 84] width 77 height 11
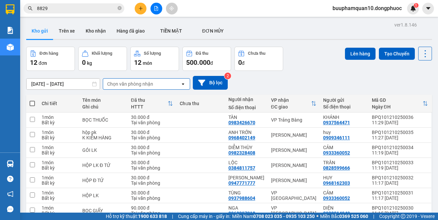
click at [138, 87] on div "Chọn văn phòng nhận" at bounding box center [130, 84] width 46 height 7
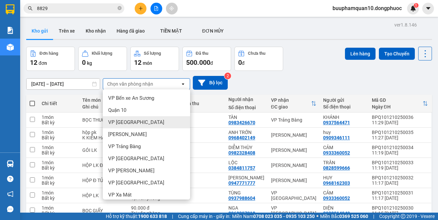
click at [140, 122] on div "VP [GEOGRAPHIC_DATA]" at bounding box center [146, 122] width 87 height 12
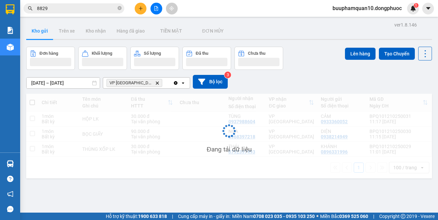
click at [150, 80] on div "VP [GEOGRAPHIC_DATA]" at bounding box center [138, 83] width 70 height 11
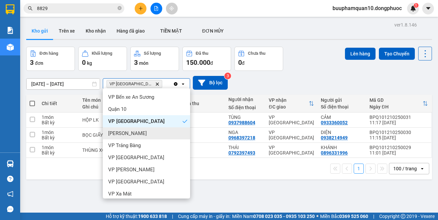
click at [149, 133] on div "[PERSON_NAME]" at bounding box center [146, 133] width 87 height 12
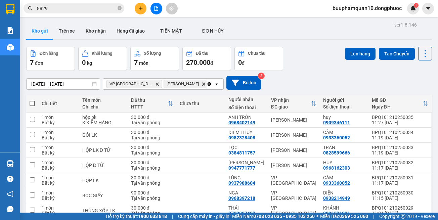
click at [33, 104] on span at bounding box center [32, 103] width 5 height 5
click at [32, 100] on input "checkbox" at bounding box center [32, 100] width 0 height 0
checkbox input "true"
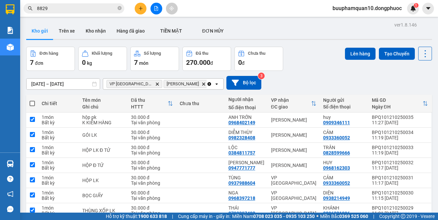
checkbox input "true"
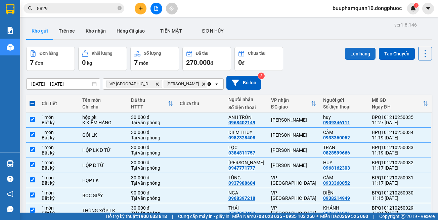
click at [356, 58] on button "Lên hàng" at bounding box center [360, 54] width 31 height 12
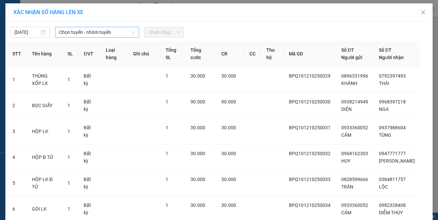
click at [99, 25] on div "[DATE] Chọn tuyến - nhóm tuyến Chọn chuyến" at bounding box center [219, 31] width 424 height 14
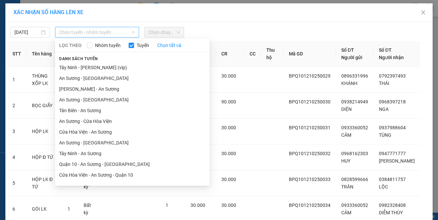
drag, startPoint x: 101, startPoint y: 29, endPoint x: 104, endPoint y: 39, distance: 11.2
click at [101, 30] on span "Chọn tuyến - nhóm tuyến" at bounding box center [97, 32] width 76 height 10
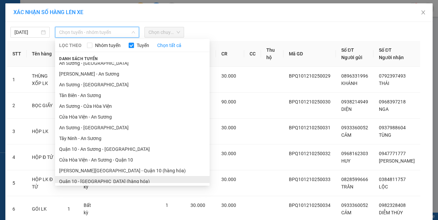
scroll to position [30, 0]
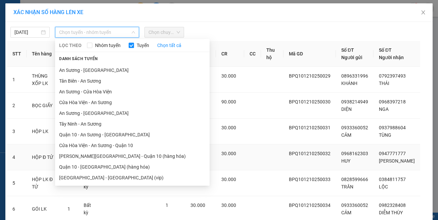
drag, startPoint x: 112, startPoint y: 174, endPoint x: 114, endPoint y: 166, distance: 7.9
click at [112, 173] on li "[GEOGRAPHIC_DATA] - [GEOGRAPHIC_DATA] (vip)" at bounding box center [132, 177] width 155 height 11
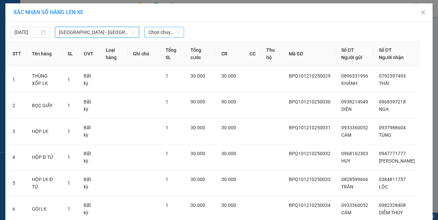
click at [159, 32] on span "Chọn chuyến" at bounding box center [163, 32] width 31 height 10
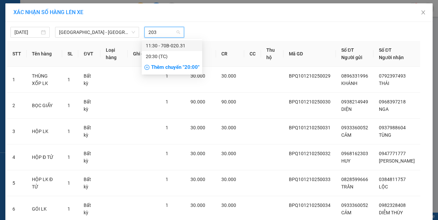
type input "2031"
click at [158, 45] on div "11:30 - 70B-020.31" at bounding box center [172, 45] width 52 height 7
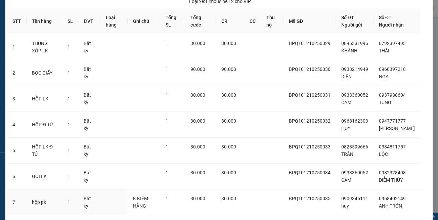
scroll to position [88, 0]
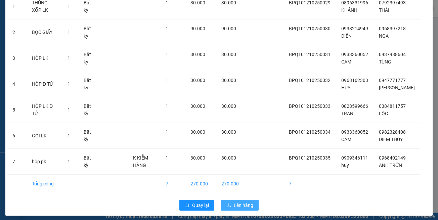
click at [254, 200] on button "Lên hàng" at bounding box center [240, 205] width 38 height 11
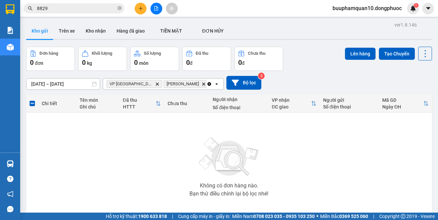
click at [154, 11] on button at bounding box center [156, 9] width 12 height 12
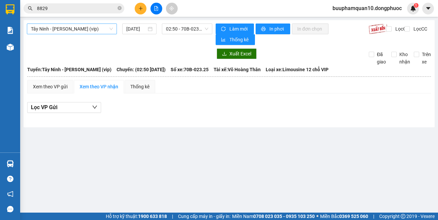
click at [74, 32] on span "Tây Ninh - [PERSON_NAME] (vip)" at bounding box center [72, 29] width 82 height 10
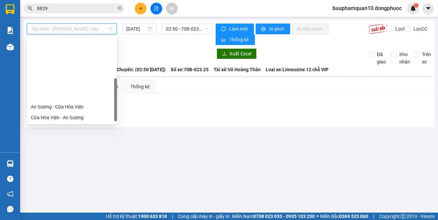
scroll to position [75, 0]
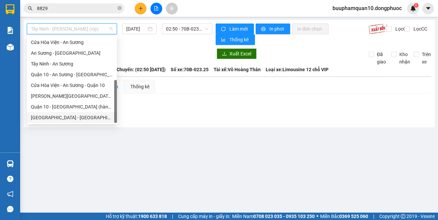
click at [99, 122] on div "[GEOGRAPHIC_DATA] - [GEOGRAPHIC_DATA] (vip)" at bounding box center [72, 117] width 90 height 11
type input "[DATE]"
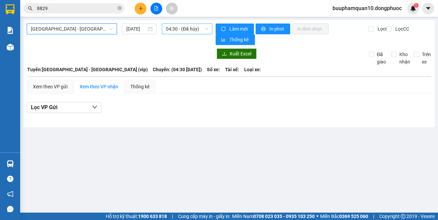
click at [176, 32] on span "04:30 - (Đã hủy)" at bounding box center [187, 29] width 42 height 10
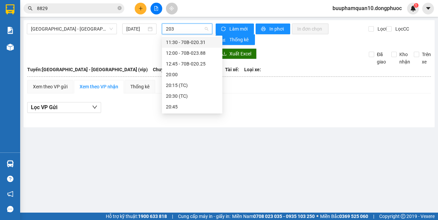
type input "2031"
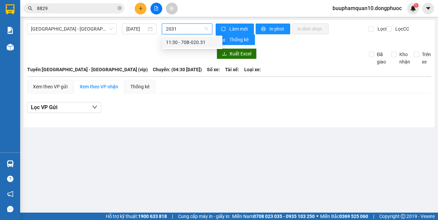
click at [187, 44] on div "11:30 - 70B-020.31" at bounding box center [192, 42] width 52 height 7
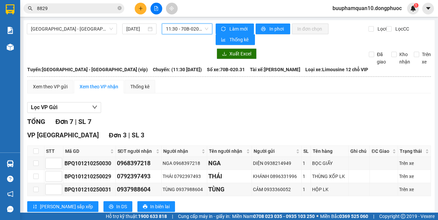
click at [177, 27] on span "11:30 - 70B-020.31" at bounding box center [187, 29] width 42 height 10
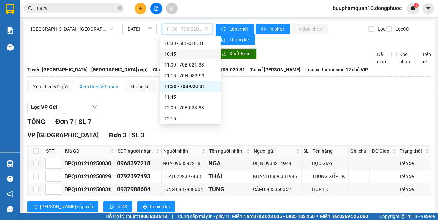
scroll to position [304, 0]
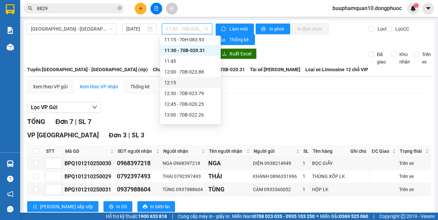
drag, startPoint x: 263, startPoint y: 114, endPoint x: 175, endPoint y: 24, distance: 125.9
click at [260, 106] on div "Lọc VP Gửi TỔNG Đơn 7 | SL 7 VP [GEOGRAPHIC_DATA] 3 | SL 3 STT Mã GD SĐT người…" at bounding box center [229, 211] width 404 height 225
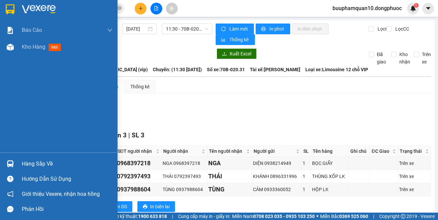
click at [19, 164] on div "Hàng sắp về" at bounding box center [59, 163] width 118 height 15
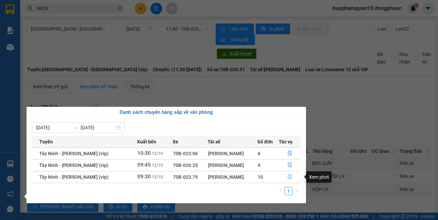
click at [285, 176] on button "button" at bounding box center [289, 177] width 21 height 11
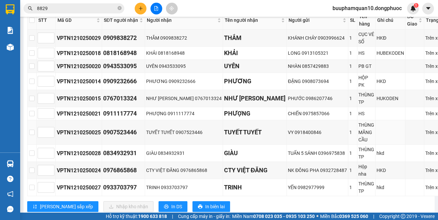
scroll to position [153, 0]
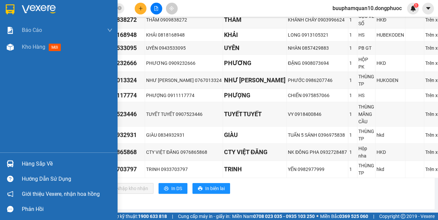
click at [10, 165] on img at bounding box center [10, 163] width 7 height 7
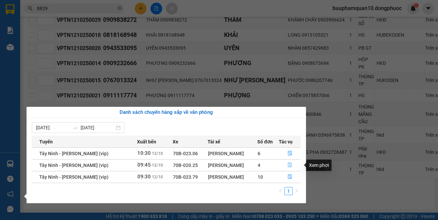
click at [283, 166] on button "button" at bounding box center [289, 165] width 21 height 11
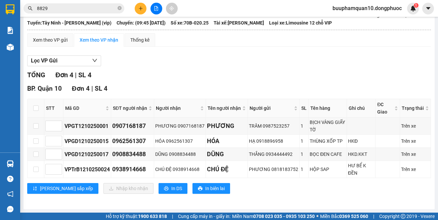
scroll to position [47, 0]
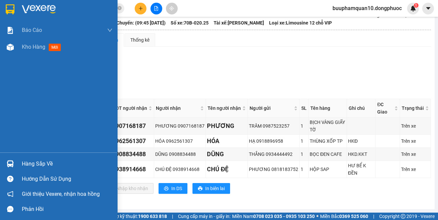
click at [18, 164] on div "Hàng sắp về" at bounding box center [59, 163] width 118 height 15
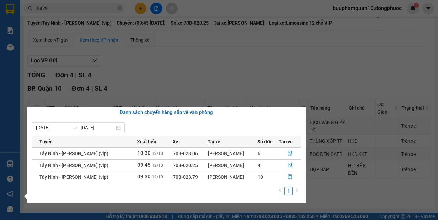
drag, startPoint x: 273, startPoint y: 80, endPoint x: 241, endPoint y: 86, distance: 33.0
click at [273, 80] on section "Kết quả tìm kiếm ( 3119 ) Bộ lọc Mã ĐH Trạng thái Món hàng Tổng cước Chưa cước …" at bounding box center [219, 110] width 438 height 220
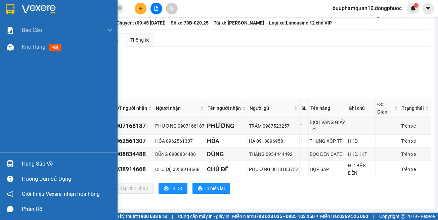
drag, startPoint x: 13, startPoint y: 163, endPoint x: 18, endPoint y: 158, distance: 6.9
click at [13, 163] on img at bounding box center [10, 163] width 7 height 7
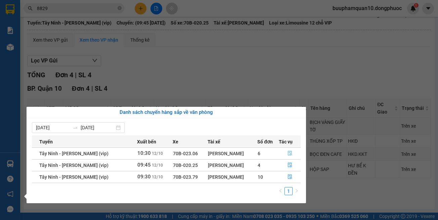
click at [284, 153] on button "button" at bounding box center [289, 153] width 21 height 11
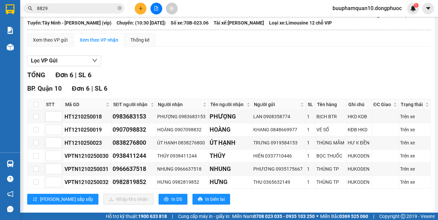
scroll to position [57, 0]
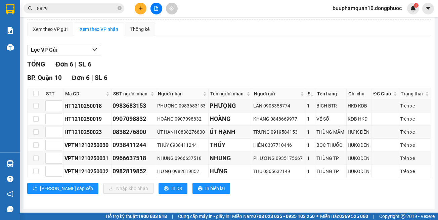
click at [136, 9] on button at bounding box center [141, 9] width 12 height 12
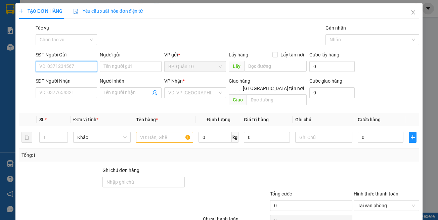
click at [87, 61] on input "SĐT Người Gửi" at bounding box center [67, 66] width 62 height 11
click at [80, 65] on input "SĐT Người Gửi" at bounding box center [67, 66] width 62 height 11
type input "0907024323"
click at [133, 64] on input "Người gửi" at bounding box center [131, 66] width 62 height 11
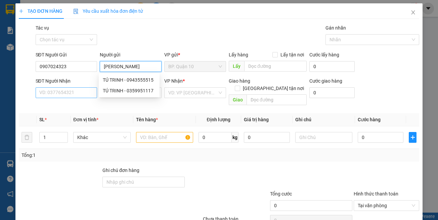
type input "TÚ TRINH"
click at [66, 93] on input "SĐT Người Nhận" at bounding box center [67, 92] width 62 height 11
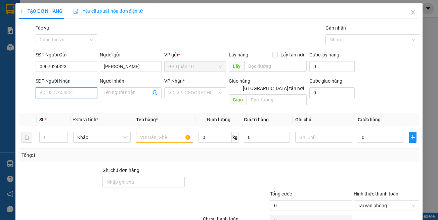
click at [75, 91] on input "SĐT Người Nhận" at bounding box center [67, 92] width 62 height 11
type input "0933716777"
click at [127, 90] on input "Người nhận" at bounding box center [127, 92] width 47 height 7
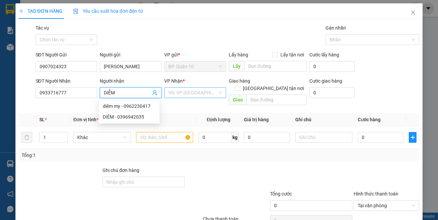
type input "DIỄM"
click at [187, 89] on input "search" at bounding box center [192, 93] width 49 height 10
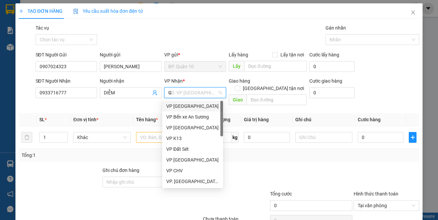
type input "GD"
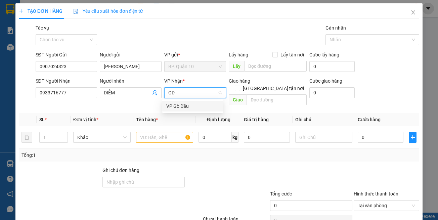
click at [178, 106] on div "VP Gò Dầu" at bounding box center [192, 105] width 53 height 7
drag, startPoint x: 156, startPoint y: 146, endPoint x: 146, endPoint y: 132, distance: 17.8
click at [156, 152] on div "Tổng: 1" at bounding box center [95, 155] width 148 height 7
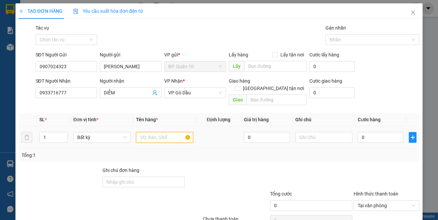
click at [145, 132] on input "text" at bounding box center [164, 137] width 57 height 11
type input "THÙNG XỐP TRÁI CÂY"
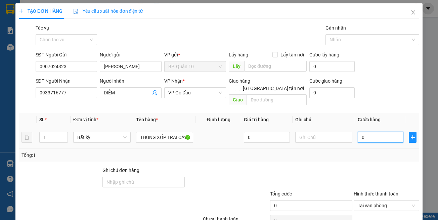
click at [363, 132] on input "0" at bounding box center [381, 137] width 46 height 11
type input "1"
type input "11"
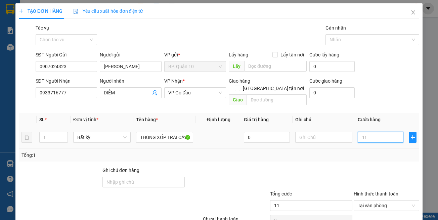
type input "110"
type input "110.000"
drag, startPoint x: 384, startPoint y: 157, endPoint x: 385, endPoint y: 172, distance: 15.2
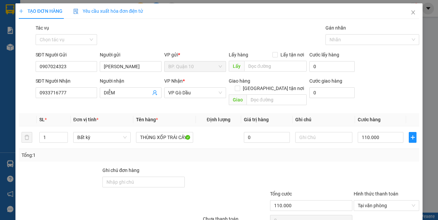
click at [386, 158] on div "Transit Pickup Surcharge Ids Transit Deliver Surcharge Ids Transit Deliver Surc…" at bounding box center [219, 133] width 401 height 219
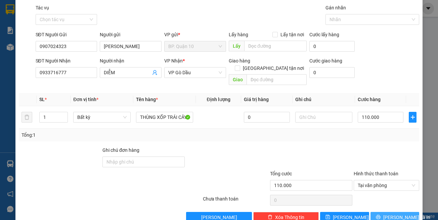
scroll to position [29, 0]
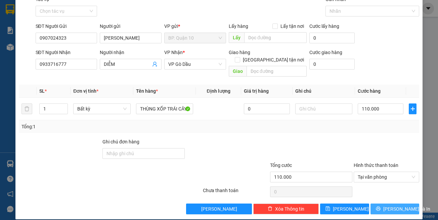
drag, startPoint x: 383, startPoint y: 199, endPoint x: 340, endPoint y: 192, distance: 43.6
click at [383, 204] on button "Lưu và In" at bounding box center [395, 209] width 49 height 11
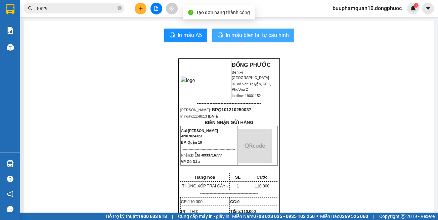
click at [263, 40] on button "In mẫu biên lai tự cấu hình" at bounding box center [253, 35] width 82 height 13
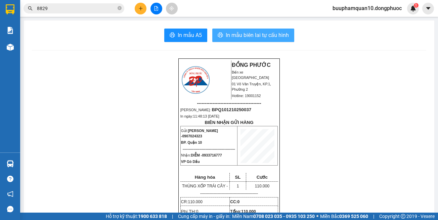
click at [240, 30] on button "In mẫu biên lai tự cấu hình" at bounding box center [253, 35] width 82 height 13
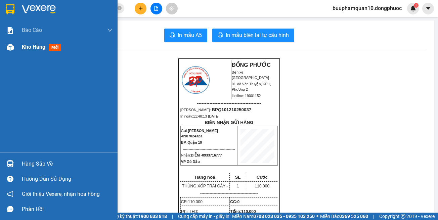
click at [13, 52] on div at bounding box center [10, 47] width 12 height 12
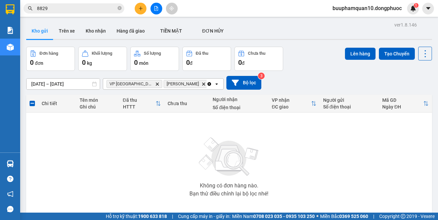
click at [155, 84] on icon "Delete" at bounding box center [157, 84] width 4 height 4
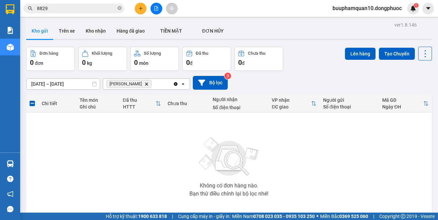
click at [145, 83] on icon "Hòa Thành, close by backspace" at bounding box center [146, 83] width 3 height 3
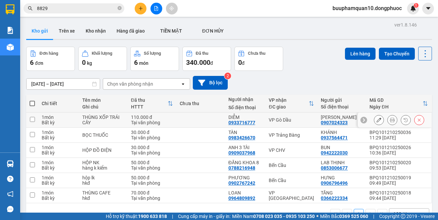
click at [297, 121] on div "VP Gò Dầu" at bounding box center [291, 119] width 45 height 5
checkbox input "true"
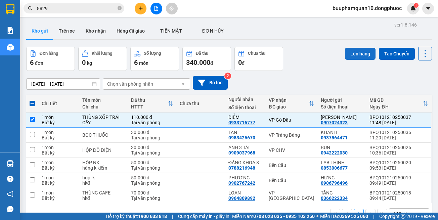
click at [348, 51] on button "Lên hàng" at bounding box center [360, 54] width 31 height 12
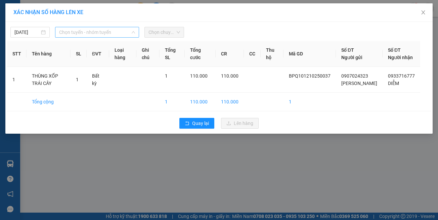
drag, startPoint x: 94, startPoint y: 31, endPoint x: 101, endPoint y: 47, distance: 17.2
click at [94, 32] on span "Chọn tuyến - nhóm tuyến" at bounding box center [97, 32] width 76 height 10
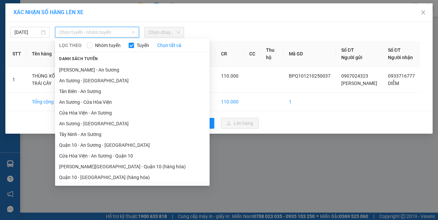
scroll to position [30, 0]
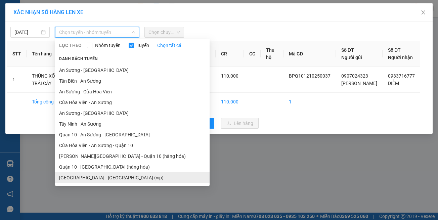
drag, startPoint x: 133, startPoint y: 180, endPoint x: 138, endPoint y: 167, distance: 13.4
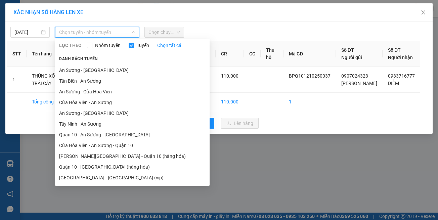
click at [133, 179] on li "Hồ Chí Minh - Tây Ninh (vip)" at bounding box center [132, 177] width 155 height 11
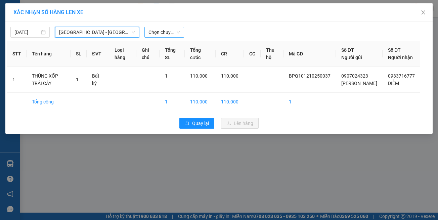
click at [164, 36] on span "Chọn chuyến" at bounding box center [163, 32] width 31 height 10
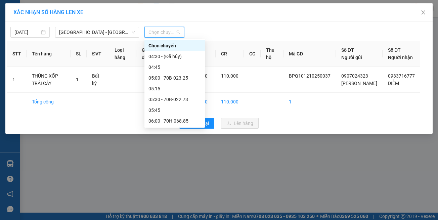
type input "6"
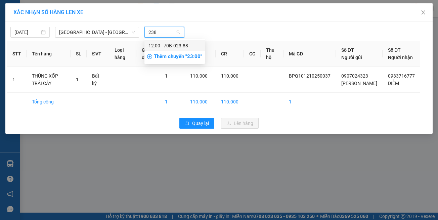
type input "2388"
drag, startPoint x: 169, startPoint y: 43, endPoint x: 184, endPoint y: 67, distance: 28.4
click at [169, 44] on div "12:00 - 70B-023.88" at bounding box center [174, 45] width 52 height 7
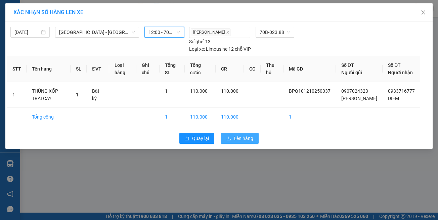
click at [234, 136] on span "Lên hàng" at bounding box center [243, 138] width 19 height 7
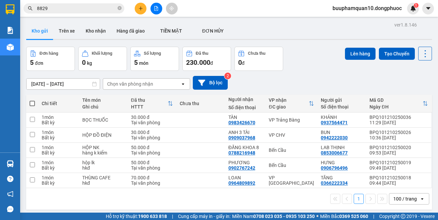
click at [138, 9] on icon "plus" at bounding box center [140, 8] width 5 height 5
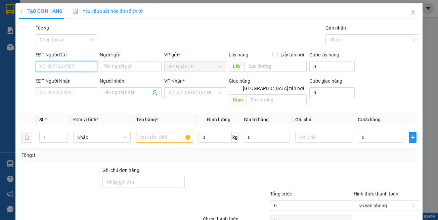
click at [73, 65] on input "SĐT Người Gửi" at bounding box center [67, 66] width 62 height 11
type input "0913765486"
click at [67, 76] on div "0913765486 - HỎA" at bounding box center [65, 80] width 61 height 11
type input "HỎA"
type input "0965527968"
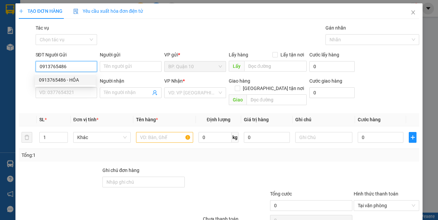
type input "KHANG"
type input "70.000"
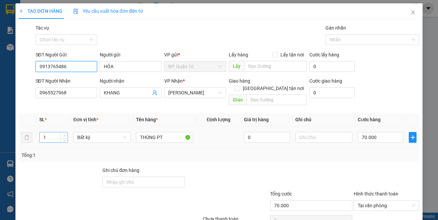
type input "0913765486"
type input "2"
click at [63, 135] on icon "up" at bounding box center [64, 136] width 2 height 2
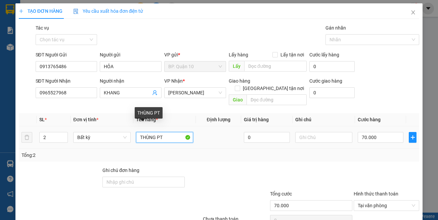
drag, startPoint x: 147, startPoint y: 133, endPoint x: 3, endPoint y: 135, distance: 144.1
click at [11, 133] on div "TẠO ĐƠN HÀNG Yêu cầu xuất hóa đơn điện tử Transit Pickup Surcharge Ids Transit …" at bounding box center [219, 110] width 438 height 220
type input "0"
type input "1 HỘP+1 KIỆN DẸP PT"
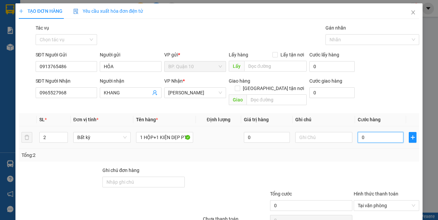
click at [377, 133] on input "0" at bounding box center [381, 137] width 46 height 11
type input "6"
type input "60"
type input "60.000"
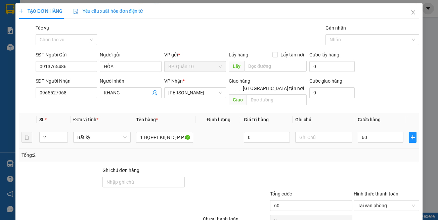
type input "60.000"
click at [374, 139] on td "60.000" at bounding box center [380, 137] width 51 height 23
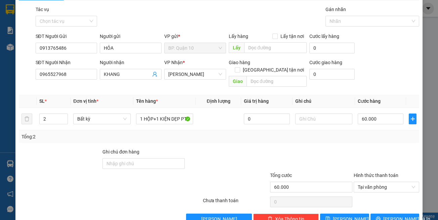
scroll to position [29, 0]
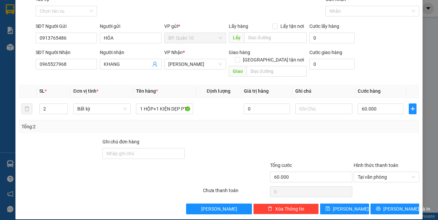
click at [390, 196] on div "Transit Pickup Surcharge Ids Transit Deliver Surcharge Ids Transit Deliver Surc…" at bounding box center [219, 105] width 401 height 219
click at [388, 205] on span "Lưu và In" at bounding box center [406, 208] width 47 height 7
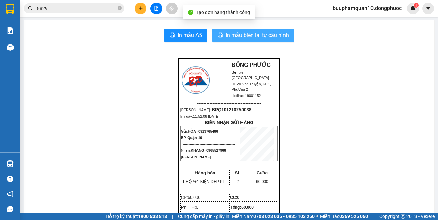
click at [256, 34] on span "In mẫu biên lai tự cấu hình" at bounding box center [257, 35] width 63 height 8
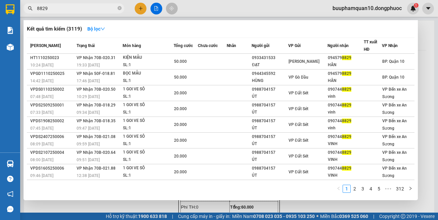
click at [100, 6] on input "8829" at bounding box center [76, 8] width 79 height 7
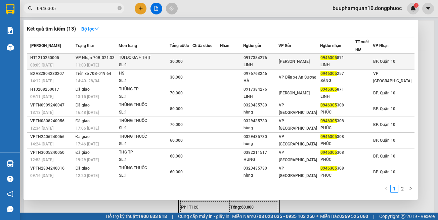
type input "0946305"
click at [211, 62] on td at bounding box center [205, 62] width 27 height 16
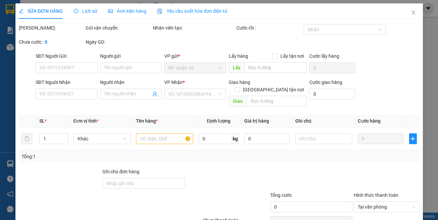
type input "0917384276"
type input "LINH"
type input "0946305871"
type input "LINH"
type input "30.000"
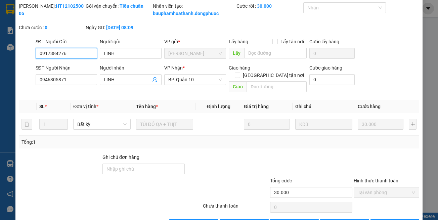
scroll to position [45, 0]
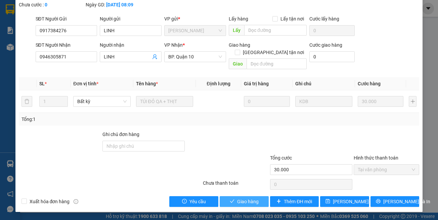
drag, startPoint x: 240, startPoint y: 202, endPoint x: 239, endPoint y: 197, distance: 5.9
click at [240, 202] on span "Giao hàng" at bounding box center [247, 201] width 21 height 7
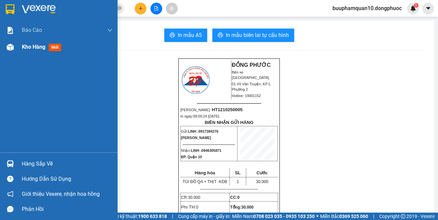
drag, startPoint x: 15, startPoint y: 53, endPoint x: 28, endPoint y: 50, distance: 13.8
click at [16, 51] on div at bounding box center [10, 47] width 12 height 12
click at [20, 42] on div "Kho hàng mới" at bounding box center [59, 47] width 118 height 17
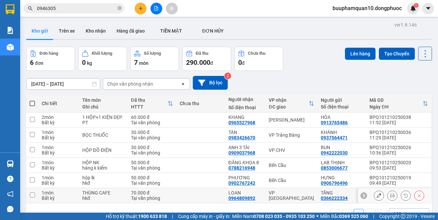
click at [301, 198] on div "VP Phước Đông" at bounding box center [291, 195] width 45 height 11
checkbox input "true"
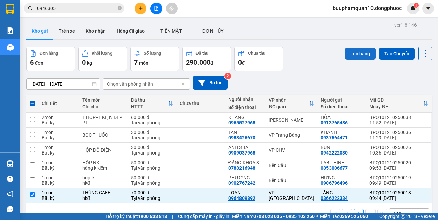
click at [351, 53] on button "Lên hàng" at bounding box center [360, 54] width 31 height 12
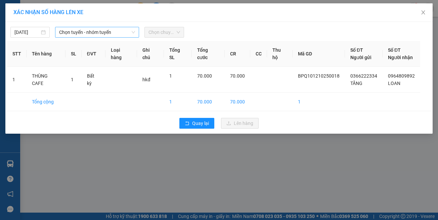
click at [82, 33] on span "Chọn tuyến - nhóm tuyến" at bounding box center [97, 32] width 76 height 10
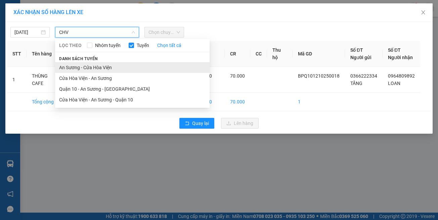
type input "CHV"
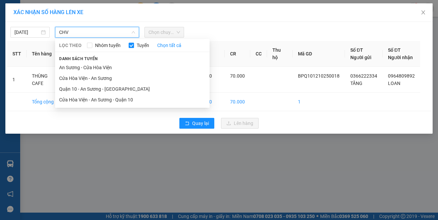
drag, startPoint x: 110, startPoint y: 67, endPoint x: 151, endPoint y: 50, distance: 44.4
click at [111, 67] on li "An Sương - Cửa Hòa Viện" at bounding box center [132, 67] width 155 height 11
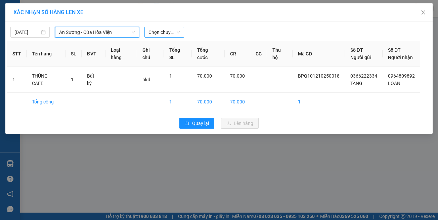
click at [164, 29] on span "Chọn chuyến" at bounding box center [163, 32] width 31 height 10
click at [161, 35] on span "Chọn chuyến" at bounding box center [163, 32] width 31 height 10
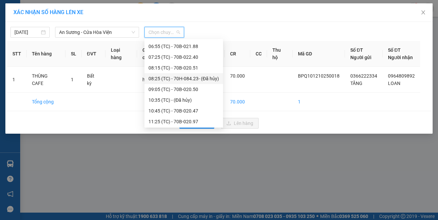
scroll to position [67, 0]
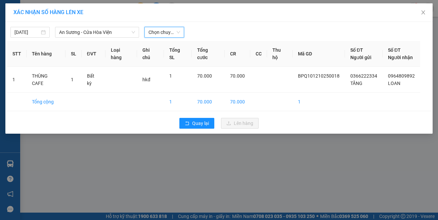
click at [164, 34] on span "Chọn chuyến" at bounding box center [163, 32] width 31 height 10
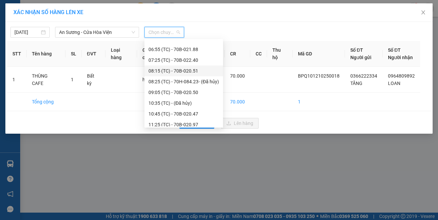
scroll to position [34, 0]
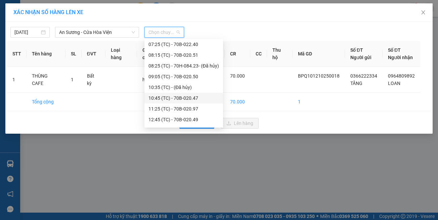
click at [167, 95] on div "10:45 (TC) - 70B-020.47" at bounding box center [183, 97] width 71 height 7
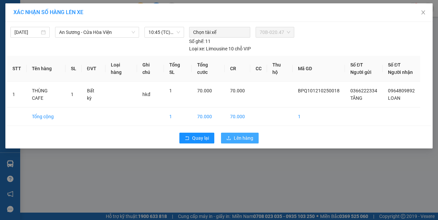
click at [250, 134] on span "Lên hàng" at bounding box center [243, 137] width 19 height 7
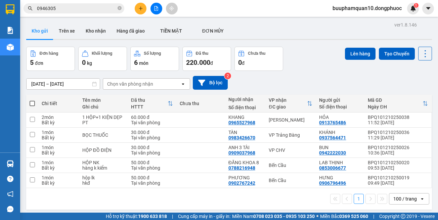
click at [97, 7] on input "0946305" at bounding box center [76, 8] width 79 height 7
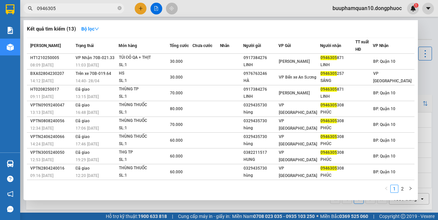
click at [97, 7] on input "0946305" at bounding box center [76, 8] width 79 height 7
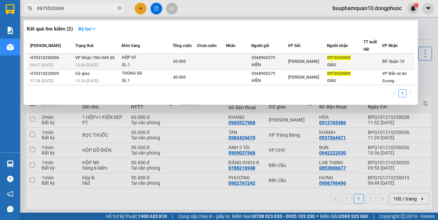
type input "0973533069"
click at [262, 60] on div "0368900279" at bounding box center [270, 57] width 36 height 7
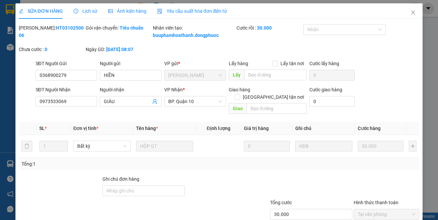
type input "0368900279"
type input "HIỀN"
type input "0973533069"
type input "GIÀU"
type input "30.000"
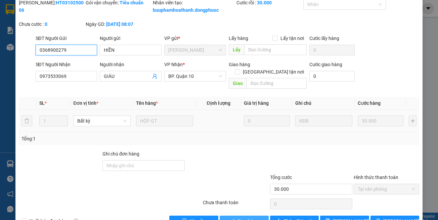
scroll to position [45, 0]
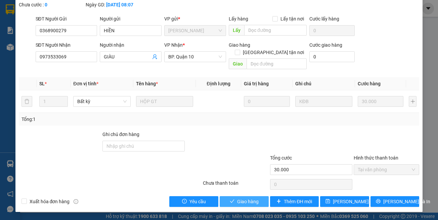
click at [238, 202] on span "Giao hàng" at bounding box center [247, 201] width 21 height 7
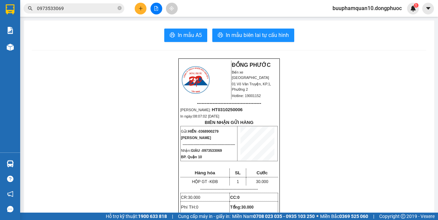
click at [212, 153] on span "0973533069" at bounding box center [212, 150] width 20 height 4
copy span "0973533069"
click at [138, 9] on icon "plus" at bounding box center [140, 8] width 5 height 5
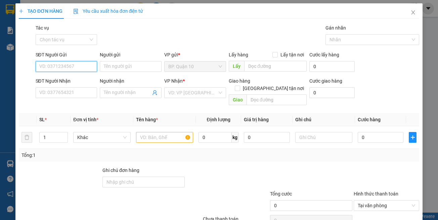
paste input "0973533069"
click at [79, 70] on input "0973533069" at bounding box center [67, 66] width 62 height 11
type input "0973533069"
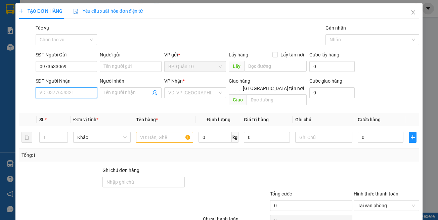
drag, startPoint x: 79, startPoint y: 95, endPoint x: 91, endPoint y: 66, distance: 31.5
click at [80, 92] on input "SĐT Người Nhận" at bounding box center [67, 92] width 62 height 11
click at [78, 66] on input "0973533069" at bounding box center [67, 66] width 62 height 11
click at [121, 64] on input "Người gửi" at bounding box center [131, 66] width 62 height 11
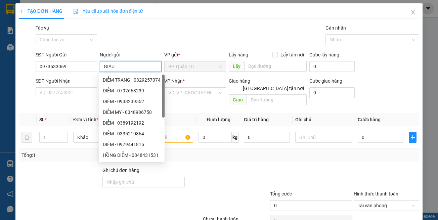
type input "GIÀU"
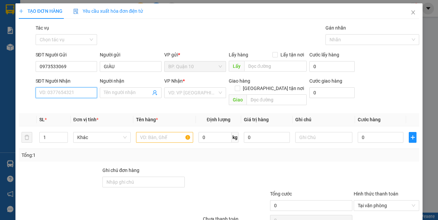
drag, startPoint x: 83, startPoint y: 97, endPoint x: 87, endPoint y: 91, distance: 7.3
click at [83, 96] on input "SĐT Người Nhận" at bounding box center [67, 92] width 62 height 11
type input "0368900279"
click at [116, 94] on input "Người nhận" at bounding box center [127, 92] width 47 height 7
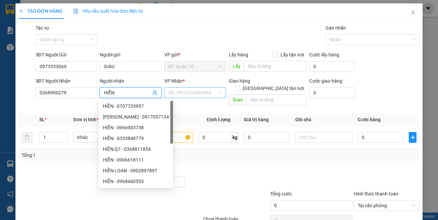
type input "HIỀN"
click at [181, 96] on input "search" at bounding box center [192, 93] width 49 height 10
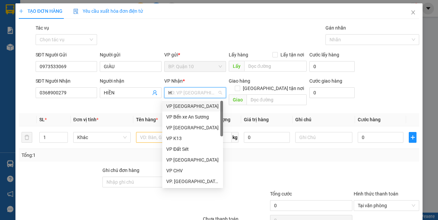
type input "HT"
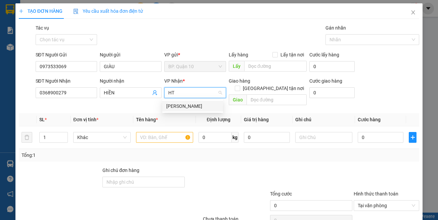
drag, startPoint x: 181, startPoint y: 107, endPoint x: 161, endPoint y: 132, distance: 32.2
click at [181, 109] on div "Hòa Thành" at bounding box center [192, 105] width 53 height 7
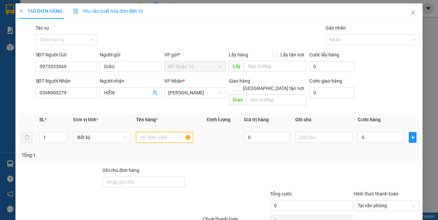
click at [161, 132] on input "text" at bounding box center [164, 137] width 57 height 11
type input "HỘP GT"
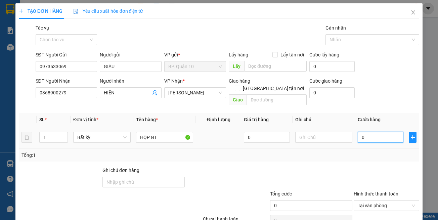
click at [383, 132] on input "0" at bounding box center [381, 137] width 46 height 11
type input "3"
type input "30"
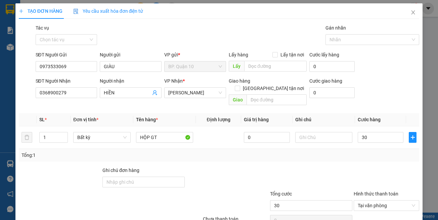
type input "30.000"
drag, startPoint x: 409, startPoint y: 163, endPoint x: 381, endPoint y: 170, distance: 29.3
click at [408, 167] on div at bounding box center [386, 179] width 67 height 24
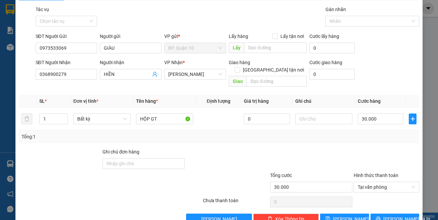
scroll to position [29, 0]
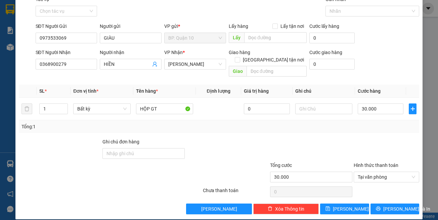
click at [382, 193] on div "Transit Pickup Surcharge Ids Transit Deliver Surcharge Ids Transit Deliver Surc…" at bounding box center [219, 105] width 401 height 219
click at [381, 206] on icon "printer" at bounding box center [378, 208] width 5 height 5
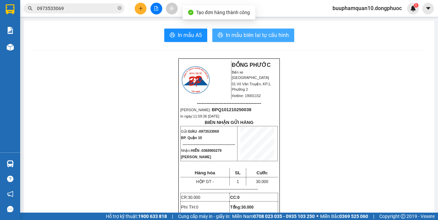
click at [214, 38] on button "In mẫu biên lai tự cấu hình" at bounding box center [253, 35] width 82 height 13
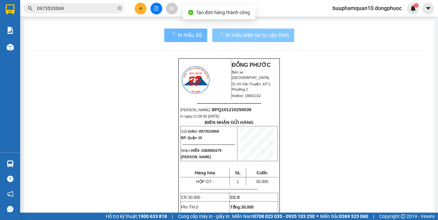
click at [237, 143] on td at bounding box center [257, 143] width 40 height 35
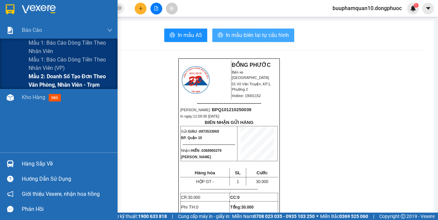
click at [67, 75] on span "Mẫu 2: Doanh số tạo đơn theo Văn phòng, nhân viên - Trạm" at bounding box center [71, 80] width 84 height 17
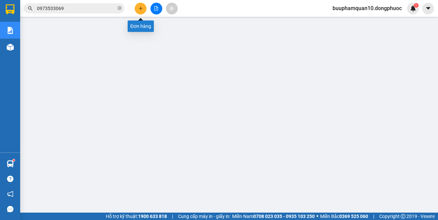
click at [137, 7] on button at bounding box center [141, 9] width 12 height 12
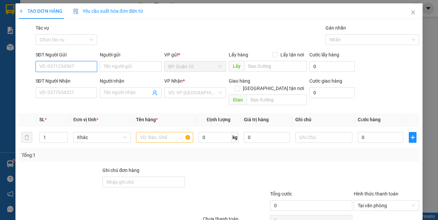
click at [55, 65] on input "SĐT Người Gửi" at bounding box center [67, 66] width 62 height 11
click at [71, 78] on div "0363665181 - THANH TUYỀN" at bounding box center [72, 79] width 66 height 7
type input "0363665181"
type input "THANH TUYỀN"
type input "0396316604"
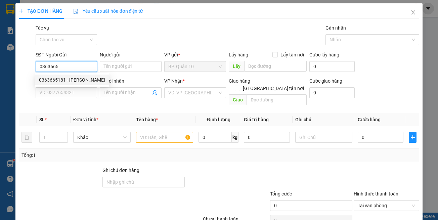
type input "KIM QUYÊN"
type input "0363665181"
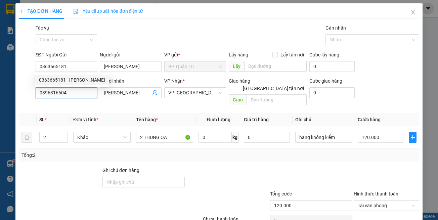
click at [72, 97] on input "0396316604" at bounding box center [67, 92] width 62 height 11
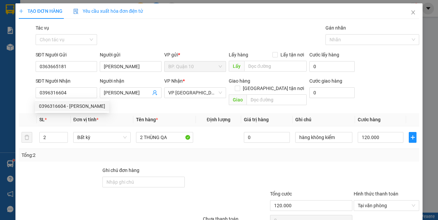
drag, startPoint x: 213, startPoint y: 168, endPoint x: 212, endPoint y: 164, distance: 4.2
click at [213, 167] on div at bounding box center [227, 179] width 84 height 24
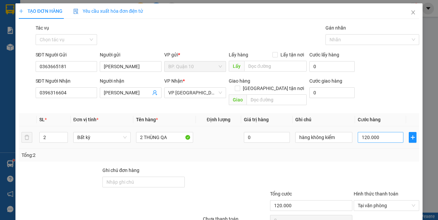
drag, startPoint x: 394, startPoint y: 141, endPoint x: 393, endPoint y: 132, distance: 8.6
click at [394, 140] on td "120.000" at bounding box center [380, 137] width 51 height 23
click at [392, 132] on input "120.000" at bounding box center [381, 137] width 46 height 11
type input "1"
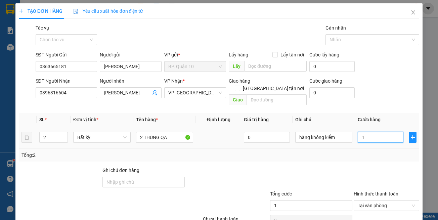
type input "14"
type input "140"
type input "140.000"
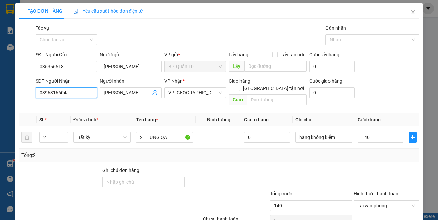
type input "140.000"
click at [74, 91] on input "0396316604" at bounding box center [67, 92] width 62 height 11
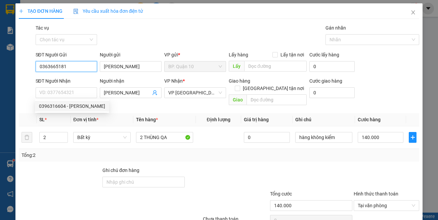
click at [84, 64] on input "0363665181" at bounding box center [67, 66] width 62 height 11
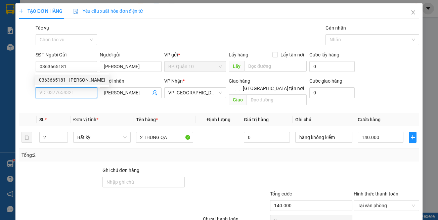
click at [72, 93] on input "SĐT Người Nhận" at bounding box center [67, 92] width 62 height 11
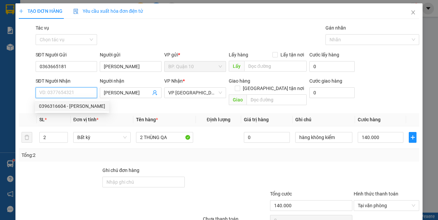
paste input "0363665181"
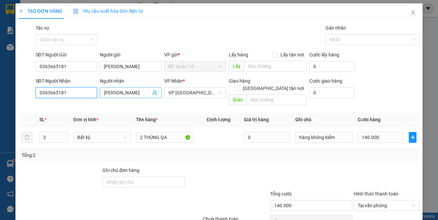
type input "0363665181"
drag, startPoint x: 128, startPoint y: 93, endPoint x: 46, endPoint y: 91, distance: 81.7
click at [46, 91] on div "SĐT Người Nhận 0363665181 0363665181 Người nhận KIM QUYÊN VP Nhận * VP Phước Đô…" at bounding box center [227, 92] width 387 height 31
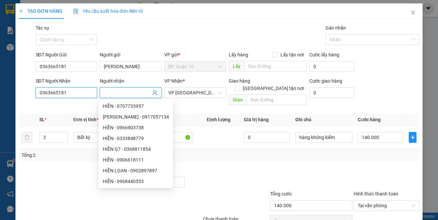
click at [83, 89] on input "0363665181" at bounding box center [67, 92] width 62 height 11
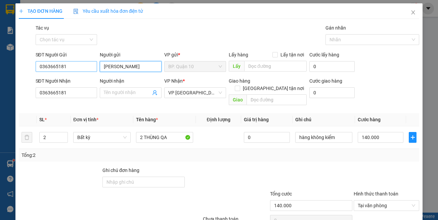
drag, startPoint x: 140, startPoint y: 66, endPoint x: 71, endPoint y: 64, distance: 69.6
click at [74, 64] on div "SĐT Người Gửi 0363665181 Người gửi THANH TUYỀN VP gửi * BP. Quận 10 Lấy hàng Lấ…" at bounding box center [227, 63] width 387 height 24
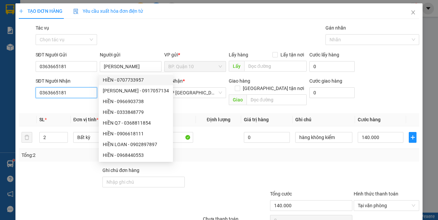
drag, startPoint x: 74, startPoint y: 96, endPoint x: 89, endPoint y: 95, distance: 15.5
click at [74, 95] on input "0363665181" at bounding box center [67, 92] width 62 height 11
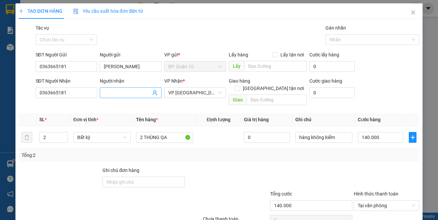
click at [115, 93] on input "Người nhận" at bounding box center [127, 92] width 47 height 7
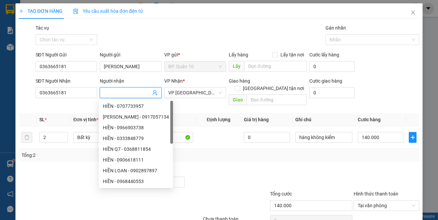
paste input "THANH TUYỀN"
type input "THANH TUYỀN"
click at [190, 113] on th "Tên hàng *" at bounding box center [164, 119] width 62 height 13
click at [198, 168] on div at bounding box center [227, 179] width 84 height 24
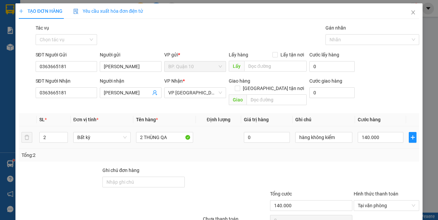
drag, startPoint x: 351, startPoint y: 140, endPoint x: 368, endPoint y: 132, distance: 18.8
click at [355, 140] on td "140.000" at bounding box center [380, 137] width 51 height 23
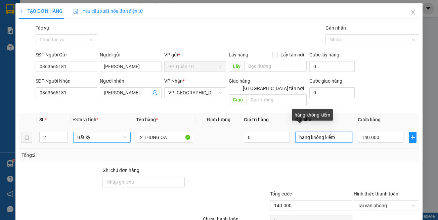
drag, startPoint x: 337, startPoint y: 128, endPoint x: 111, endPoint y: 127, distance: 226.1
click at [170, 128] on tr "2 Bất kỳ 2 THÙNG QA 0 hàng không kiểm 140.000" at bounding box center [219, 137] width 401 height 23
type input "d"
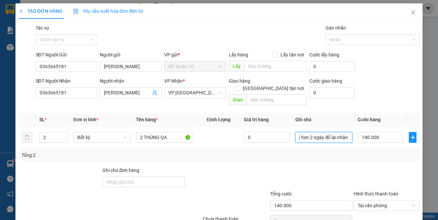
scroll to position [29, 0]
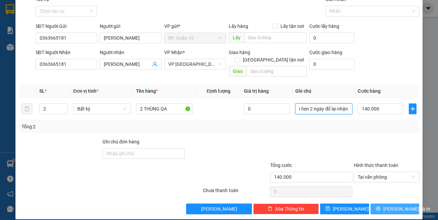
type input "đã hẹn 2 ngày đổ lại nhận"
click at [377, 204] on button "Lưu và In" at bounding box center [395, 209] width 49 height 11
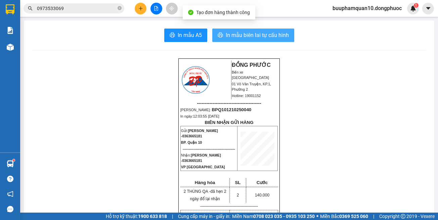
click at [274, 40] on button "In mẫu biên lai tự cấu hình" at bounding box center [253, 35] width 82 height 13
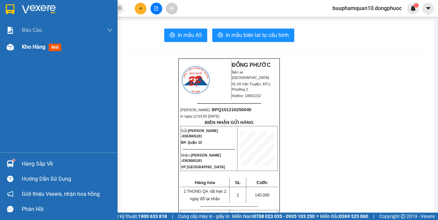
click at [8, 51] on div at bounding box center [10, 47] width 12 height 12
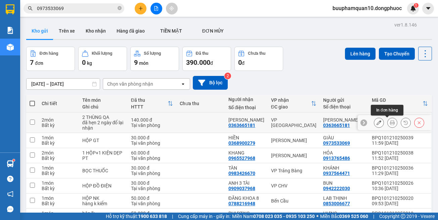
click at [390, 122] on icon at bounding box center [392, 122] width 5 height 5
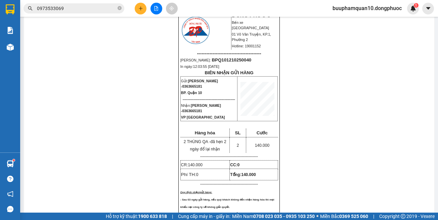
scroll to position [34, 0]
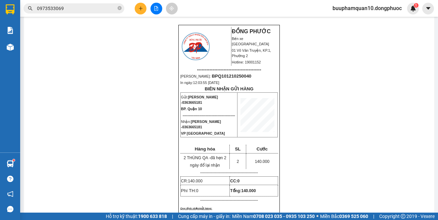
click at [139, 11] on button at bounding box center [141, 9] width 12 height 12
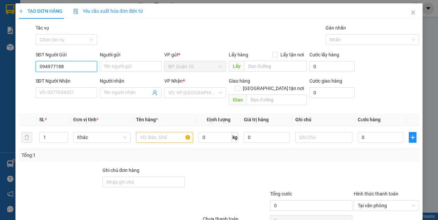
type input "0949771886"
click at [69, 81] on div "0949771886 - TRẬN" at bounding box center [65, 79] width 53 height 7
type input "TRẬN"
type input "0924790790"
type input "LÊ ANH"
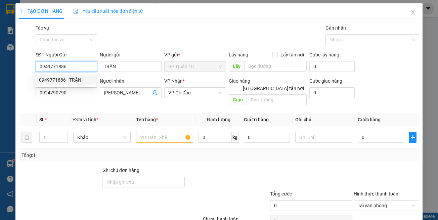
type input "0949771886"
type input "30.000"
click at [87, 117] on span "Đơn vị tính *" at bounding box center [85, 119] width 25 height 5
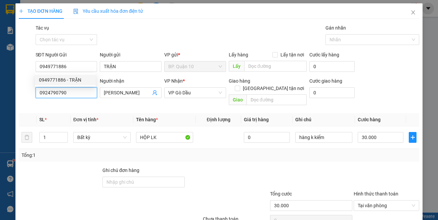
click at [88, 89] on input "0924790790" at bounding box center [67, 92] width 62 height 11
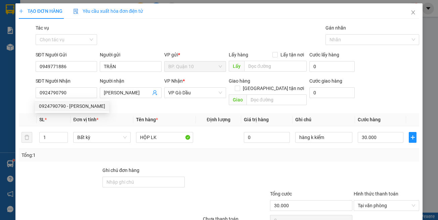
click at [197, 113] on th "Định lượng" at bounding box center [218, 119] width 45 height 13
click at [380, 159] on div "Transit Pickup Surcharge Ids Transit Deliver Surcharge Ids Transit Deliver Surc…" at bounding box center [219, 133] width 401 height 219
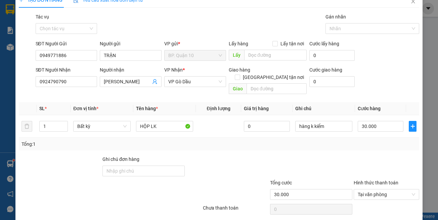
scroll to position [29, 0]
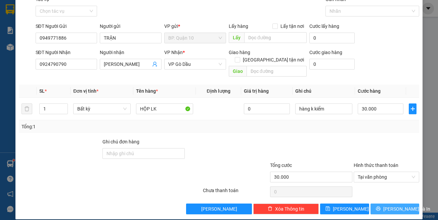
drag, startPoint x: 384, startPoint y: 200, endPoint x: 379, endPoint y: 190, distance: 10.7
click at [384, 204] on button "Lưu và In" at bounding box center [395, 209] width 49 height 11
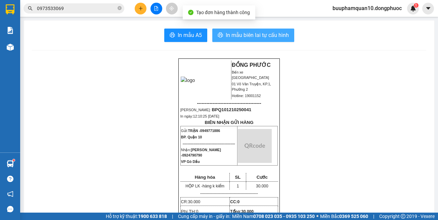
click at [238, 40] on button "In mẫu biên lai tự cấu hình" at bounding box center [253, 35] width 82 height 13
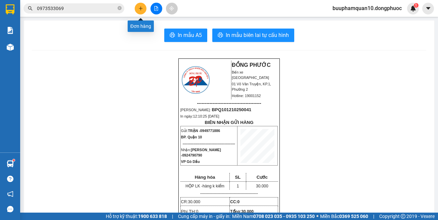
click at [139, 8] on icon "plus" at bounding box center [141, 8] width 4 height 0
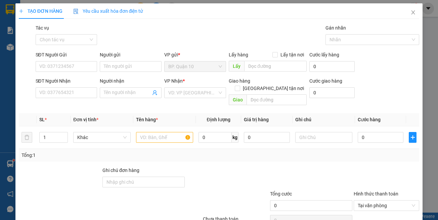
click at [50, 73] on div "SĐT Người Gửi VD: 0371234567" at bounding box center [67, 63] width 62 height 24
click at [51, 72] on div "SĐT Người Gửi VD: 0371234567" at bounding box center [67, 63] width 62 height 24
click at [55, 66] on input "SĐT Người Gửi" at bounding box center [67, 66] width 62 height 11
type input "0909273736"
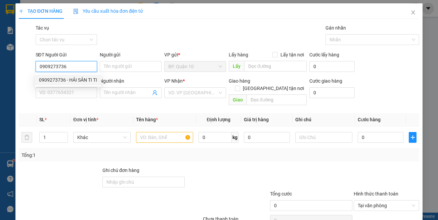
click at [86, 81] on div "0909273736 - HẢI SẢN TI TI" at bounding box center [68, 79] width 58 height 7
type input "HẢI SẢN TI TI"
type input "0382058555"
type input "HUỲNH QUỐC"
type input "0909273736"
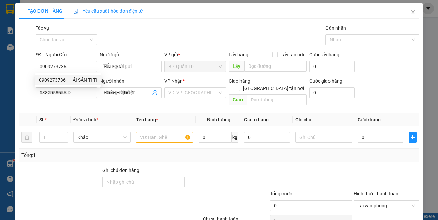
type input "70.000"
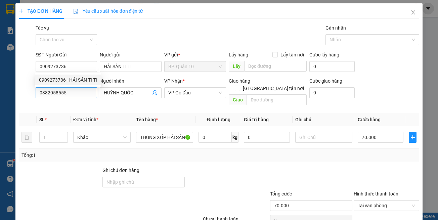
drag, startPoint x: 91, startPoint y: 106, endPoint x: 83, endPoint y: 97, distance: 12.1
click at [91, 113] on th "Đơn vị tính *" at bounding box center [102, 119] width 62 height 13
click at [83, 97] on input "0382058555" at bounding box center [67, 92] width 62 height 11
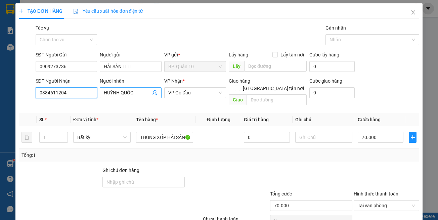
type input "0384611204"
click at [140, 89] on span "HUỲNH QUỐC" at bounding box center [131, 92] width 62 height 11
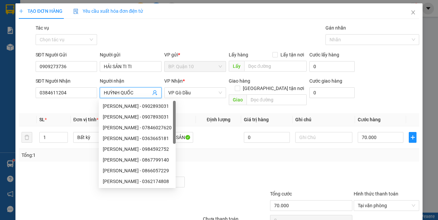
click at [139, 92] on input "HUỲNH QUỐC" at bounding box center [127, 92] width 47 height 7
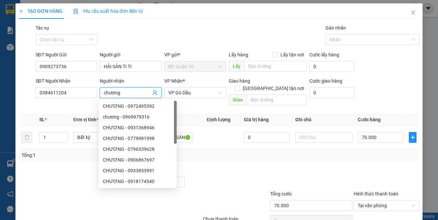
click at [139, 92] on input "chương" at bounding box center [127, 92] width 47 height 7
click at [183, 92] on span "VP Gò Dầu" at bounding box center [195, 93] width 54 height 10
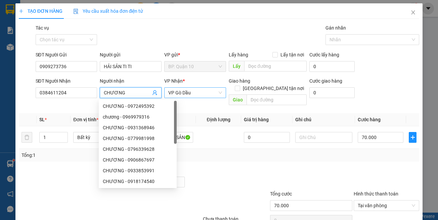
type input "CHƯƠNG"
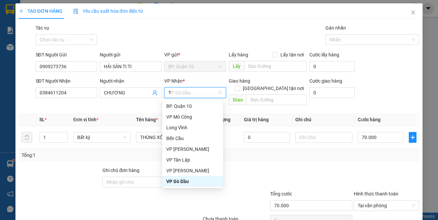
scroll to position [21, 0]
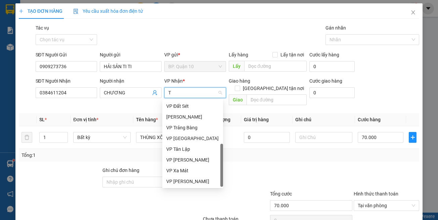
type input "TN"
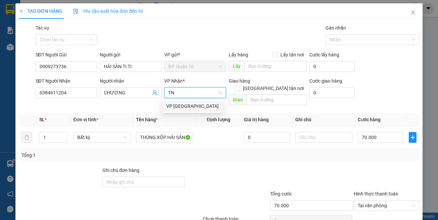
scroll to position [0, 0]
click at [196, 109] on div "VP [GEOGRAPHIC_DATA]" at bounding box center [192, 105] width 53 height 7
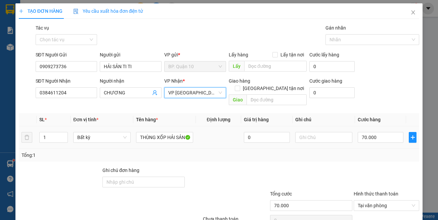
drag, startPoint x: 220, startPoint y: 156, endPoint x: 182, endPoint y: 136, distance: 42.5
click at [213, 153] on div "Transit Pickup Surcharge Ids Transit Deliver Surcharge Ids Transit Deliver Surc…" at bounding box center [219, 133] width 401 height 219
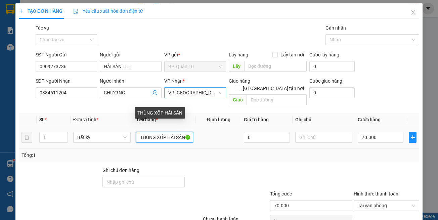
click at [151, 132] on input "THÙNG XỐP HẢI SẢN" at bounding box center [164, 137] width 57 height 11
drag, startPoint x: 155, startPoint y: 131, endPoint x: 84, endPoint y: 131, distance: 70.2
click at [84, 131] on tr "1 Bất kỳ THÙNG XỐP HẢI SẢN 0 70.000" at bounding box center [219, 137] width 401 height 23
type input "HỘP XỐP HẢI SẢN"
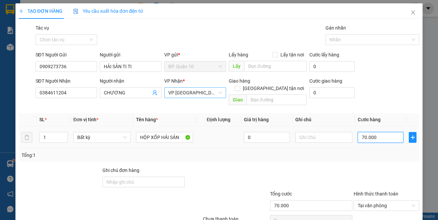
click at [375, 132] on input "70.000" at bounding box center [381, 137] width 46 height 11
type input "3"
type input "30"
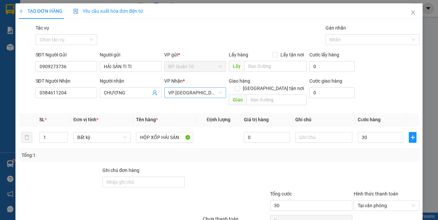
type input "30.000"
click at [369, 152] on div "Tổng: 1" at bounding box center [218, 155] width 395 height 7
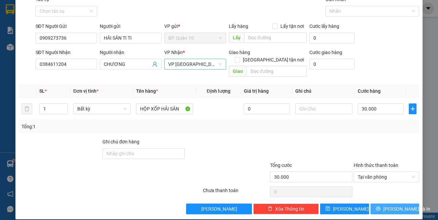
click at [401, 205] on span "Lưu và In" at bounding box center [406, 208] width 47 height 7
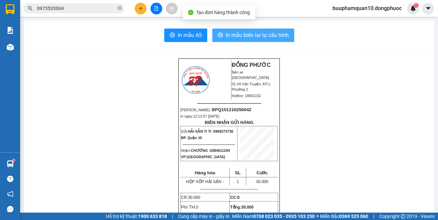
click at [274, 39] on span "In mẫu biên lai tự cấu hình" at bounding box center [257, 35] width 63 height 8
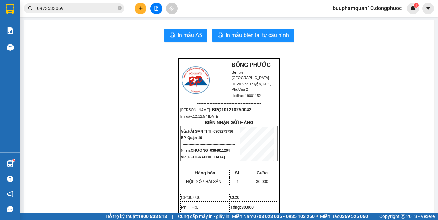
click at [83, 7] on input "0973533069" at bounding box center [76, 8] width 79 height 7
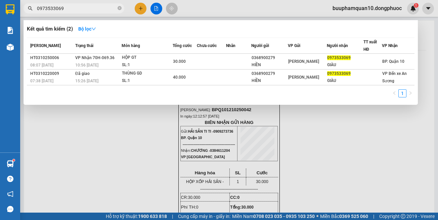
click at [83, 7] on input "0973533069" at bounding box center [76, 8] width 79 height 7
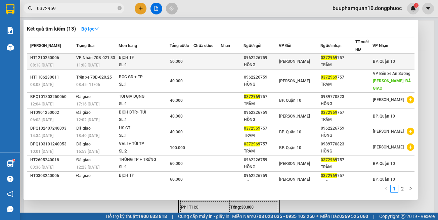
type input "0372969"
click at [209, 60] on td at bounding box center [206, 62] width 27 height 16
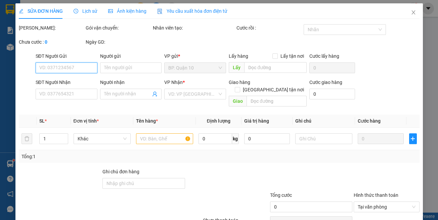
type input "0962226759"
type input "HỒNG"
type input "0372969757"
type input "TRÂM"
type input "50.000"
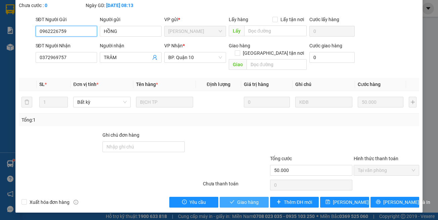
scroll to position [45, 0]
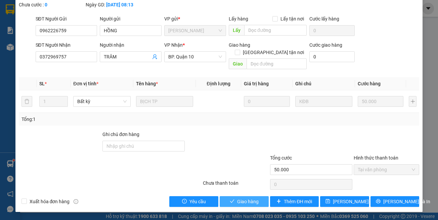
click at [240, 200] on span "Giao hàng" at bounding box center [247, 201] width 21 height 7
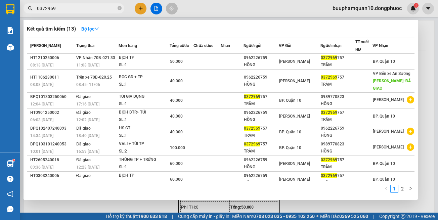
click at [100, 6] on input "0372969" at bounding box center [76, 8] width 79 height 7
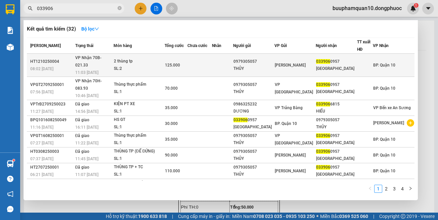
type input "033906"
click at [99, 69] on div "11:03 - 12/10" at bounding box center [94, 72] width 38 height 7
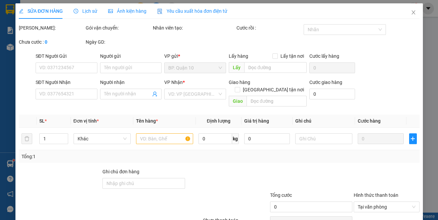
type input "0979305057"
type input "THỦY"
type input "0339060957"
type input "NHẬT NAM"
type input "125.000"
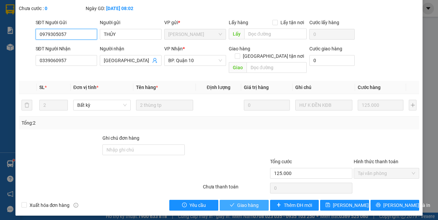
scroll to position [45, 0]
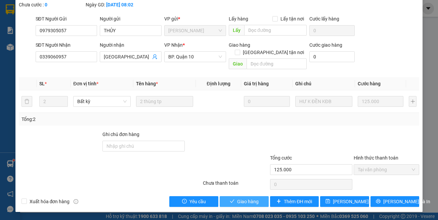
click at [247, 205] on span "Giao hàng" at bounding box center [247, 201] width 21 height 7
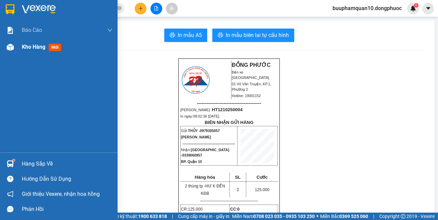
click at [8, 46] on img at bounding box center [10, 47] width 7 height 7
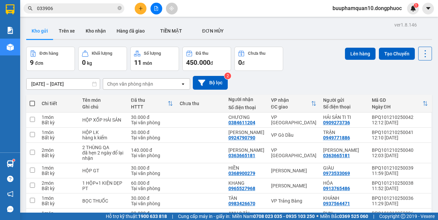
click at [133, 88] on div "Chọn văn phòng nhận" at bounding box center [141, 84] width 77 height 11
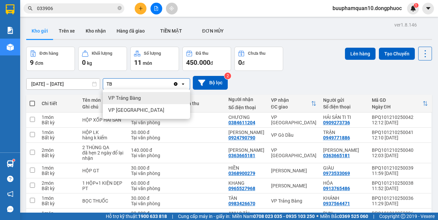
type input "TB"
click at [142, 101] on div "VP Trảng Bàng" at bounding box center [146, 98] width 87 height 12
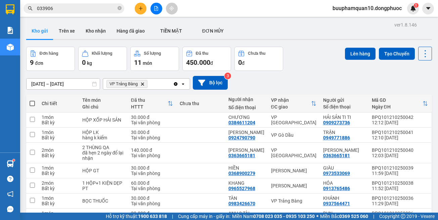
click at [155, 89] on div "10/10/2025 – 12/10/2025 Press the down arrow key to interact with the calendar …" at bounding box center [229, 83] width 406 height 24
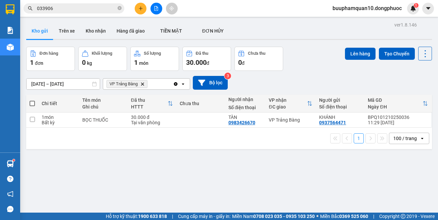
click at [159, 86] on div "VP Trảng Bàng Delete" at bounding box center [138, 84] width 70 height 11
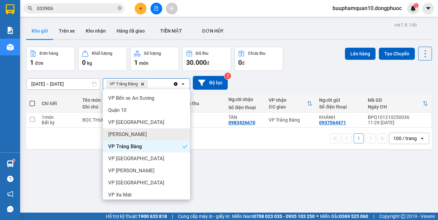
click at [144, 138] on div "Hòa Thành" at bounding box center [146, 134] width 87 height 12
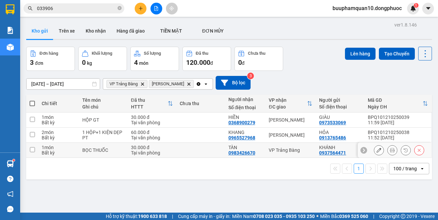
click at [286, 151] on div "VP Trảng Bàng" at bounding box center [291, 149] width 44 height 5
checkbox input "true"
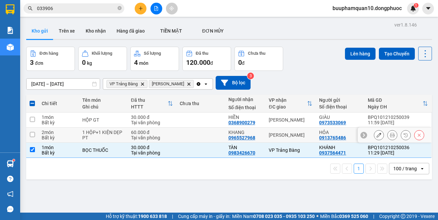
click at [283, 129] on td "Hòa Thành" at bounding box center [290, 135] width 50 height 15
checkbox input "true"
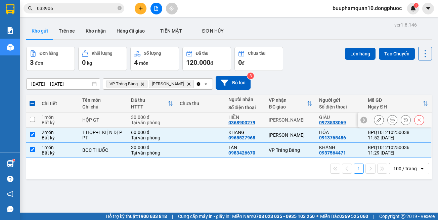
click at [281, 116] on td "Hòa Thành" at bounding box center [290, 120] width 50 height 15
checkbox input "true"
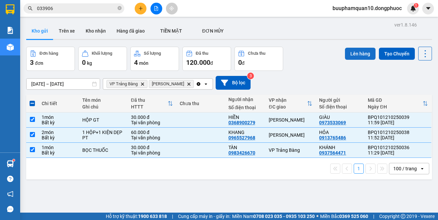
click at [345, 56] on button "Lên hàng" at bounding box center [360, 54] width 31 height 12
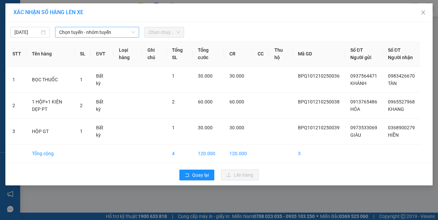
drag, startPoint x: 123, startPoint y: 28, endPoint x: 125, endPoint y: 35, distance: 6.9
click at [122, 28] on span "Chọn tuyến - nhóm tuyến" at bounding box center [97, 32] width 76 height 10
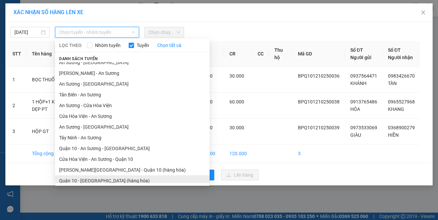
scroll to position [30, 0]
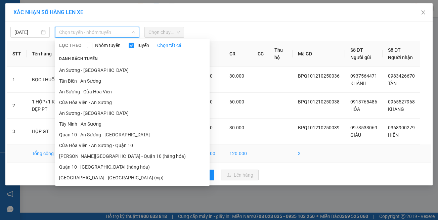
drag, startPoint x: 129, startPoint y: 177, endPoint x: 133, endPoint y: 161, distance: 16.5
click at [130, 175] on li "Hồ Chí Minh - Tây Ninh (vip)" at bounding box center [132, 177] width 155 height 11
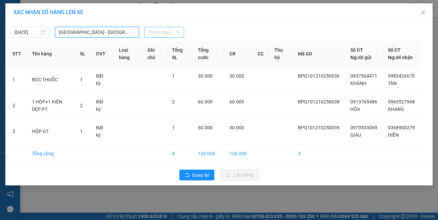
click at [166, 33] on span "Chọn chuyến" at bounding box center [163, 32] width 31 height 10
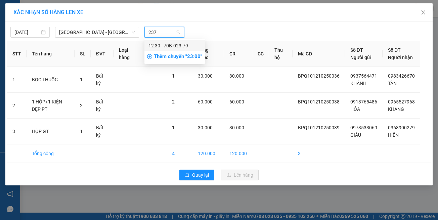
type input "2379"
click at [177, 45] on div "12:30 - 70B-023.79" at bounding box center [174, 45] width 52 height 7
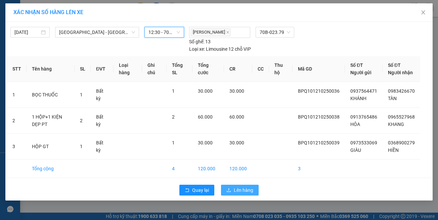
click at [245, 186] on span "Lên hàng" at bounding box center [243, 189] width 19 height 7
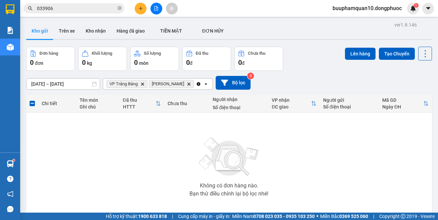
click at [142, 83] on icon "Delete" at bounding box center [142, 84] width 4 height 4
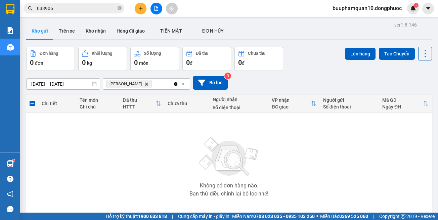
click at [144, 85] on icon "Delete" at bounding box center [146, 84] width 4 height 4
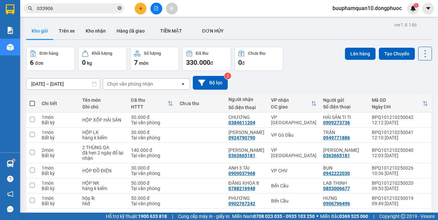
click at [120, 8] on icon "close-circle" at bounding box center [120, 8] width 4 height 4
click at [108, 10] on input "text" at bounding box center [76, 8] width 79 height 7
click at [140, 11] on button at bounding box center [141, 9] width 12 height 12
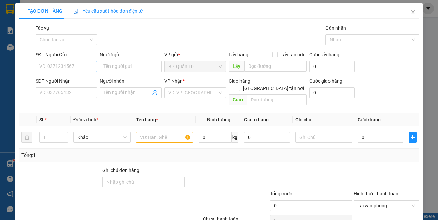
drag, startPoint x: 62, startPoint y: 73, endPoint x: 62, endPoint y: 62, distance: 10.4
click at [62, 73] on div "SĐT Người Gửi VD: 0371234567" at bounding box center [67, 63] width 62 height 24
click at [62, 62] on input "SĐT Người Gửi" at bounding box center [67, 66] width 62 height 11
click at [64, 63] on input "SĐT Người Gửi" at bounding box center [67, 66] width 62 height 11
type input "0976483535"
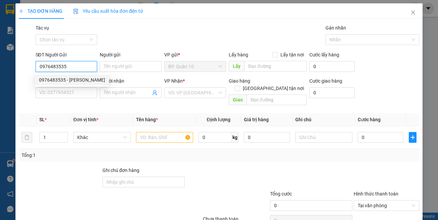
drag, startPoint x: 74, startPoint y: 79, endPoint x: 80, endPoint y: 83, distance: 6.8
click at [75, 80] on div "0976483535 - HUY ANH" at bounding box center [72, 79] width 66 height 7
type input "HUY ANH"
type input "0935389560"
type input "TRANG"
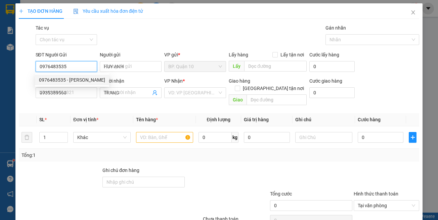
type input "0976483535"
type input "30.000"
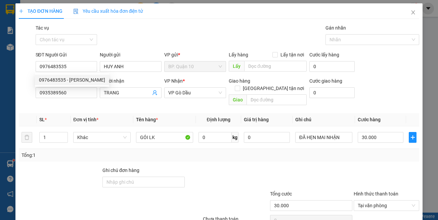
click at [91, 99] on div "SĐT Người Nhận 0935389560" at bounding box center [67, 89] width 62 height 24
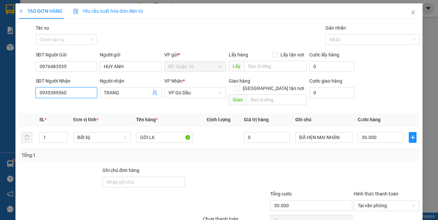
click at [83, 96] on input "0935389560" at bounding box center [67, 92] width 62 height 11
type input "0326506625"
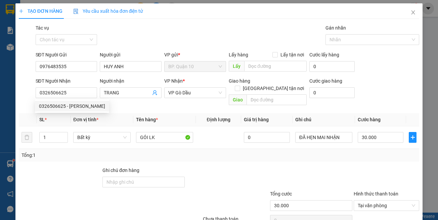
click at [75, 100] on div "0326506625 0326506625 - VY" at bounding box center [72, 105] width 74 height 13
click at [74, 98] on div "SĐT Người Nhận 0326506625" at bounding box center [67, 89] width 62 height 24
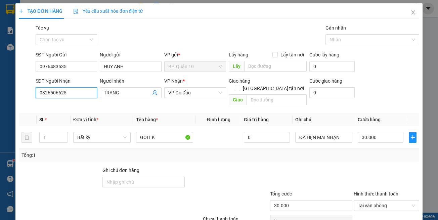
click at [75, 96] on input "0326506625" at bounding box center [67, 92] width 62 height 11
click at [73, 106] on div "0326506625 - VY" at bounding box center [72, 105] width 66 height 7
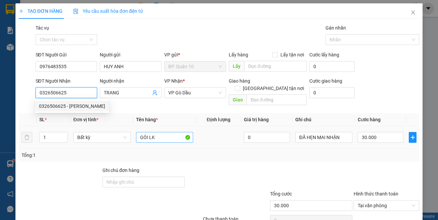
type input "VY"
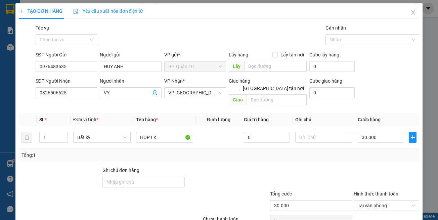
click at [195, 172] on div at bounding box center [227, 179] width 84 height 24
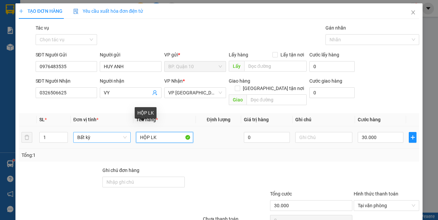
drag, startPoint x: 149, startPoint y: 130, endPoint x: 94, endPoint y: 131, distance: 55.4
click at [94, 131] on tr "1 Bất kỳ HỘP LK 0 30.000" at bounding box center [219, 137] width 401 height 23
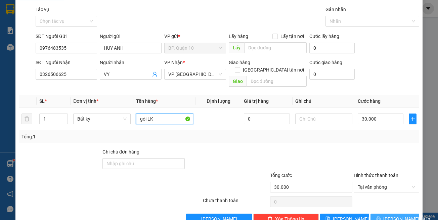
scroll to position [29, 0]
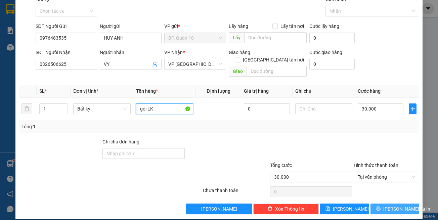
type input "gói LK"
drag, startPoint x: 385, startPoint y: 201, endPoint x: 377, endPoint y: 190, distance: 12.9
click at [385, 205] on span "Lưu và In" at bounding box center [406, 208] width 47 height 7
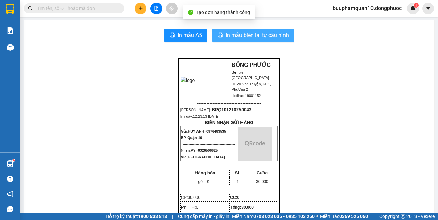
click at [262, 35] on span "In mẫu biên lai tự cấu hình" at bounding box center [257, 35] width 63 height 8
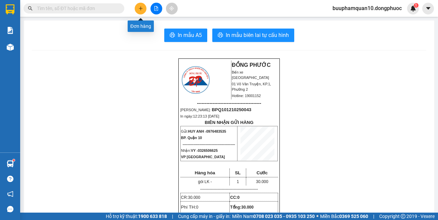
click at [139, 13] on button at bounding box center [141, 9] width 12 height 12
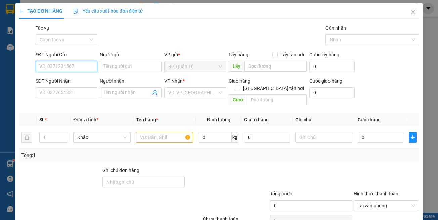
click at [82, 70] on input "SĐT Người Gửi" at bounding box center [67, 66] width 62 height 11
drag, startPoint x: 79, startPoint y: 80, endPoint x: 90, endPoint y: 83, distance: 10.8
click at [80, 79] on div "0896003980 - LONG" at bounding box center [65, 79] width 53 height 7
type input "0896003980"
type input "LONG"
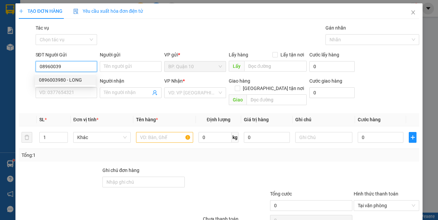
type input "0988282334"
type input "HẢI ĐĂNG"
type input "0896003980"
type input "30.000"
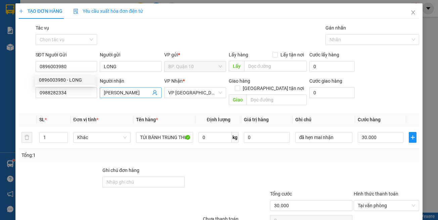
drag, startPoint x: 113, startPoint y: 103, endPoint x: 144, endPoint y: 95, distance: 31.7
click at [114, 103] on div "Transit Pickup Surcharge Ids Transit Deliver Surcharge Ids Transit Deliver Surc…" at bounding box center [219, 133] width 401 height 219
click at [154, 93] on icon "user-add" at bounding box center [155, 92] width 4 height 5
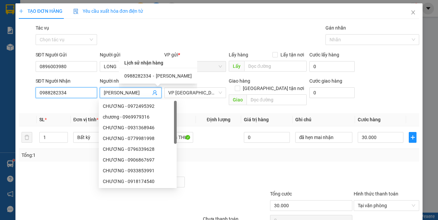
click at [83, 93] on input "0988282334" at bounding box center [67, 92] width 62 height 11
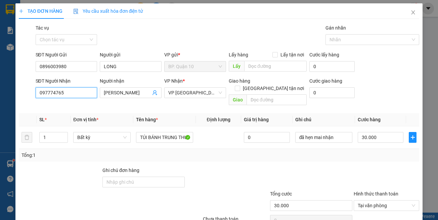
type input "0977747658"
click at [82, 106] on div "0977747658 - KHANG" at bounding box center [65, 105] width 53 height 7
type input "KHANG"
type input "60.000"
type input "0977747658"
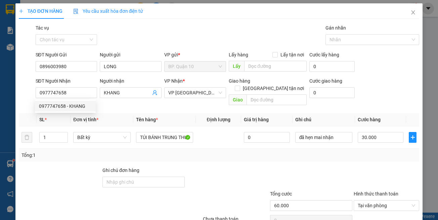
click at [162, 113] on th "Tên hàng *" at bounding box center [164, 119] width 62 height 13
drag, startPoint x: 168, startPoint y: 158, endPoint x: 169, endPoint y: 142, distance: 16.5
click at [168, 156] on div "Transit Pickup Surcharge Ids Transit Deliver Surcharge Ids Transit Deliver Surc…" at bounding box center [219, 133] width 401 height 219
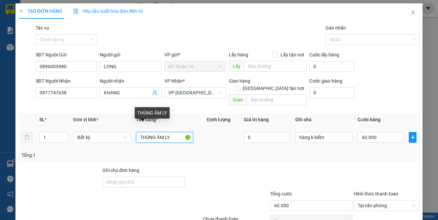
drag, startPoint x: 170, startPoint y: 132, endPoint x: 0, endPoint y: 116, distance: 171.0
click at [100, 131] on tr "1 Bất kỳ THÙNG ÂM LY 0 hàng k kiểm 60.000" at bounding box center [219, 137] width 401 height 23
type input "BỌC GT"
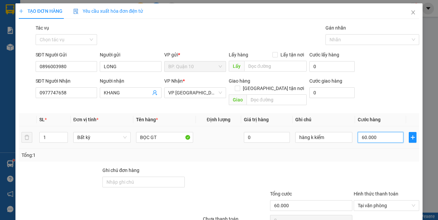
type input "3"
type input "30"
type input "30.000"
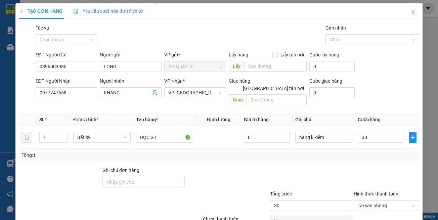
type input "30.000"
click at [361, 167] on div at bounding box center [386, 179] width 67 height 24
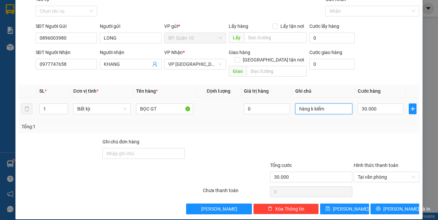
click at [324, 103] on input "hàng k kiểm" at bounding box center [323, 108] width 57 height 11
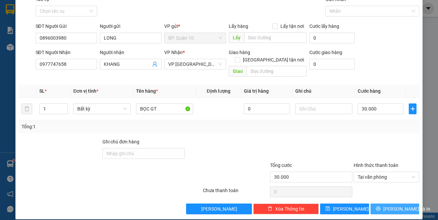
click at [386, 205] on span "Lưu và In" at bounding box center [406, 208] width 47 height 7
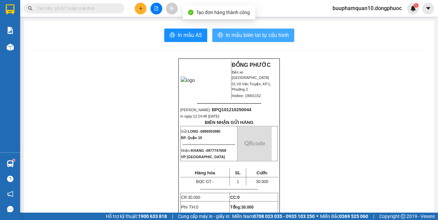
click at [227, 31] on span "In mẫu biên lai tự cấu hình" at bounding box center [257, 35] width 63 height 8
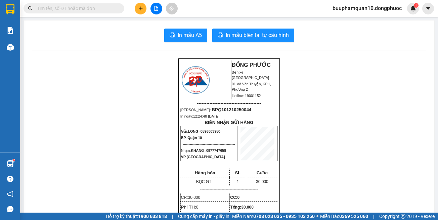
click at [105, 7] on input "text" at bounding box center [76, 8] width 79 height 7
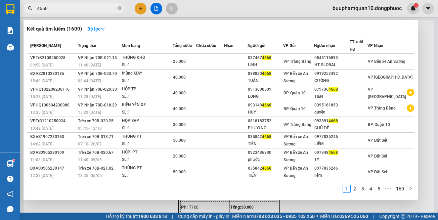
type input "4668"
click at [156, 9] on div at bounding box center [219, 110] width 438 height 220
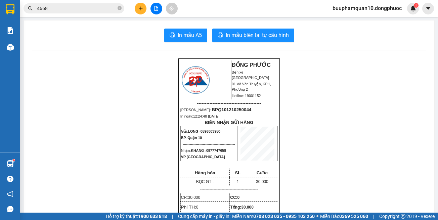
click at [155, 11] on button at bounding box center [156, 9] width 12 height 12
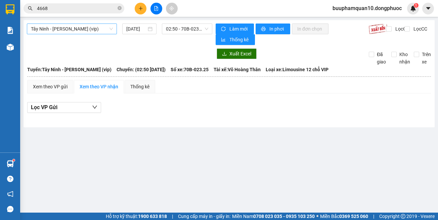
click at [84, 28] on span "Tây Ninh - [PERSON_NAME] (vip)" at bounding box center [72, 29] width 82 height 10
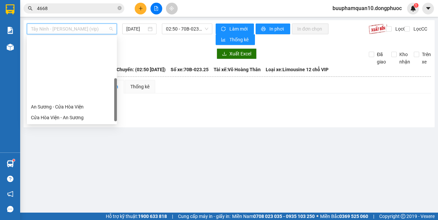
scroll to position [75, 0]
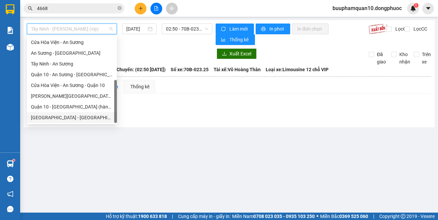
drag, startPoint x: 75, startPoint y: 118, endPoint x: 75, endPoint y: 109, distance: 9.1
click at [75, 117] on div "Hồ Chí Minh - Tây Ninh (vip)" at bounding box center [72, 117] width 82 height 7
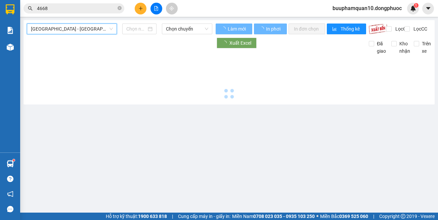
type input "[DATE]"
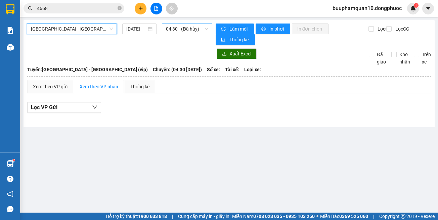
click at [187, 26] on span "04:30 - (Đã hủy)" at bounding box center [187, 29] width 42 height 10
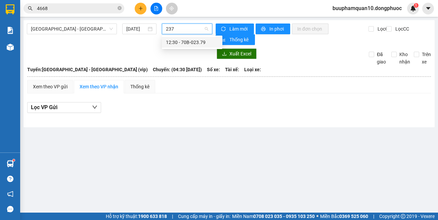
type input "2379"
click at [193, 40] on div "12:30 - 70B-023.79" at bounding box center [192, 42] width 52 height 7
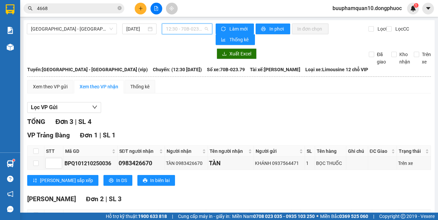
click at [189, 31] on span "12:30 - 70B-023.79" at bounding box center [187, 29] width 42 height 10
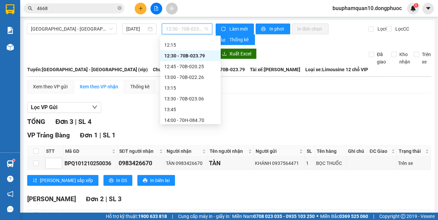
scroll to position [347, 0]
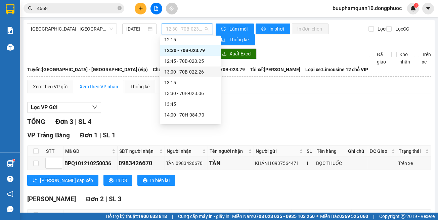
drag, startPoint x: 245, startPoint y: 90, endPoint x: 175, endPoint y: 8, distance: 108.4
click at [244, 90] on div "Xem theo VP gửi Xem theo VP nhận Thống kê" at bounding box center [229, 86] width 404 height 13
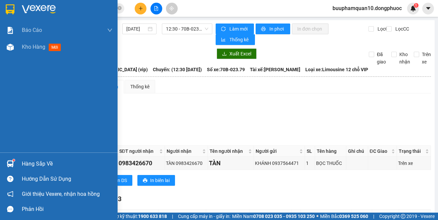
drag, startPoint x: 16, startPoint y: 163, endPoint x: 89, endPoint y: 164, distance: 72.2
click at [17, 163] on div "Hàng sắp về" at bounding box center [59, 163] width 118 height 15
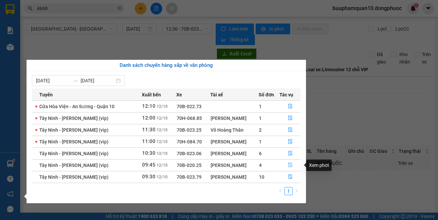
click at [290, 165] on icon "file-done" at bounding box center [290, 165] width 5 height 5
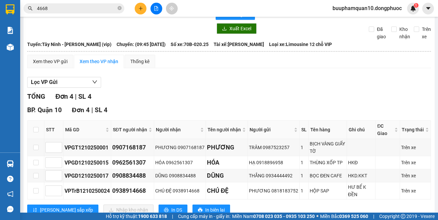
scroll to position [47, 0]
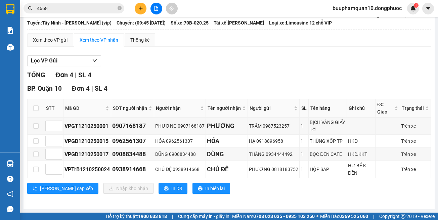
drag, startPoint x: 291, startPoint y: 183, endPoint x: 261, endPoint y: 125, distance: 65.1
click at [291, 183] on div "Lưu sắp xếp Nhập kho nhận In DS In biên lai" at bounding box center [229, 188] width 404 height 11
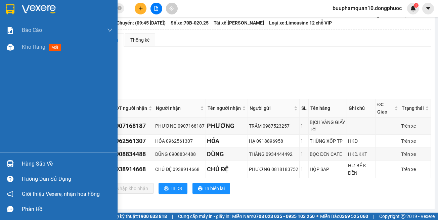
drag, startPoint x: 8, startPoint y: 164, endPoint x: 17, endPoint y: 158, distance: 10.7
click at [9, 164] on img at bounding box center [10, 163] width 7 height 7
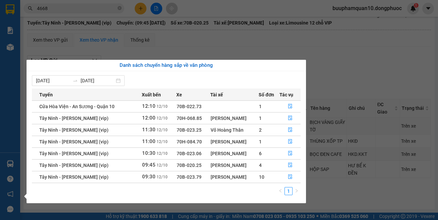
drag, startPoint x: 243, startPoint y: 200, endPoint x: 218, endPoint y: 147, distance: 58.5
click at [242, 199] on div "06/10/2025 12/10/2025 Tuyến Xuất bến Xe Tài xế Số đơn Tác vụ Cửa Hòa Viện - An …" at bounding box center [166, 137] width 279 height 132
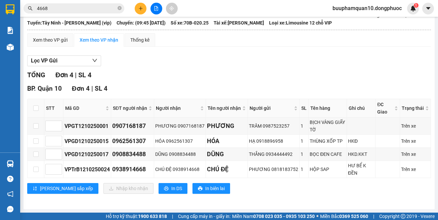
drag, startPoint x: 101, startPoint y: 33, endPoint x: 26, endPoint y: 49, distance: 77.1
click at [100, 33] on section "Kết quả tìm kiếm ( 1600 ) Bộ lọc Mã ĐH Trạng thái Món hàng Tổng cước Chưa cước …" at bounding box center [219, 110] width 438 height 220
click at [22, 50] on main "Tây Ninh - Hồ Chí Minh (vip) 12/10/2025 09:45 (TC) - 70B-020.25 Làm mới In phơi…" at bounding box center [219, 106] width 438 height 213
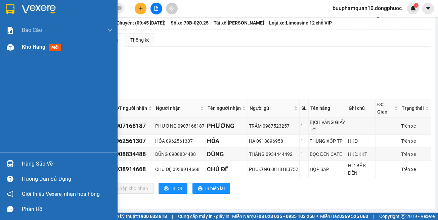
click at [5, 49] on div at bounding box center [10, 47] width 12 height 12
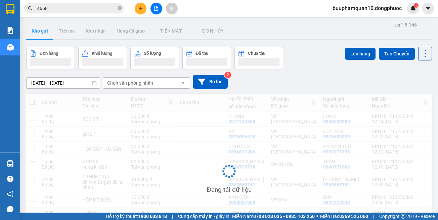
click at [140, 83] on div "Chọn văn phòng nhận" at bounding box center [130, 83] width 46 height 7
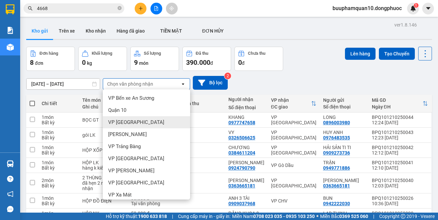
click at [130, 122] on span "VP [GEOGRAPHIC_DATA]" at bounding box center [136, 122] width 56 height 7
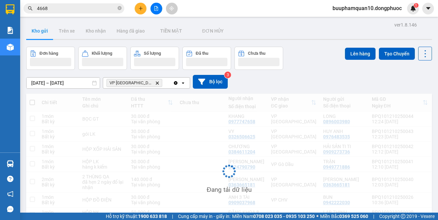
click at [153, 88] on div "VP Tây Ninh Delete" at bounding box center [138, 83] width 70 height 11
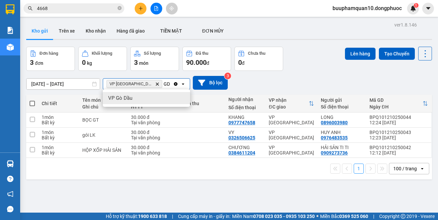
type input "GD"
click at [148, 100] on div "VP Gò Dầu" at bounding box center [146, 98] width 87 height 12
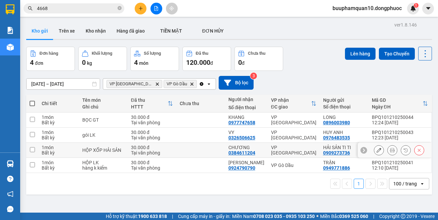
click at [279, 148] on div "VP [GEOGRAPHIC_DATA]" at bounding box center [293, 150] width 45 height 11
checkbox input "true"
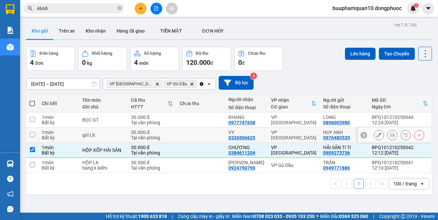
click at [279, 136] on div "VP [GEOGRAPHIC_DATA]" at bounding box center [293, 135] width 45 height 11
checkbox input "true"
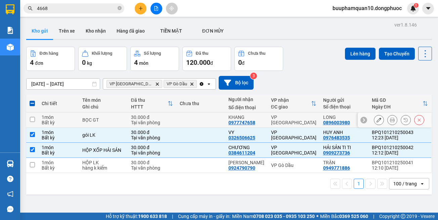
drag, startPoint x: 278, startPoint y: 116, endPoint x: 283, endPoint y: 133, distance: 17.8
click at [278, 116] on td "VP [GEOGRAPHIC_DATA]" at bounding box center [294, 120] width 52 height 15
checkbox input "true"
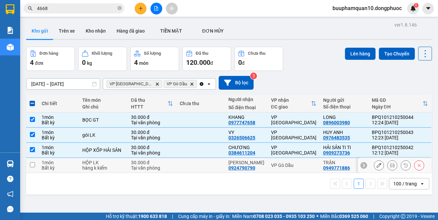
click at [284, 163] on div "VP Gò Dầu" at bounding box center [293, 165] width 45 height 5
checkbox input "true"
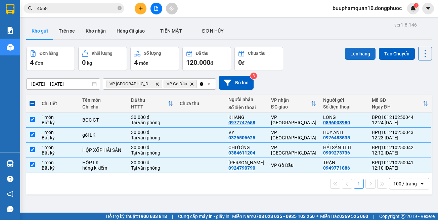
click at [345, 57] on button "Lên hàng" at bounding box center [360, 54] width 31 height 12
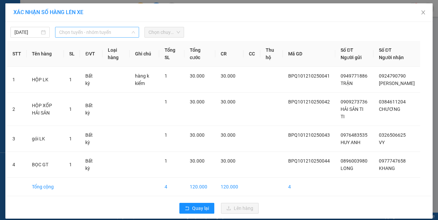
drag, startPoint x: 117, startPoint y: 31, endPoint x: 108, endPoint y: 89, distance: 58.8
click at [117, 33] on span "Chọn tuyến - nhóm tuyến" at bounding box center [97, 32] width 76 height 10
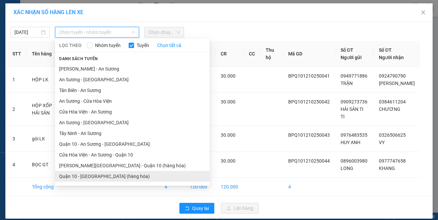
scroll to position [30, 0]
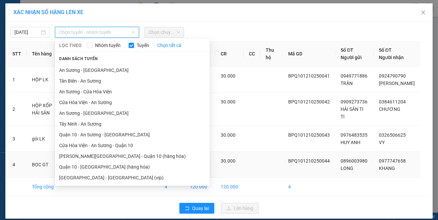
click at [112, 177] on li "Hồ Chí Minh - Tây Ninh (vip)" at bounding box center [132, 177] width 155 height 11
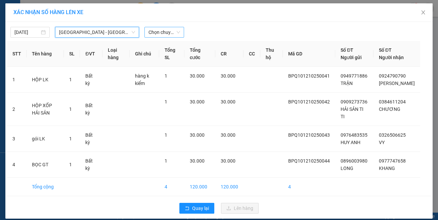
click at [171, 32] on span "Chọn chuyến" at bounding box center [163, 32] width 31 height 10
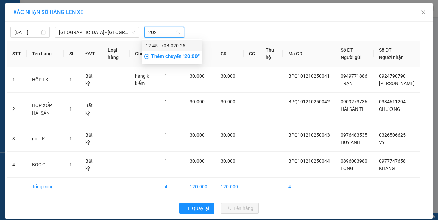
type input "2025"
click at [177, 50] on div "12:45 - 70B-020.25" at bounding box center [172, 45] width 60 height 11
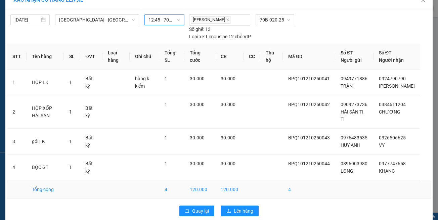
scroll to position [18, 0]
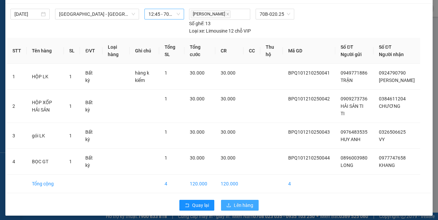
click at [243, 202] on span "Lên hàng" at bounding box center [243, 205] width 19 height 7
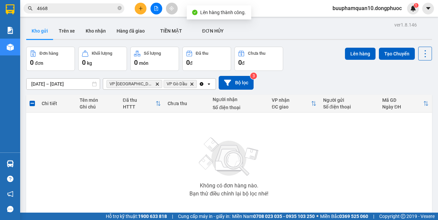
click at [156, 10] on icon "file-add" at bounding box center [156, 8] width 5 height 5
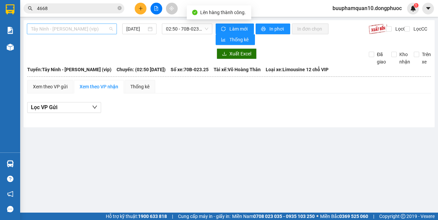
click at [94, 33] on span "Tây Ninh - [PERSON_NAME] (vip)" at bounding box center [72, 29] width 82 height 10
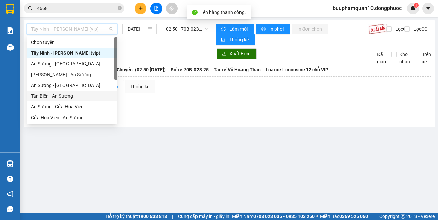
scroll to position [75, 0]
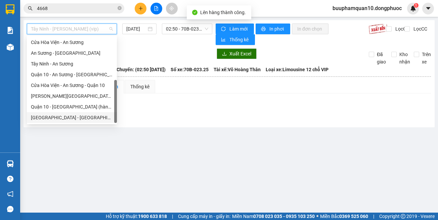
click at [102, 121] on div "Hồ Chí Minh - Tây Ninh (vip)" at bounding box center [72, 117] width 90 height 11
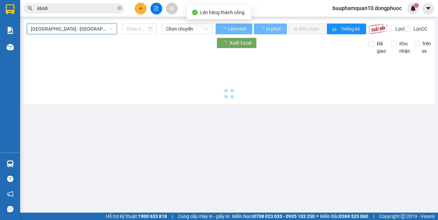
type input "[DATE]"
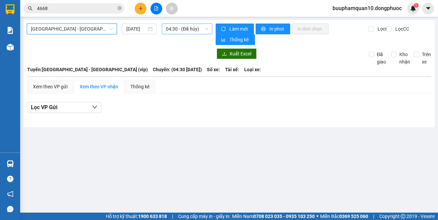
click at [198, 24] on span "04:30 - (Đã hủy)" at bounding box center [187, 29] width 42 height 10
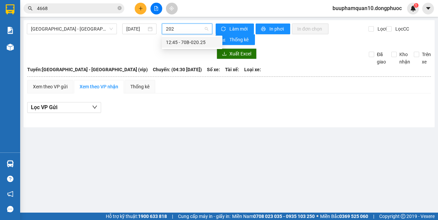
type input "2025"
drag, startPoint x: 190, startPoint y: 42, endPoint x: 185, endPoint y: 35, distance: 8.9
click at [189, 42] on div "12:45 - 70B-020.25" at bounding box center [192, 42] width 52 height 7
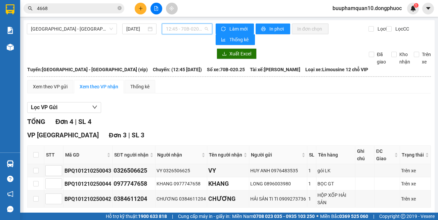
click at [182, 31] on span "12:45 - 70B-020.25" at bounding box center [187, 29] width 42 height 10
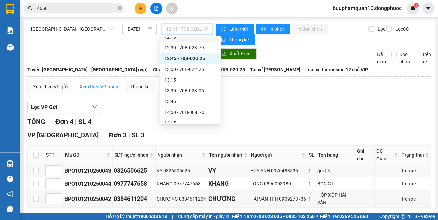
scroll to position [357, 0]
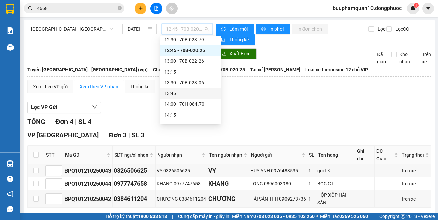
drag, startPoint x: 273, startPoint y: 102, endPoint x: 206, endPoint y: 6, distance: 116.9
click at [273, 102] on div "Lọc VP Gửi TỔNG Đơn 4 | SL 4 VP Tây Ninh Đơn 3 | SL 3 STT Mã GD SĐT người nhận…" at bounding box center [229, 197] width 404 height 197
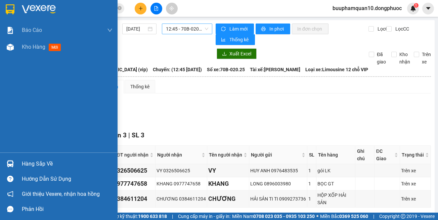
drag, startPoint x: 15, startPoint y: 159, endPoint x: 21, endPoint y: 158, distance: 5.8
click at [15, 160] on div at bounding box center [10, 164] width 12 height 12
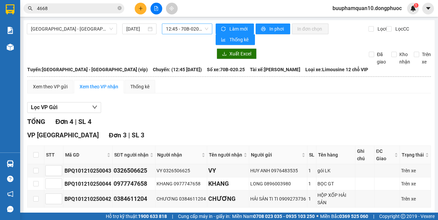
click at [134, 15] on section "Kết quả tìm kiếm ( 1600 ) Bộ lọc Mã ĐH Trạng thái Món hàng Tổng cước Chưa cước …" at bounding box center [219, 110] width 438 height 220
click at [140, 10] on icon "plus" at bounding box center [140, 8] width 5 height 5
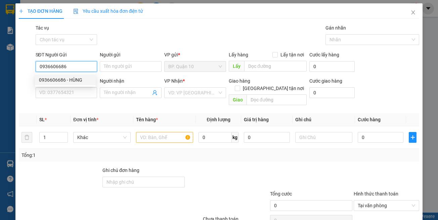
type input "0936606686"
click at [60, 85] on div "0936606686 0936606686 - HÙNG" at bounding box center [65, 79] width 61 height 13
click at [79, 71] on input "0936606686" at bounding box center [67, 66] width 62 height 11
click at [79, 79] on div "0936606686 - HÙNG" at bounding box center [65, 79] width 53 height 7
type input "HÙNG"
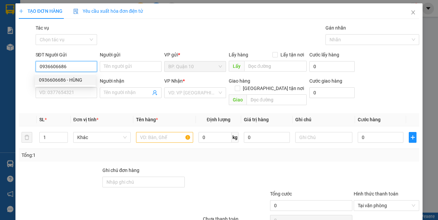
type input "0969252957"
type input "TIẾN PHÁT"
type input "30.000"
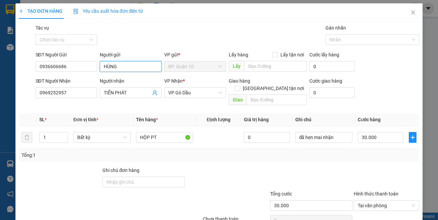
click at [119, 71] on input "HÙNG" at bounding box center [131, 66] width 62 height 11
type input "SEDAN"
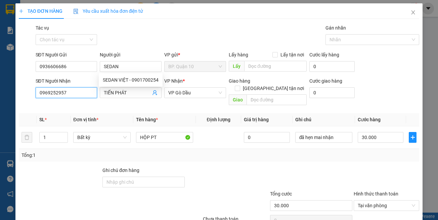
click at [75, 94] on input "0969252957" at bounding box center [67, 92] width 62 height 11
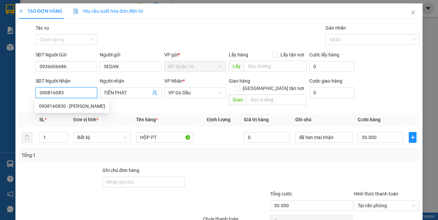
type input "0908160830"
drag, startPoint x: 83, startPoint y: 104, endPoint x: 109, endPoint y: 104, distance: 25.9
click at [83, 104] on div "0908160830 - Minh Thế" at bounding box center [72, 105] width 66 height 7
type input "Minh Thế"
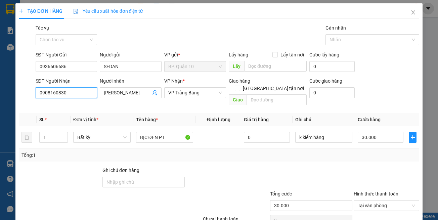
type input "0908160830"
drag, startPoint x: 172, startPoint y: 148, endPoint x: 171, endPoint y: 140, distance: 7.8
click at [172, 152] on div "Tổng: 1" at bounding box center [218, 155] width 395 height 7
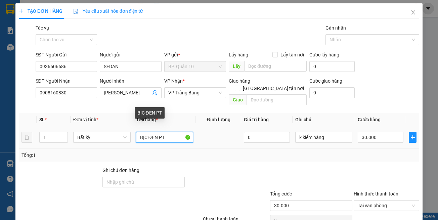
drag, startPoint x: 168, startPoint y: 129, endPoint x: 6, endPoint y: 132, distance: 161.3
click at [61, 133] on tr "1 Bất kỳ BỊC ĐEN PT 0 k kiểm hàng 30.000" at bounding box center [219, 137] width 401 height 23
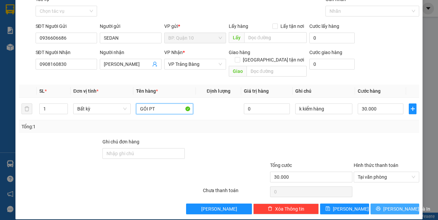
type input "GÓI PT"
click at [378, 204] on button "Lưu và In" at bounding box center [395, 209] width 49 height 11
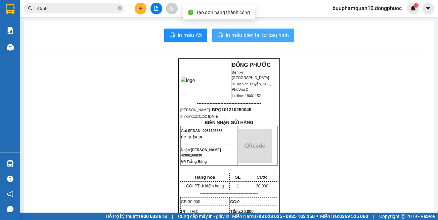
click at [256, 35] on span "In mẫu biên lai tự cấu hình" at bounding box center [257, 35] width 63 height 8
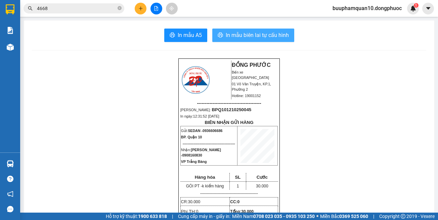
click at [274, 33] on span "In mẫu biên lai tự cấu hình" at bounding box center [257, 35] width 63 height 8
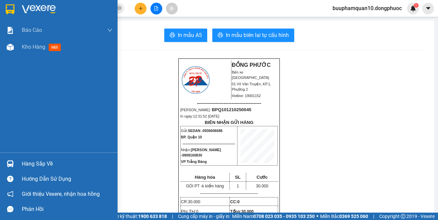
click at [17, 160] on div "Hàng sắp về" at bounding box center [59, 163] width 118 height 15
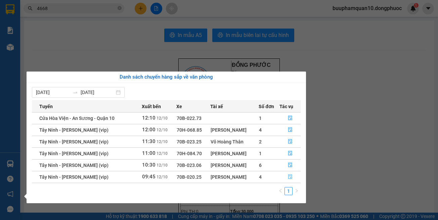
click at [287, 175] on button "button" at bounding box center [290, 177] width 20 height 11
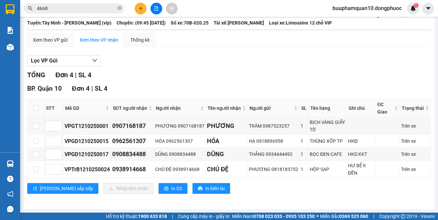
scroll to position [47, 0]
click at [36, 170] on input "checkbox" at bounding box center [35, 169] width 5 height 5
checkbox input "true"
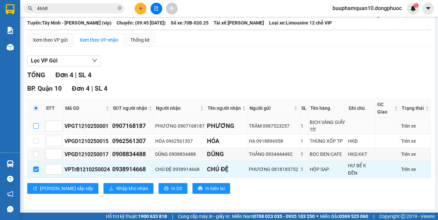
click at [34, 126] on input "checkbox" at bounding box center [35, 125] width 5 height 5
checkbox input "true"
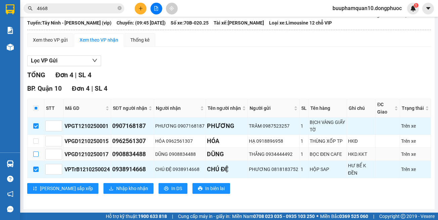
click at [35, 155] on input "checkbox" at bounding box center [35, 154] width 5 height 5
checkbox input "true"
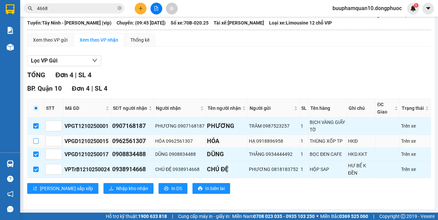
click at [35, 142] on input "checkbox" at bounding box center [35, 140] width 5 height 5
checkbox input "true"
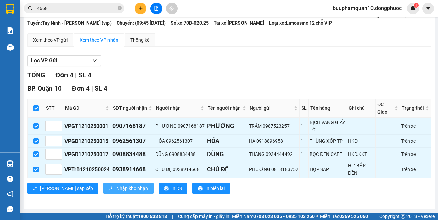
click at [116, 185] on span "Nhập kho nhận" at bounding box center [132, 188] width 32 height 7
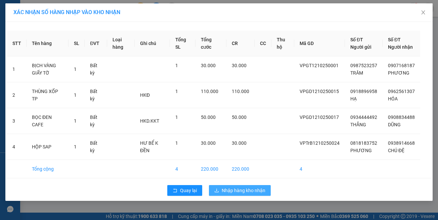
drag, startPoint x: 241, startPoint y: 199, endPoint x: 232, endPoint y: 186, distance: 15.0
click at [241, 194] on span "Nhập hàng kho nhận" at bounding box center [244, 190] width 44 height 7
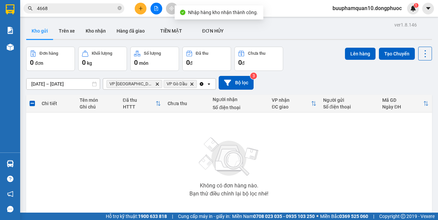
click at [99, 10] on input "4668" at bounding box center [76, 8] width 79 height 7
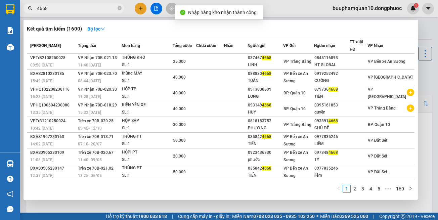
click at [100, 10] on input "4668" at bounding box center [76, 8] width 79 height 7
type input "4668"
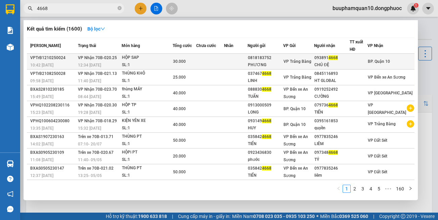
click at [170, 61] on div "HỘP SAP" at bounding box center [147, 57] width 50 height 7
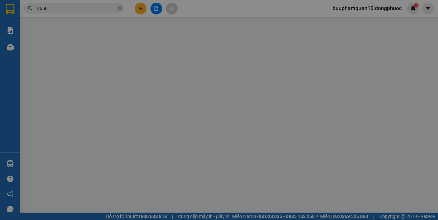
type input "0818183752"
type input "PHƯƠNG"
type input "0938914668"
type input "CHÚ ĐỆ"
type input "30.000"
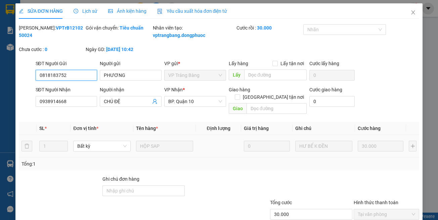
scroll to position [45, 0]
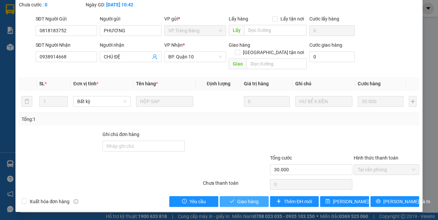
click at [238, 200] on span "Giao hàng" at bounding box center [247, 201] width 21 height 7
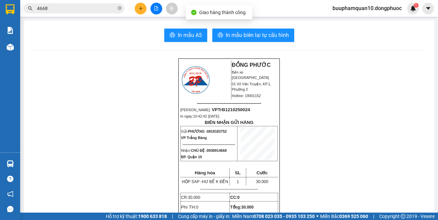
click at [108, 11] on input "4668" at bounding box center [76, 8] width 79 height 7
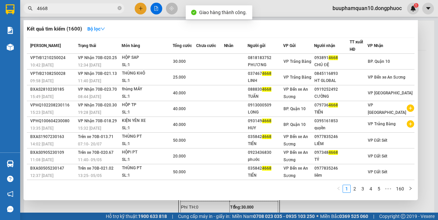
click at [108, 11] on input "4668" at bounding box center [76, 8] width 79 height 7
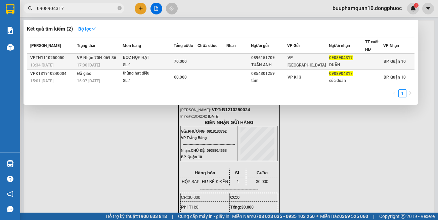
type input "0908904317"
click at [251, 63] on td at bounding box center [238, 62] width 25 height 16
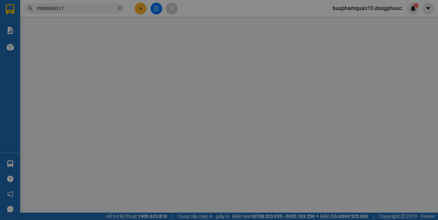
type input "0896151709"
type input "TUẤN ANH"
type input "0908904317"
type input "DUẨN"
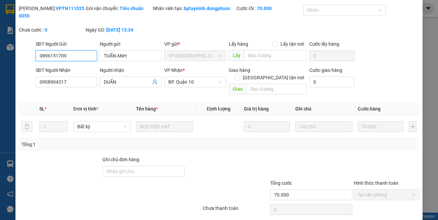
scroll to position [37, 0]
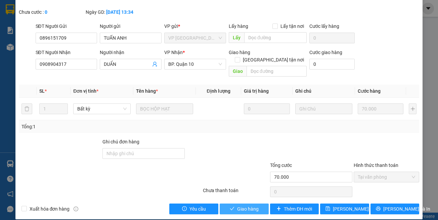
click at [249, 204] on button "Giao hàng" at bounding box center [244, 209] width 49 height 11
